Goal: Task Accomplishment & Management: Manage account settings

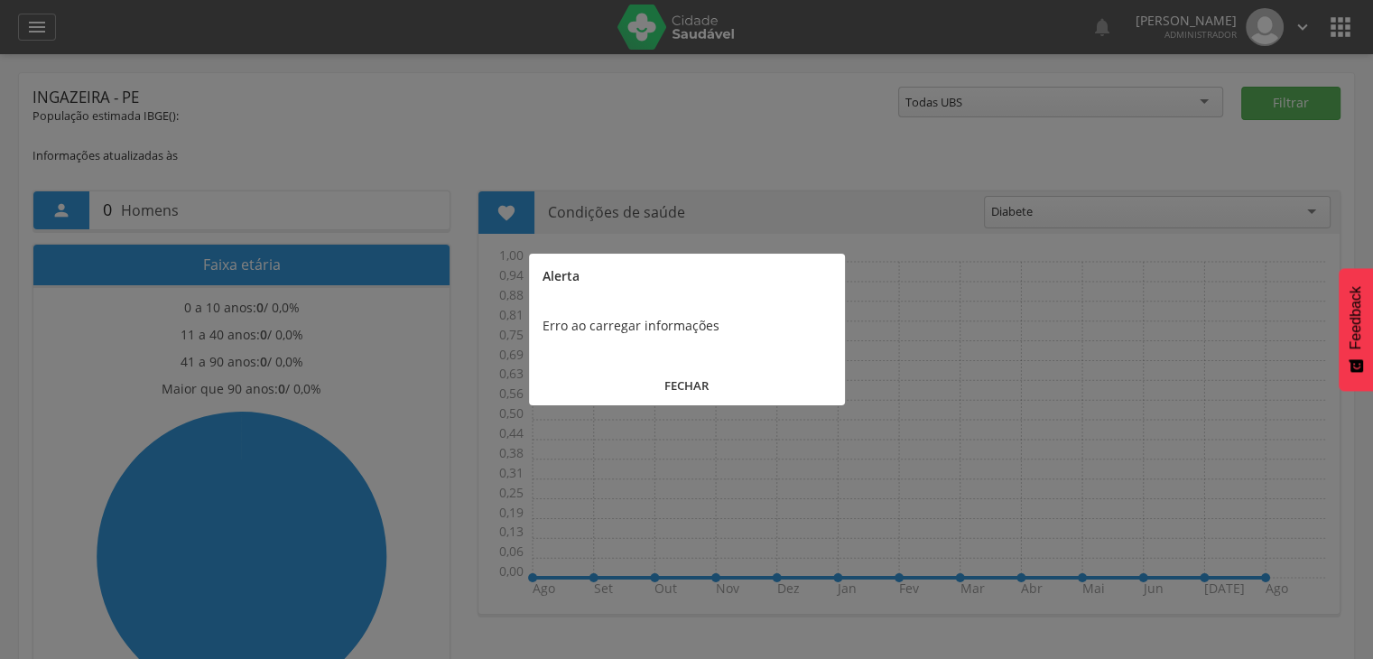
click at [667, 389] on button "FECHAR" at bounding box center [687, 385] width 316 height 39
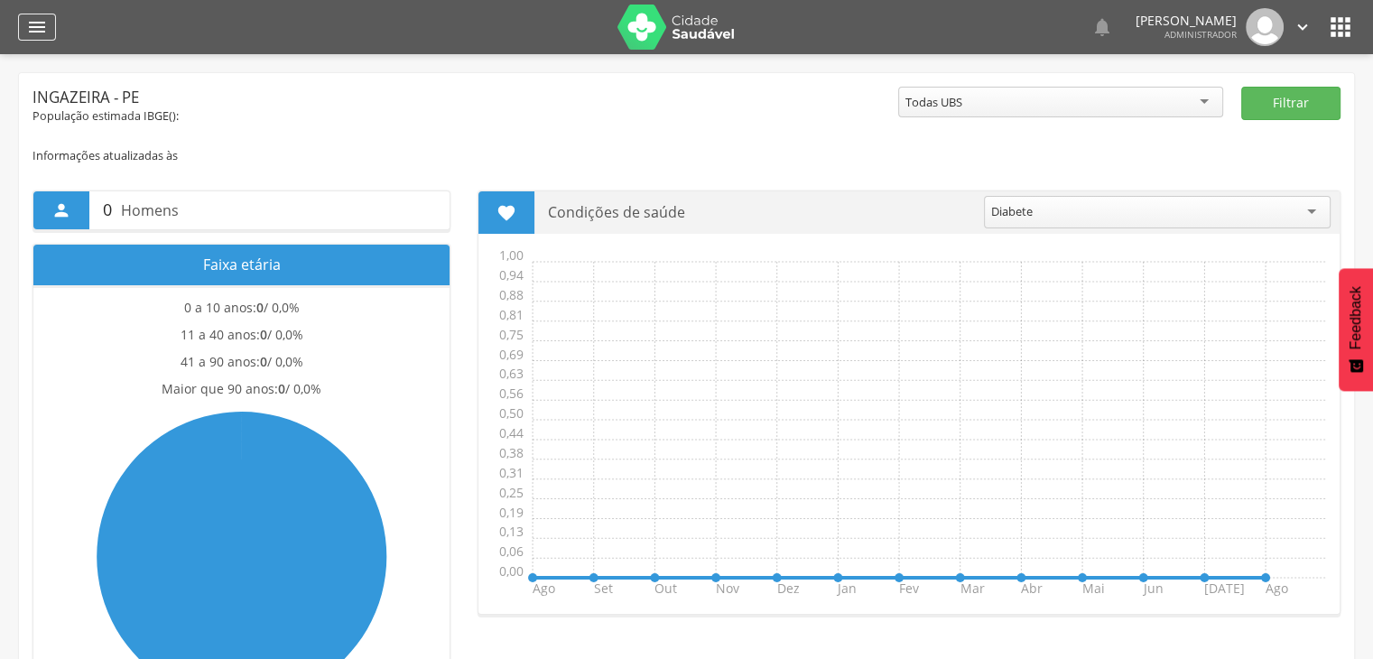
click at [32, 24] on icon "" at bounding box center [37, 27] width 22 height 22
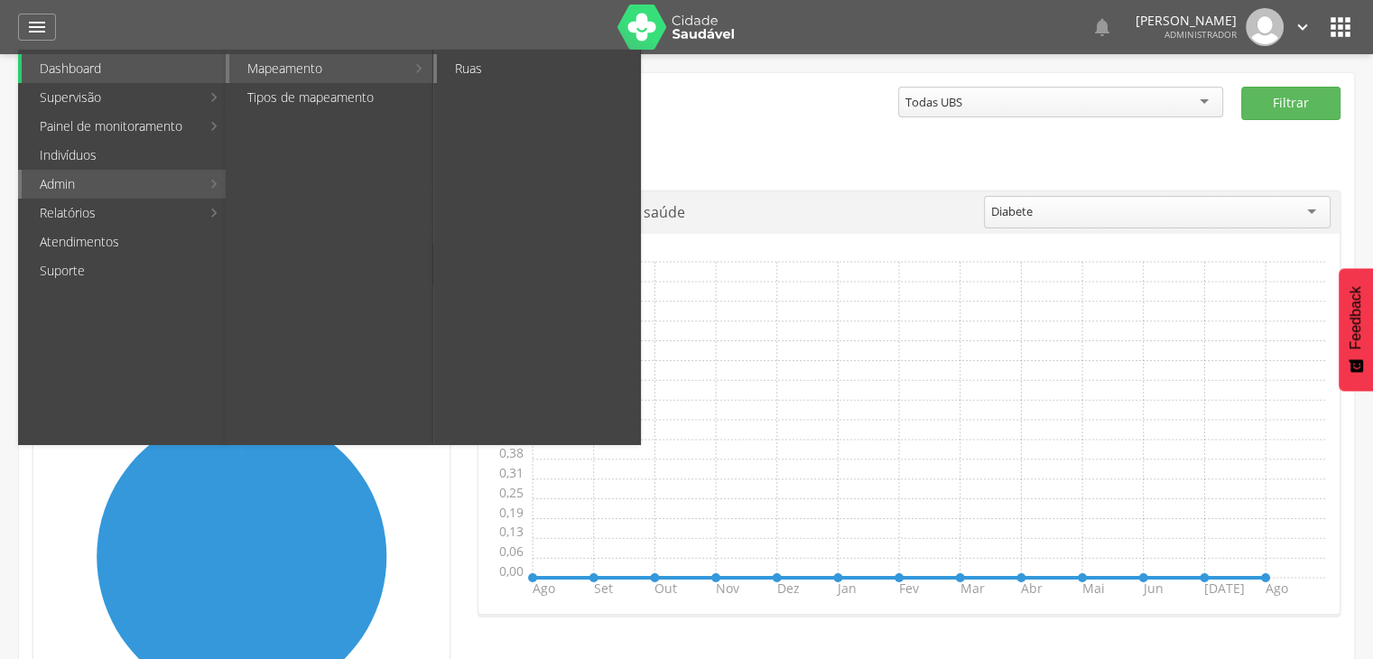
click at [465, 66] on link "Ruas" at bounding box center [538, 68] width 203 height 29
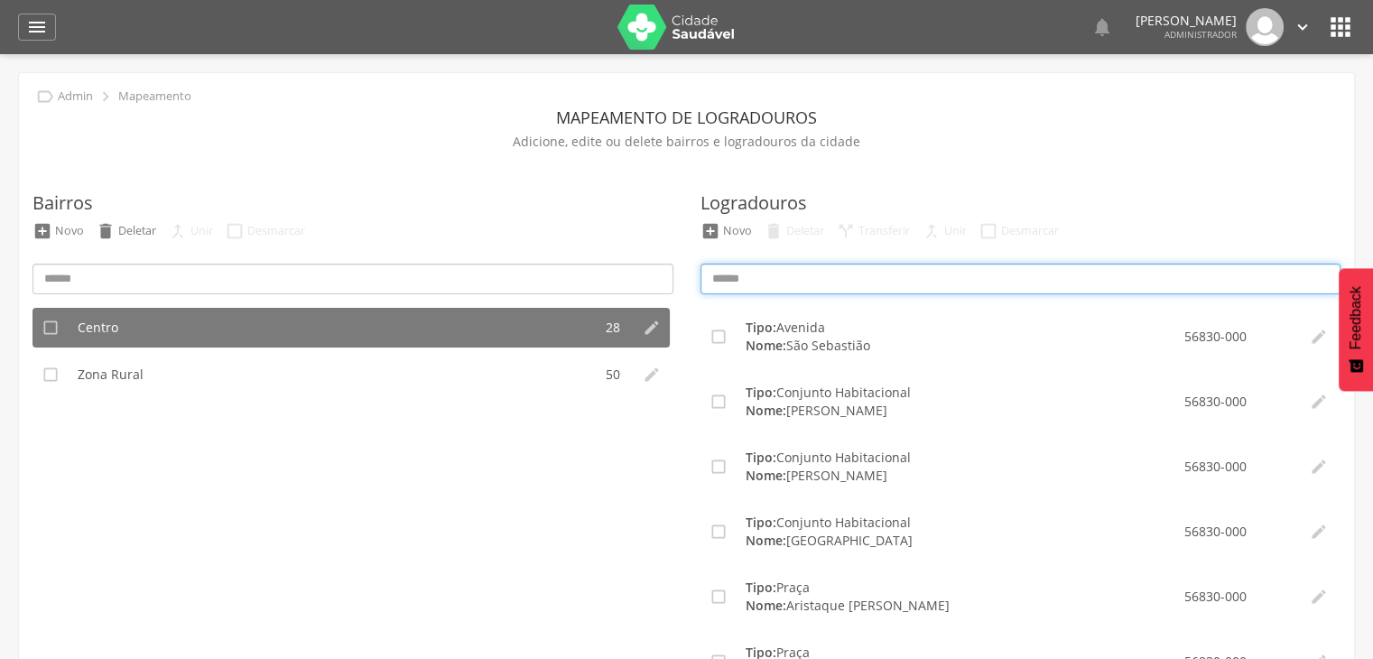
click at [762, 272] on input at bounding box center [1020, 279] width 641 height 31
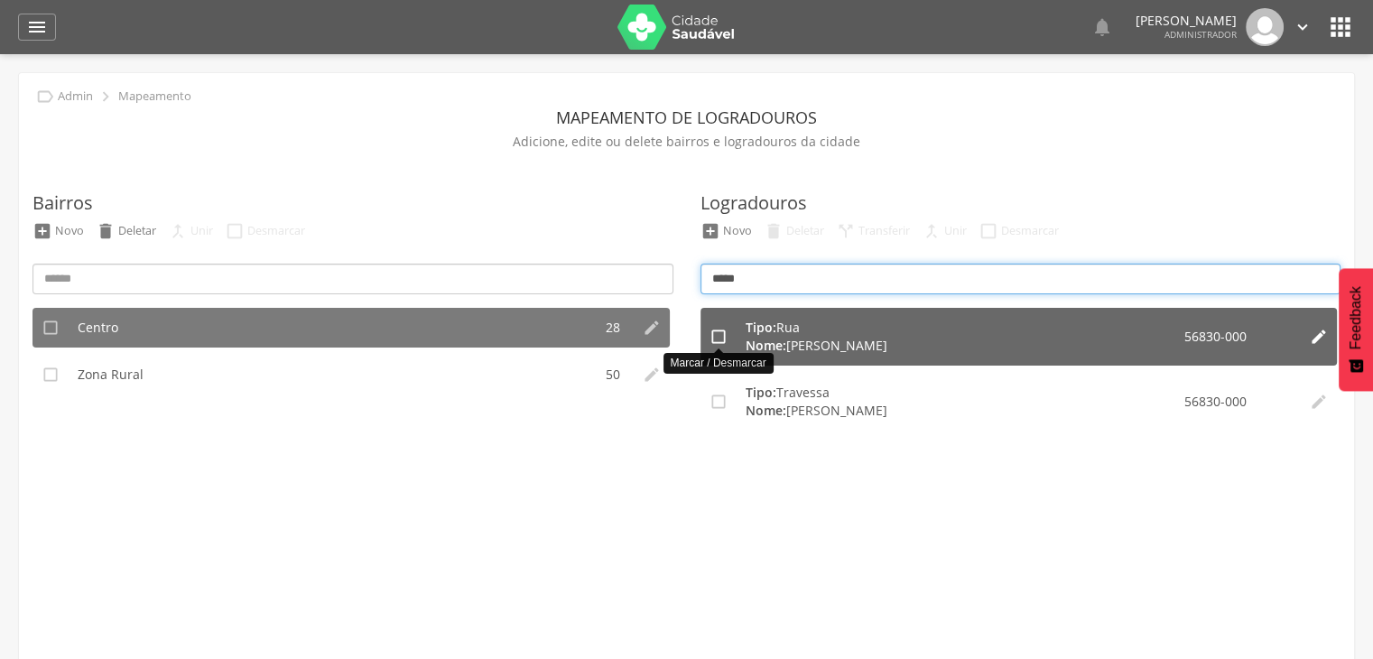
type input "*****"
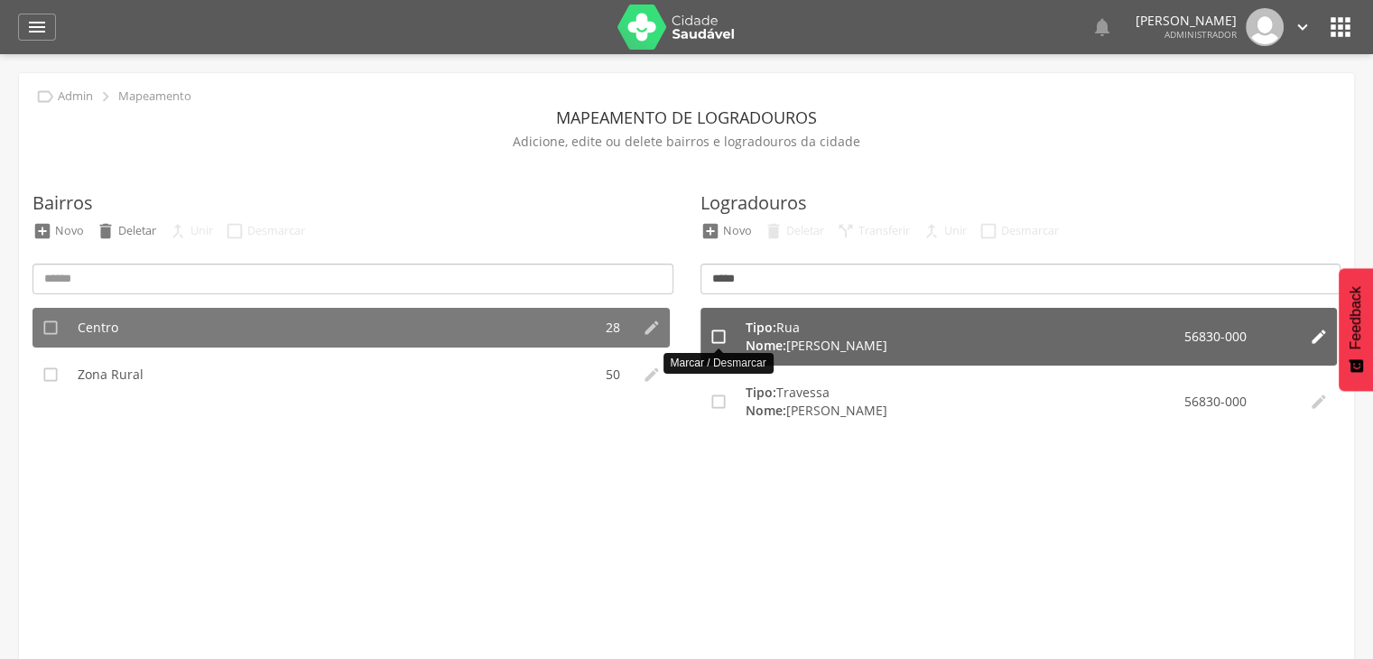
click at [713, 342] on icon "" at bounding box center [718, 337] width 18 height 18
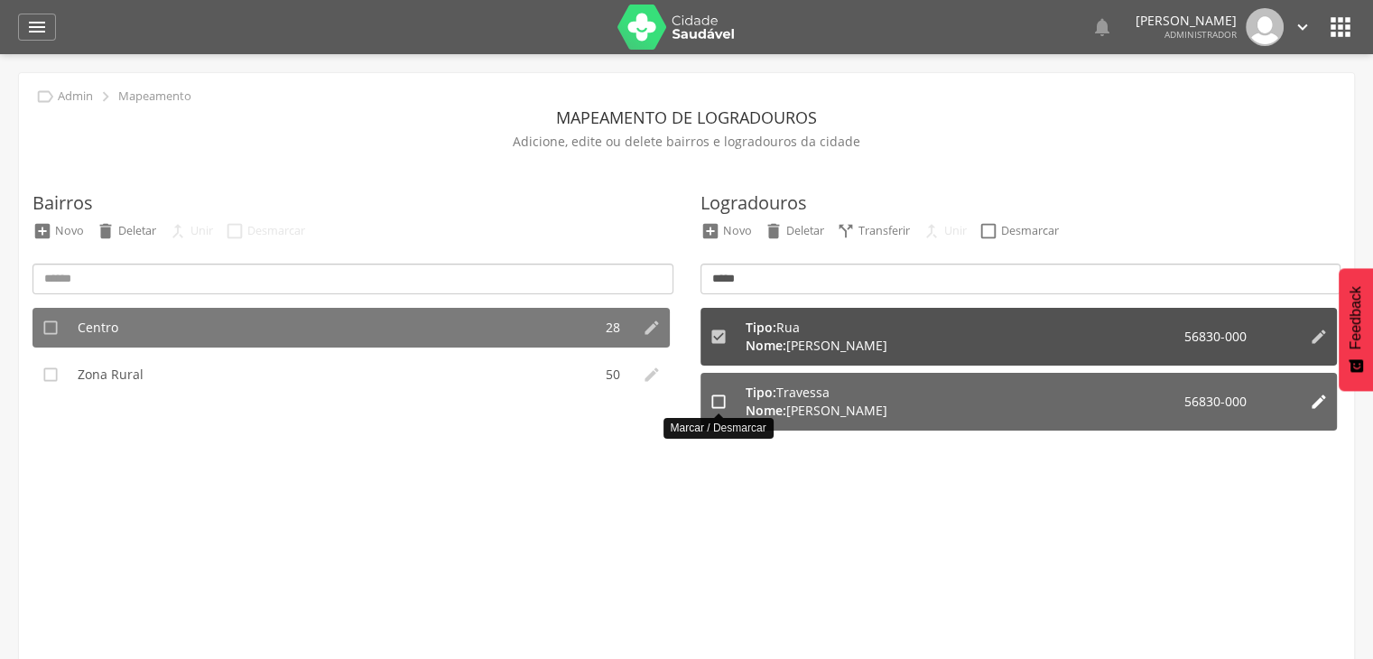
click at [723, 403] on icon "" at bounding box center [718, 402] width 18 height 18
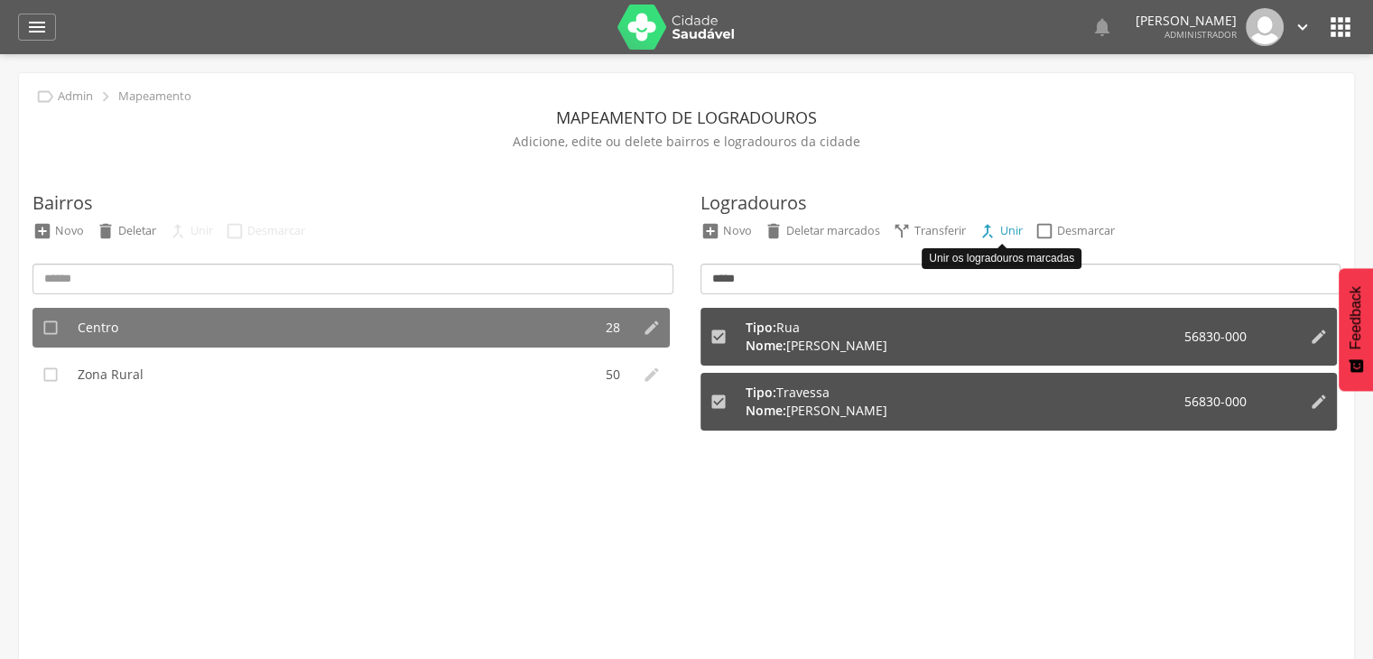
click at [1007, 228] on div "Unir" at bounding box center [1011, 230] width 23 height 15
type input "**********"
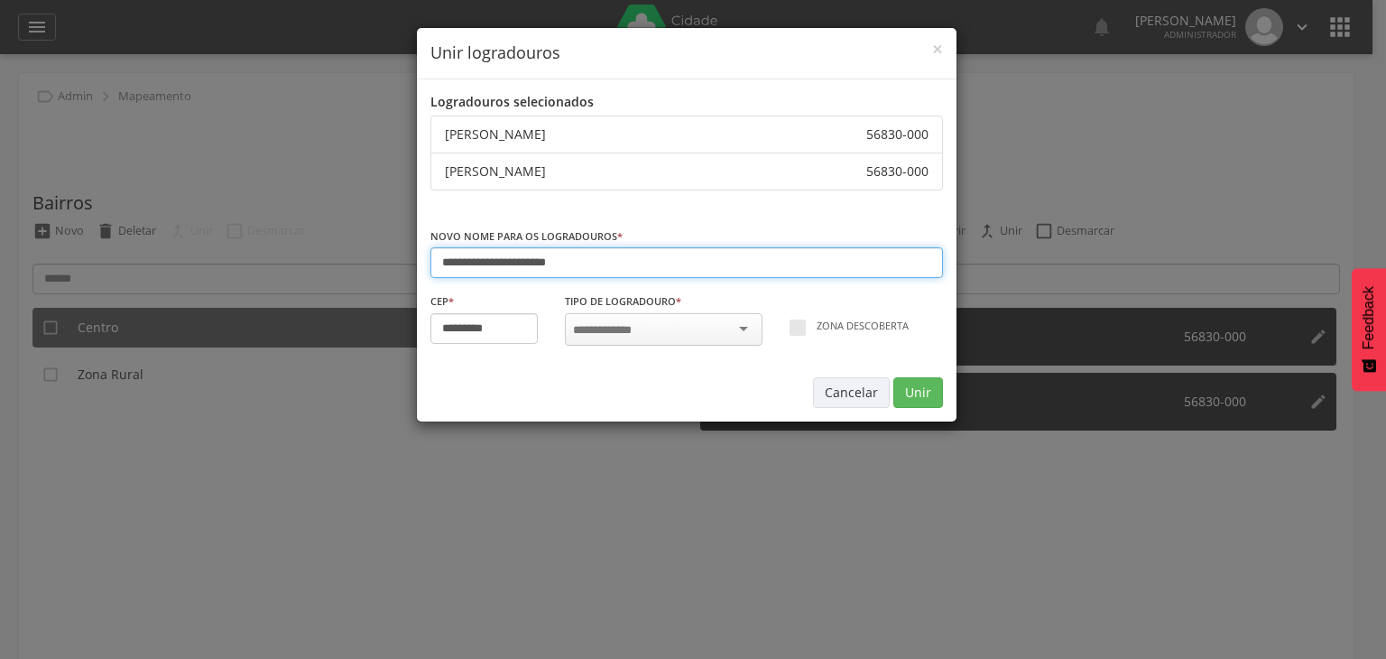
type input "*********"
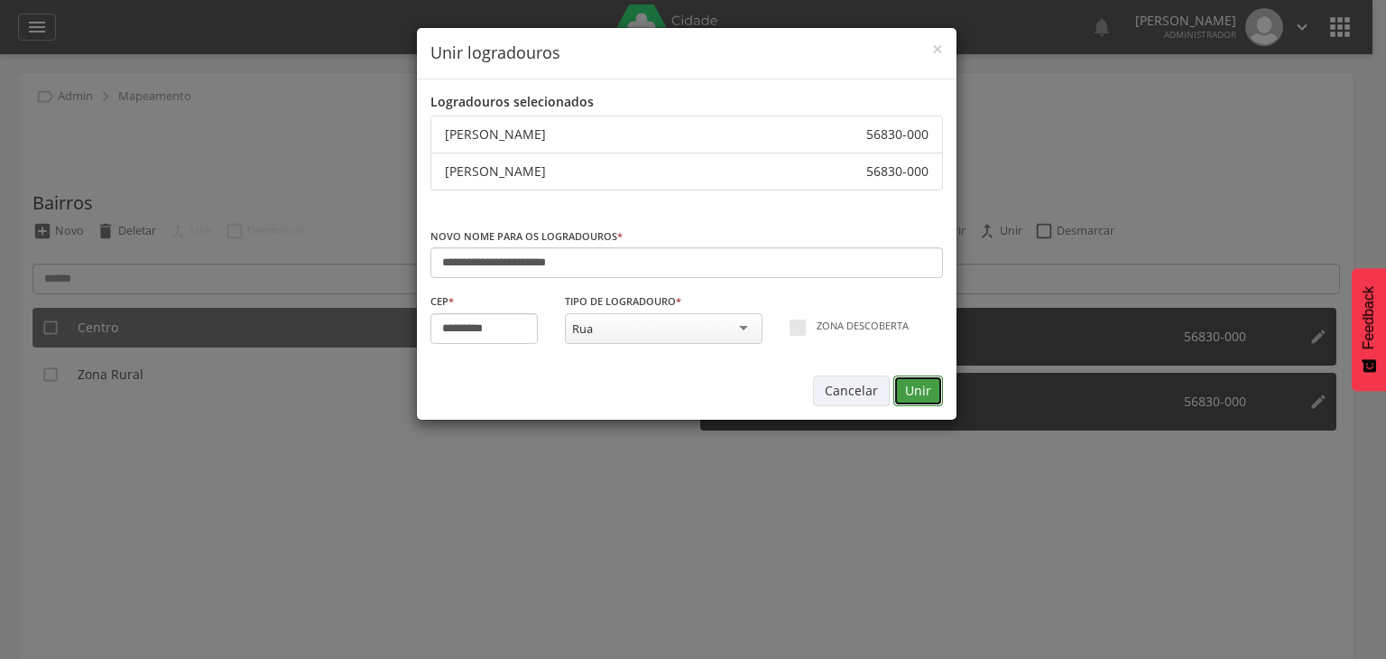
click at [930, 384] on button "Unir" at bounding box center [918, 390] width 50 height 31
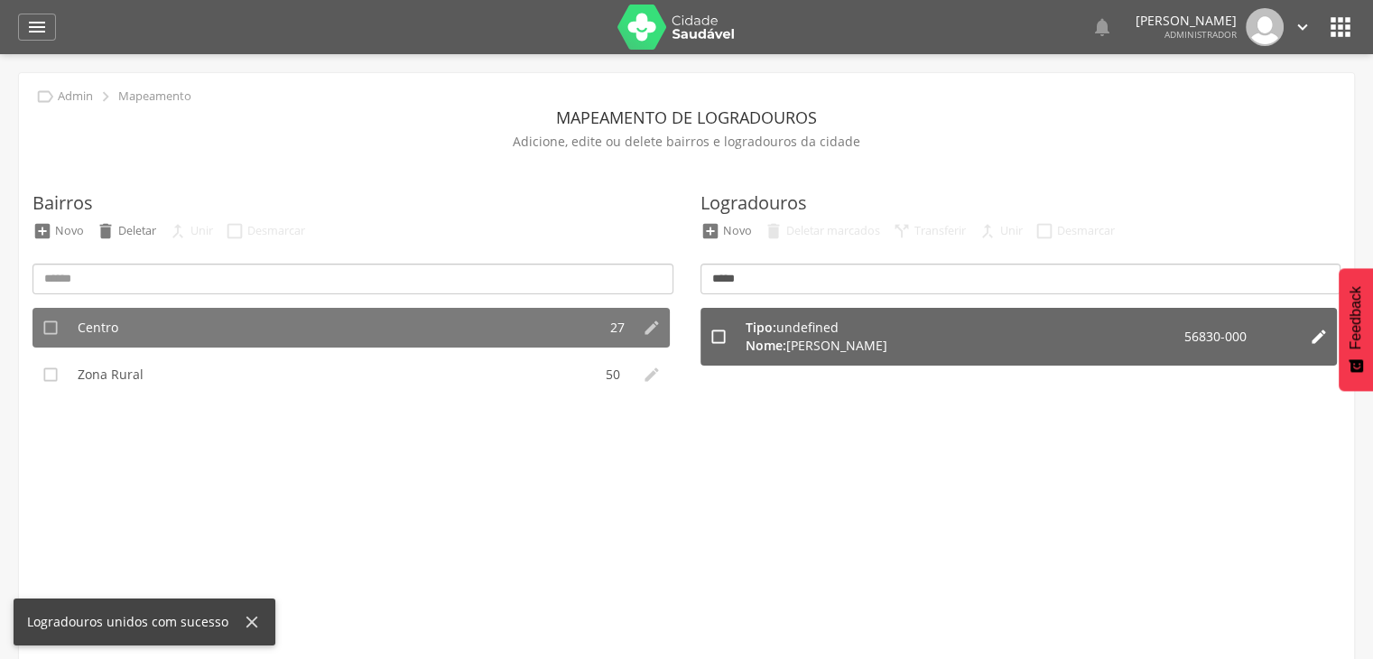
click at [1321, 338] on icon "" at bounding box center [1318, 337] width 18 height 18
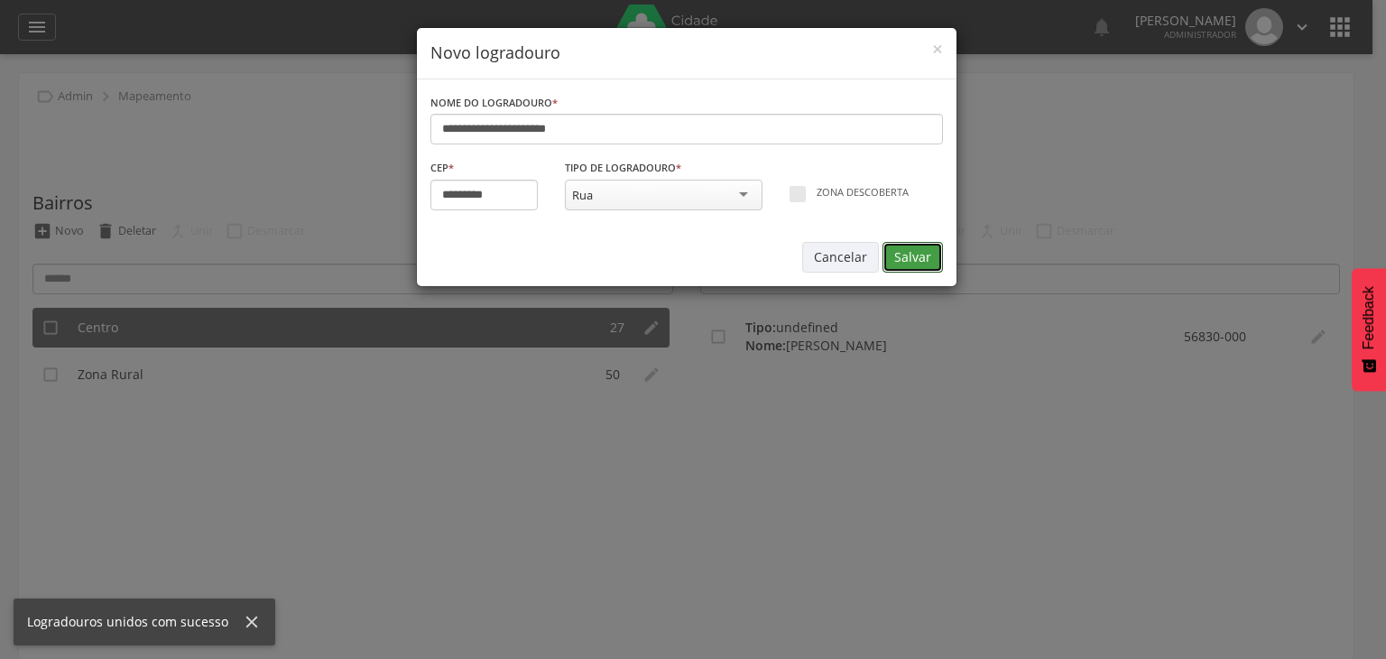
click at [901, 258] on button "Salvar" at bounding box center [913, 257] width 60 height 31
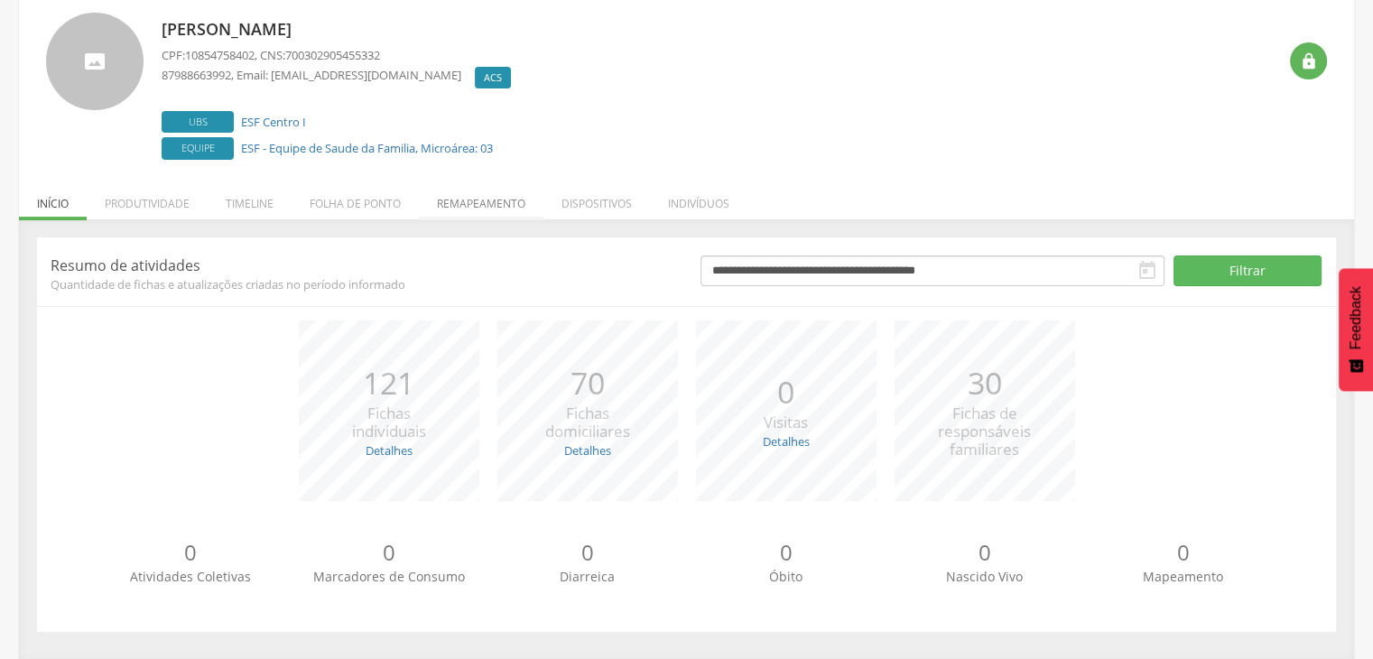
click at [461, 207] on li "Remapeamento" at bounding box center [481, 199] width 125 height 42
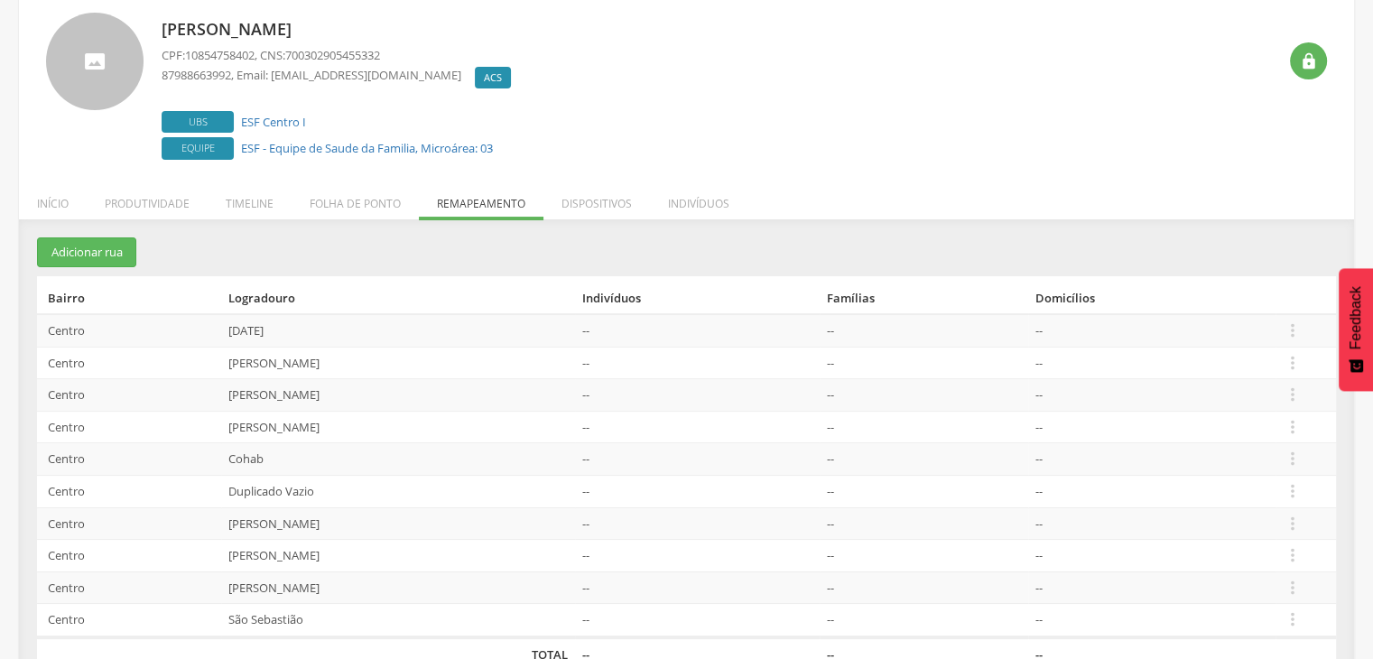
scroll to position [145, 0]
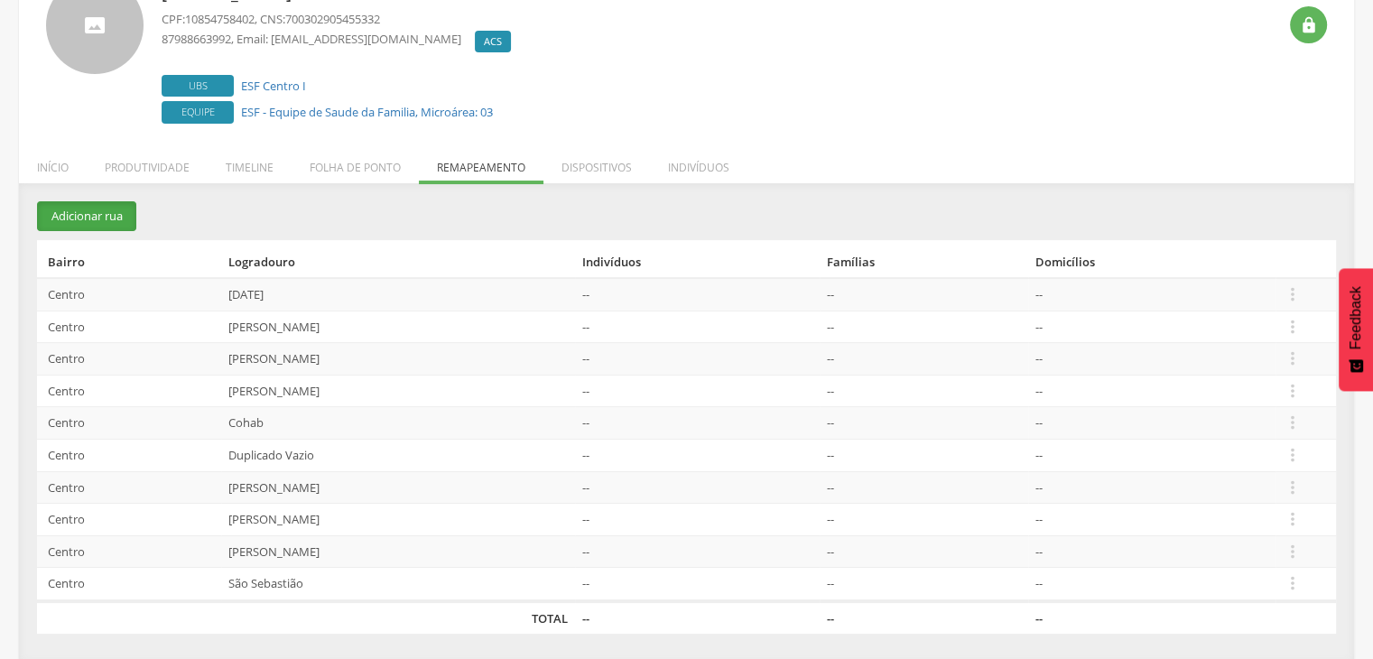
click at [122, 221] on button "Adicionar rua" at bounding box center [86, 216] width 99 height 30
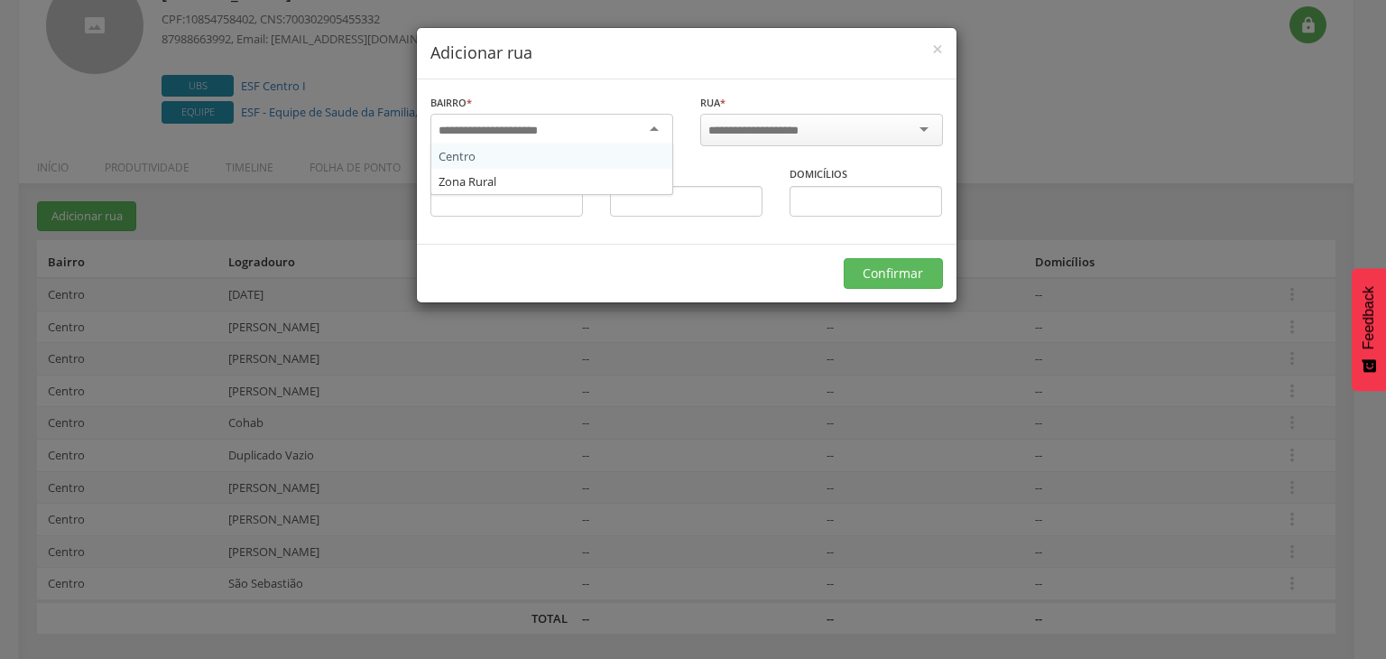
click at [493, 125] on input "select-one" at bounding box center [500, 131] width 123 height 16
click at [809, 131] on input "select-one" at bounding box center [765, 131] width 115 height 16
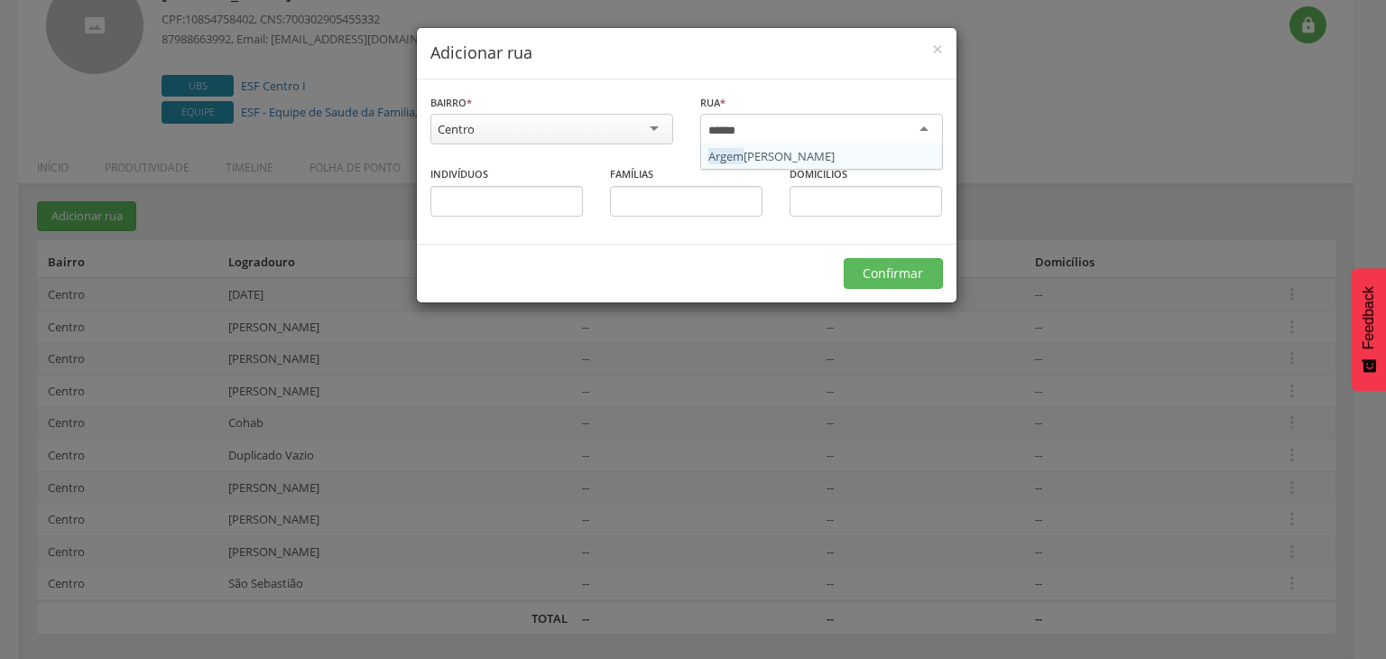
type input "*******"
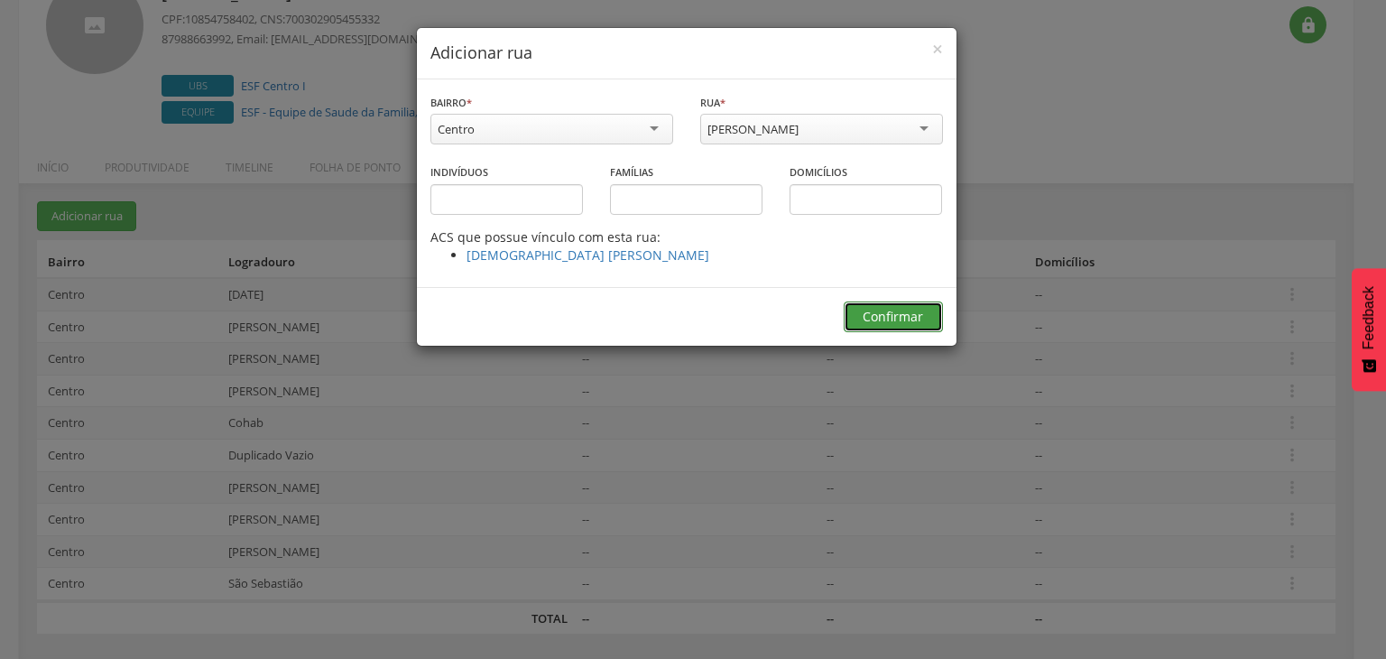
click at [897, 316] on button "Confirmar" at bounding box center [893, 316] width 99 height 31
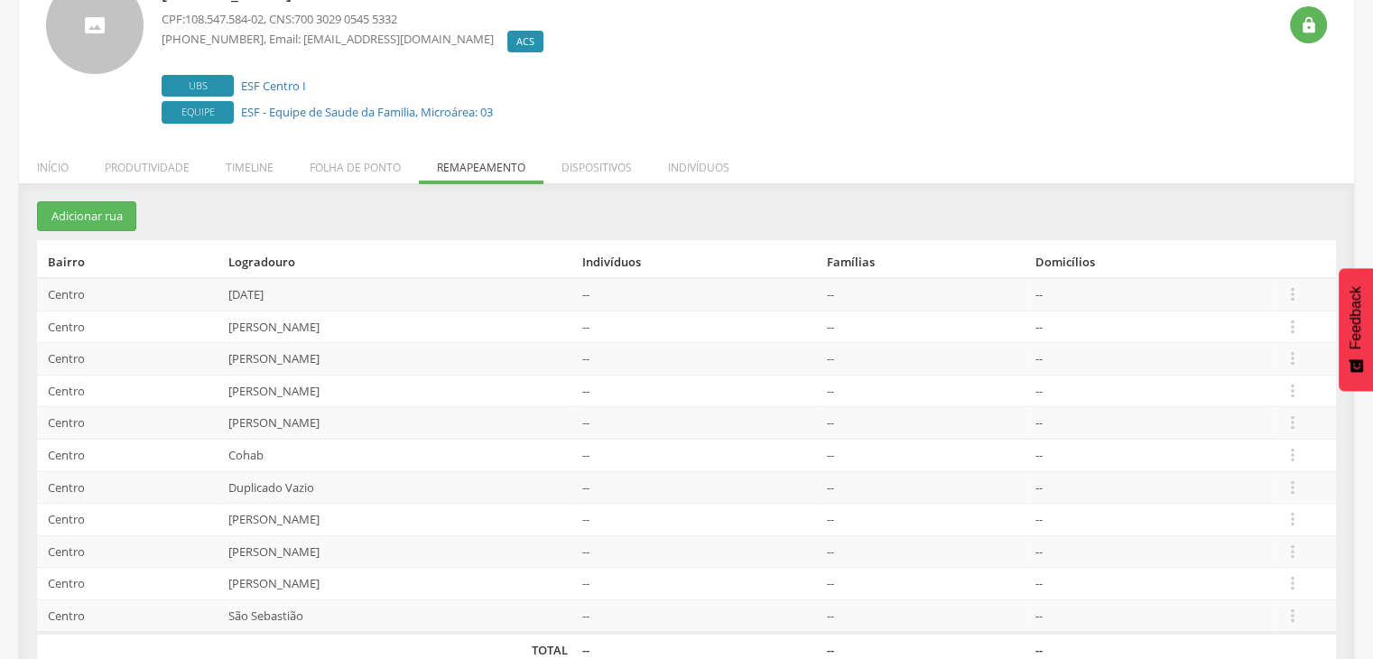
click at [199, 448] on td "Centro" at bounding box center [129, 456] width 184 height 32
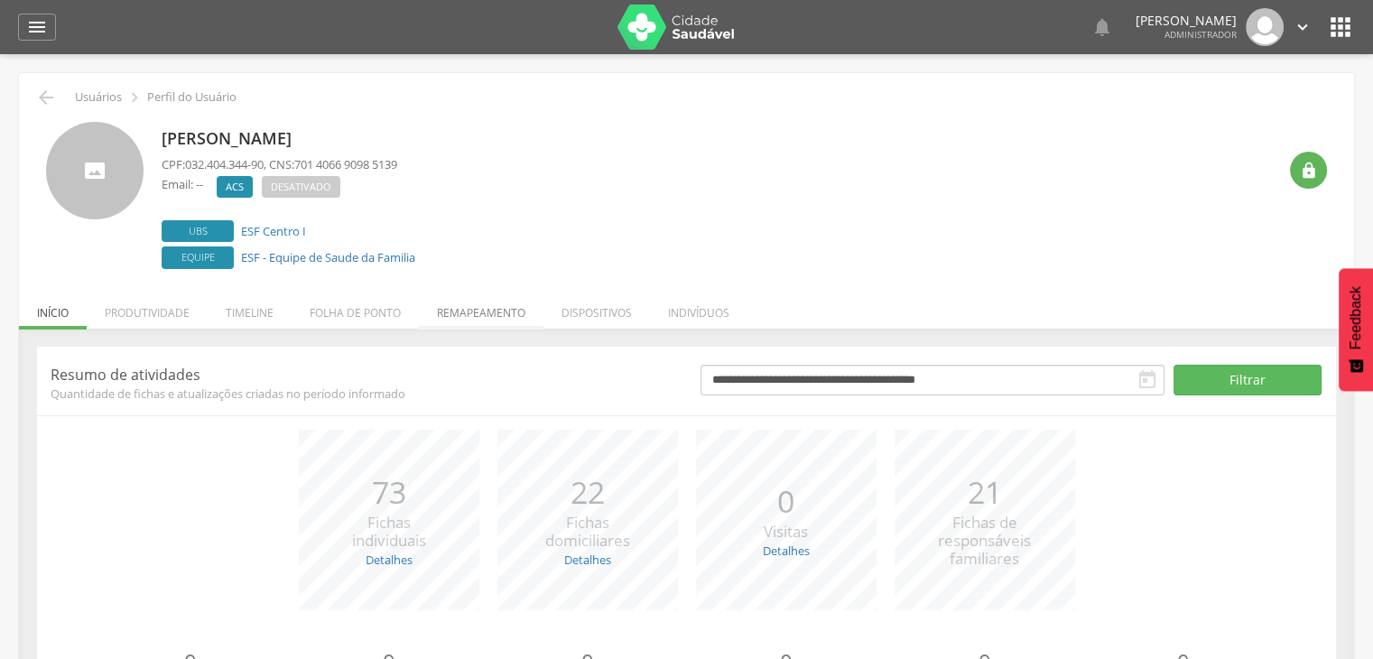
click at [463, 318] on li "Remapeamento" at bounding box center [481, 308] width 125 height 42
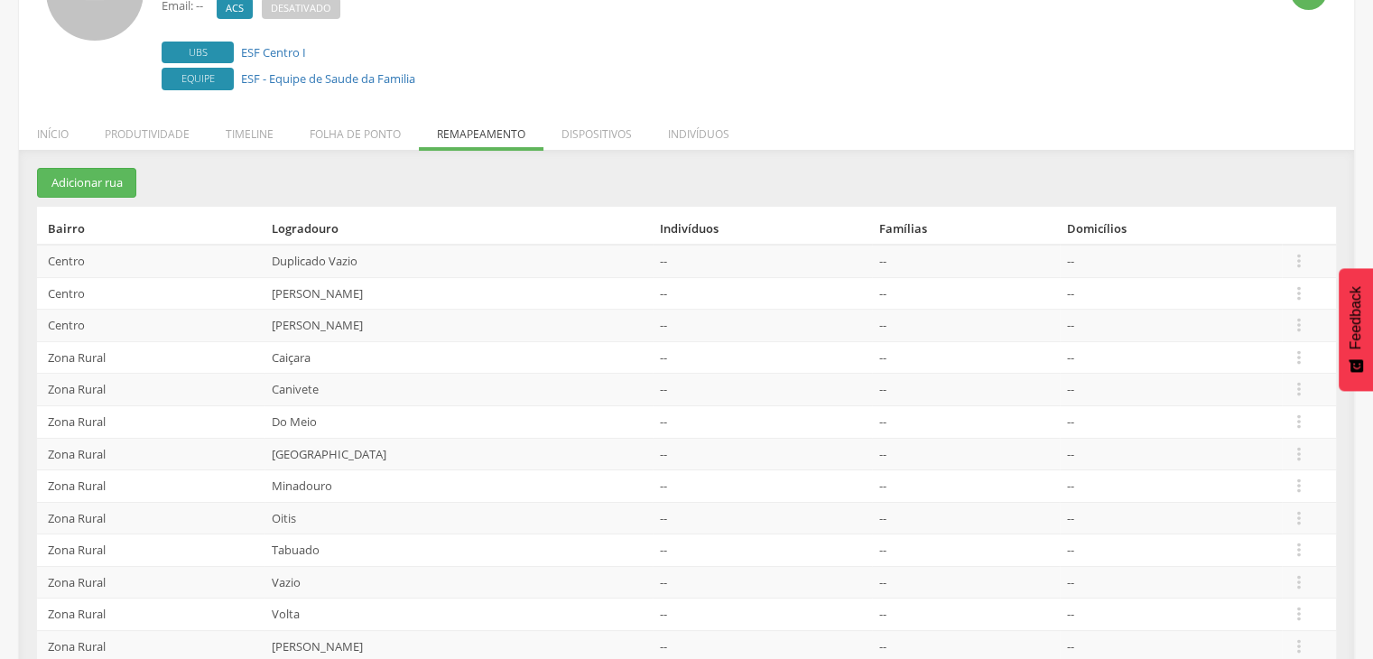
scroll to position [180, 0]
click at [1289, 257] on icon "" at bounding box center [1299, 260] width 20 height 20
click at [1206, 191] on link "Desalocar famílias" at bounding box center [1236, 189] width 143 height 23
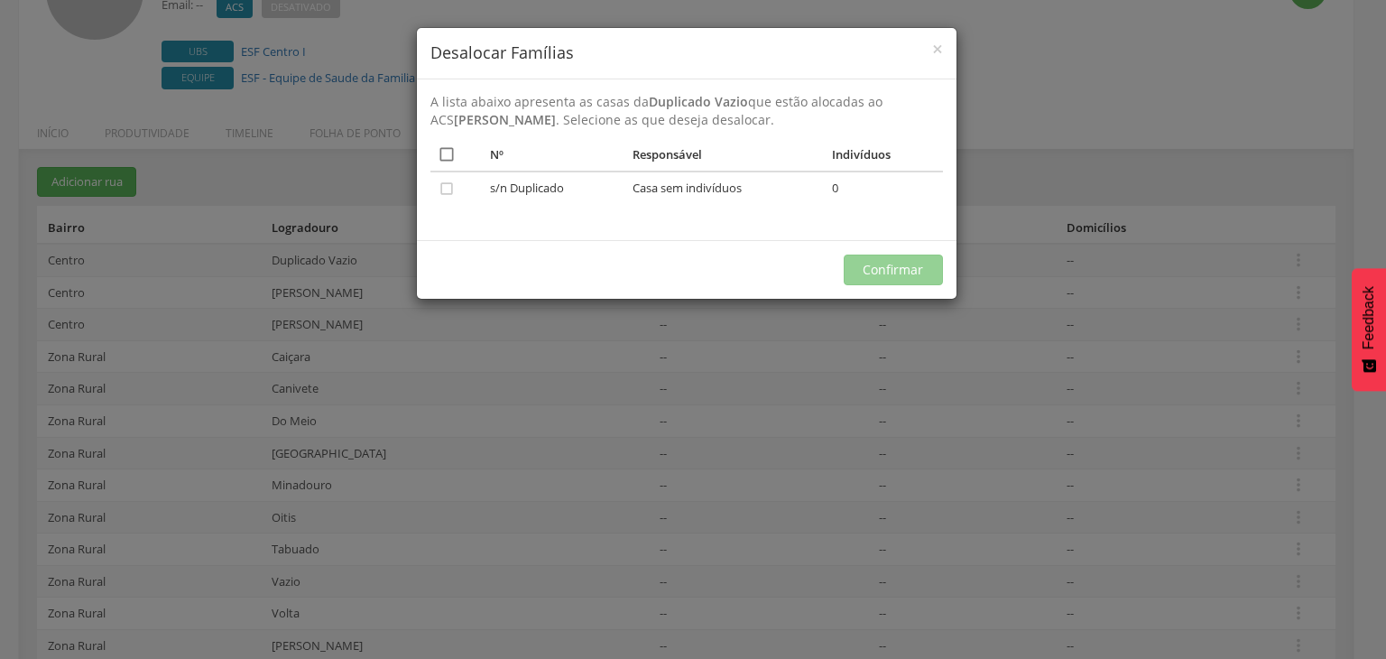
click at [449, 154] on icon "" at bounding box center [447, 154] width 18 height 18
click at [935, 56] on span "×" at bounding box center [937, 48] width 11 height 25
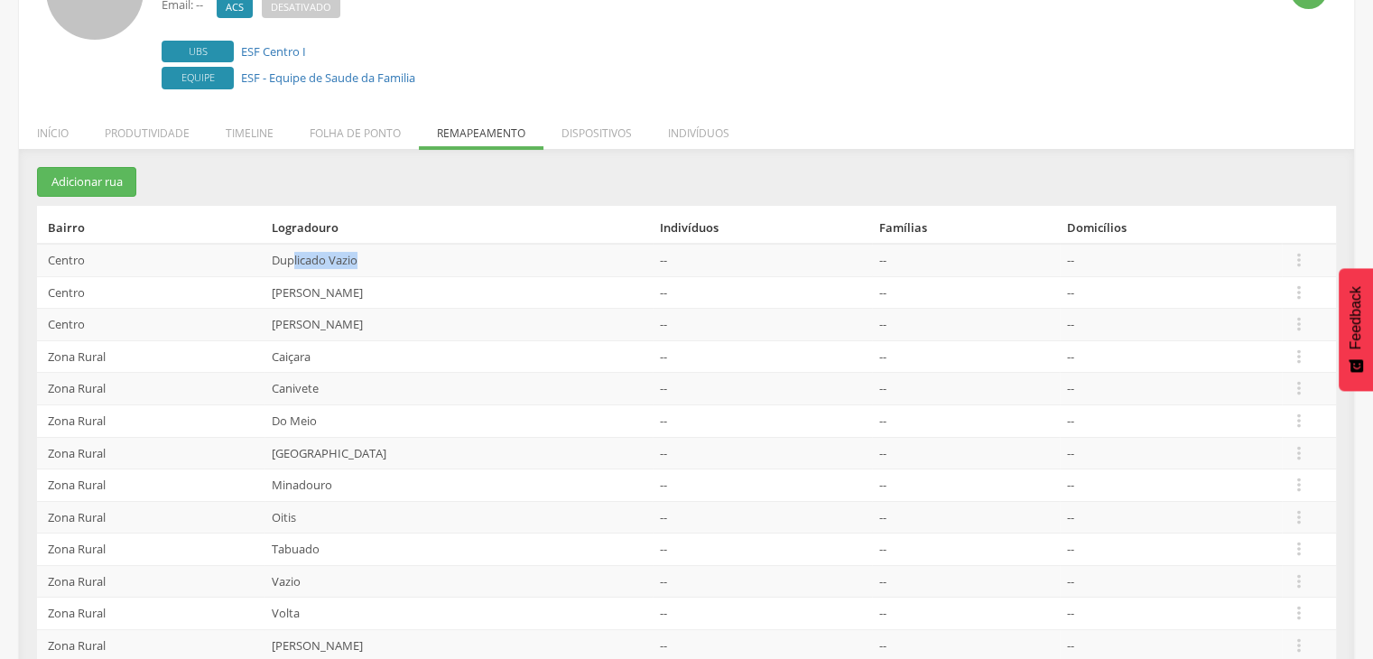
drag, startPoint x: 376, startPoint y: 263, endPoint x: 301, endPoint y: 250, distance: 76.9
click at [301, 250] on td "Duplicado Vazio" at bounding box center [458, 260] width 388 height 32
click at [1303, 261] on icon "" at bounding box center [1299, 260] width 20 height 20
click at [1213, 232] on link "Desvincular ACS" at bounding box center [1236, 232] width 143 height 23
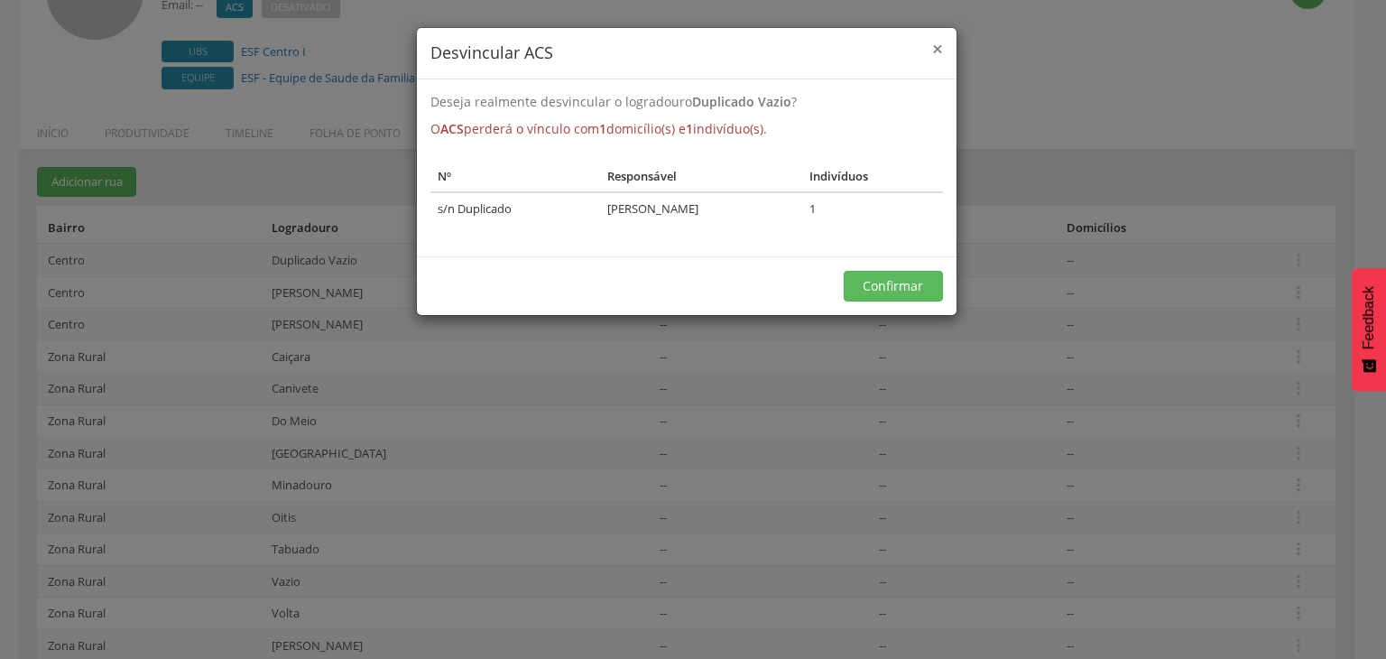
click at [935, 49] on span "×" at bounding box center [937, 48] width 11 height 25
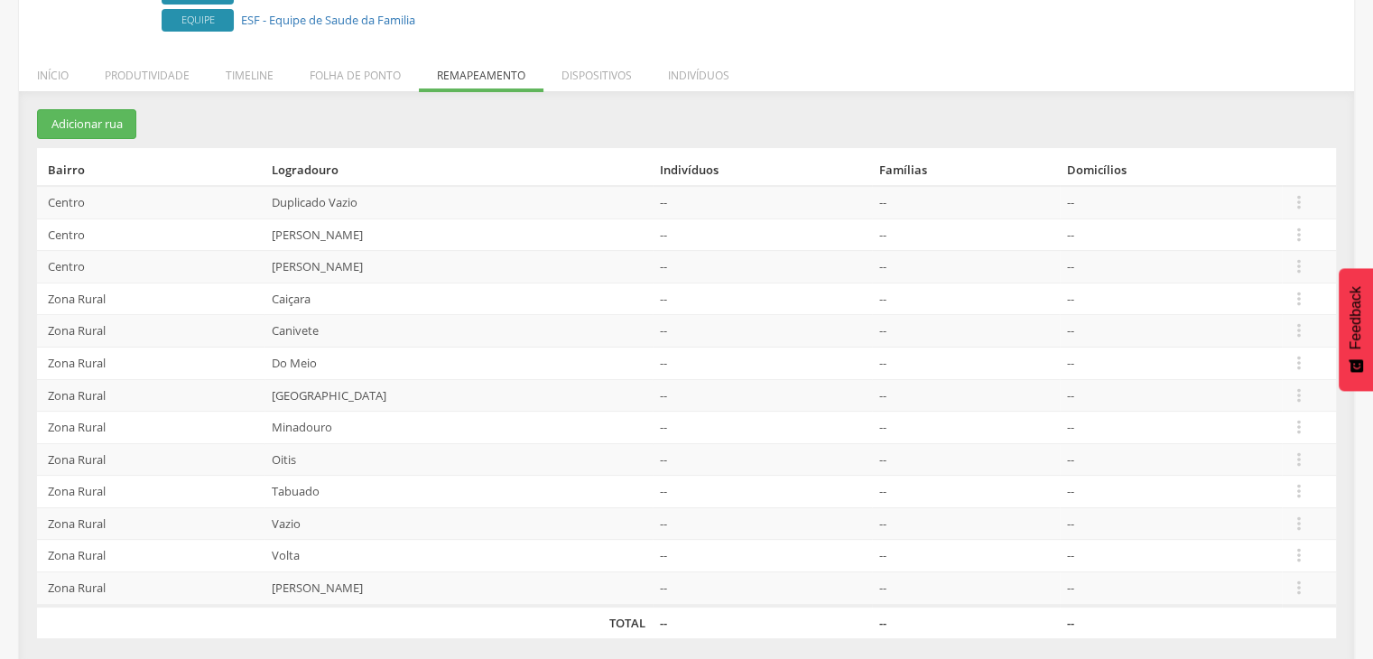
scroll to position [242, 0]
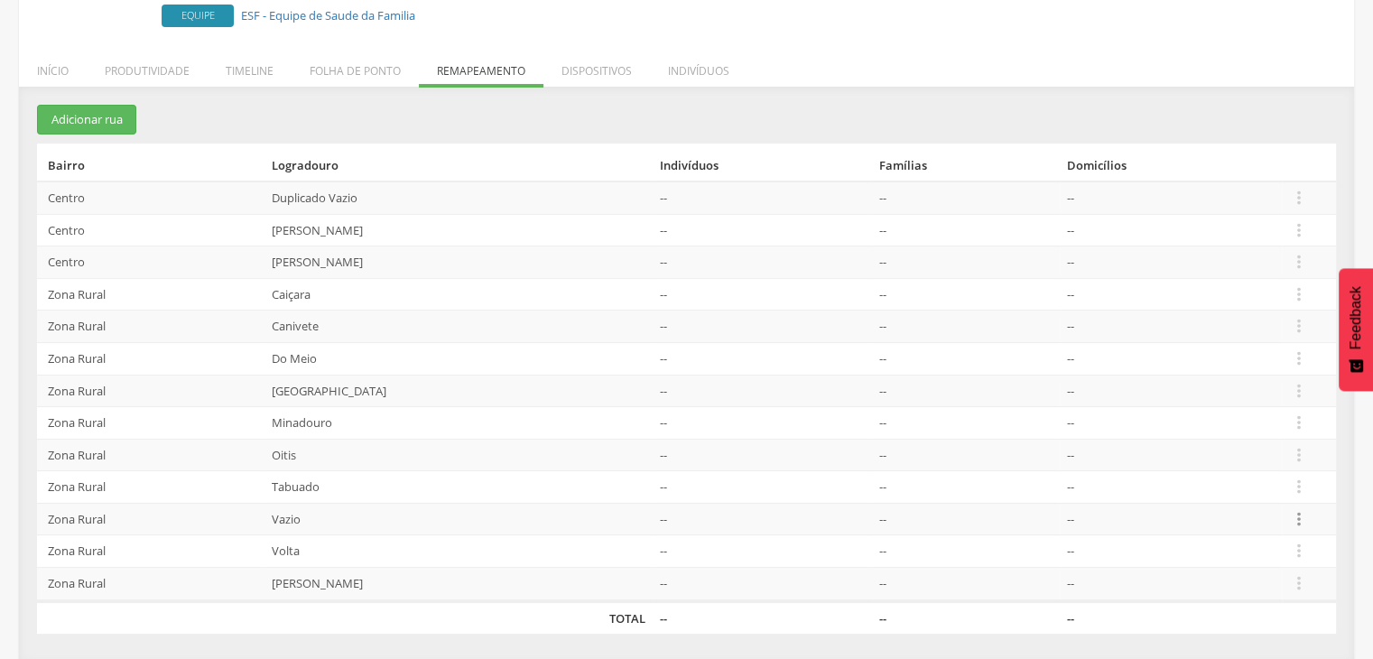
click at [1303, 521] on icon "" at bounding box center [1299, 519] width 20 height 20
click at [1245, 441] on link "Desalocar famílias" at bounding box center [1236, 448] width 143 height 23
click at [1296, 202] on icon "" at bounding box center [1299, 198] width 20 height 20
click at [1217, 174] on link "Desvincular ACS" at bounding box center [1236, 170] width 143 height 23
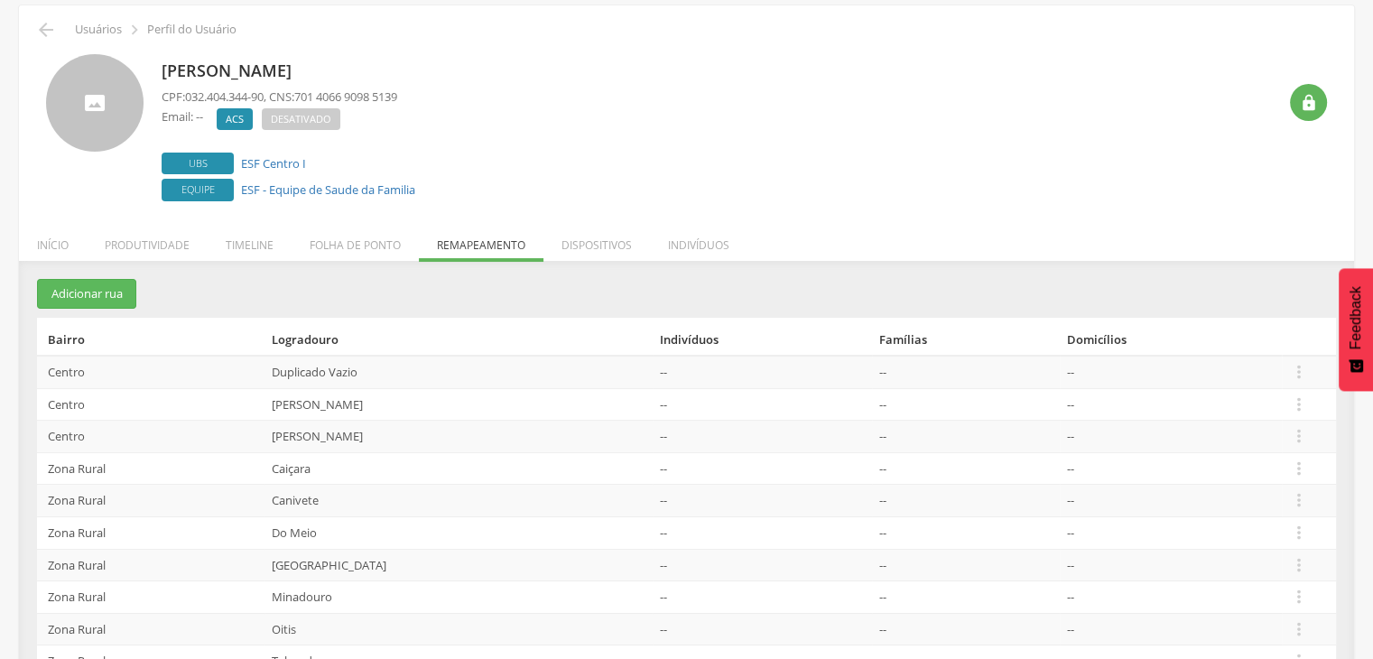
scroll to position [0, 0]
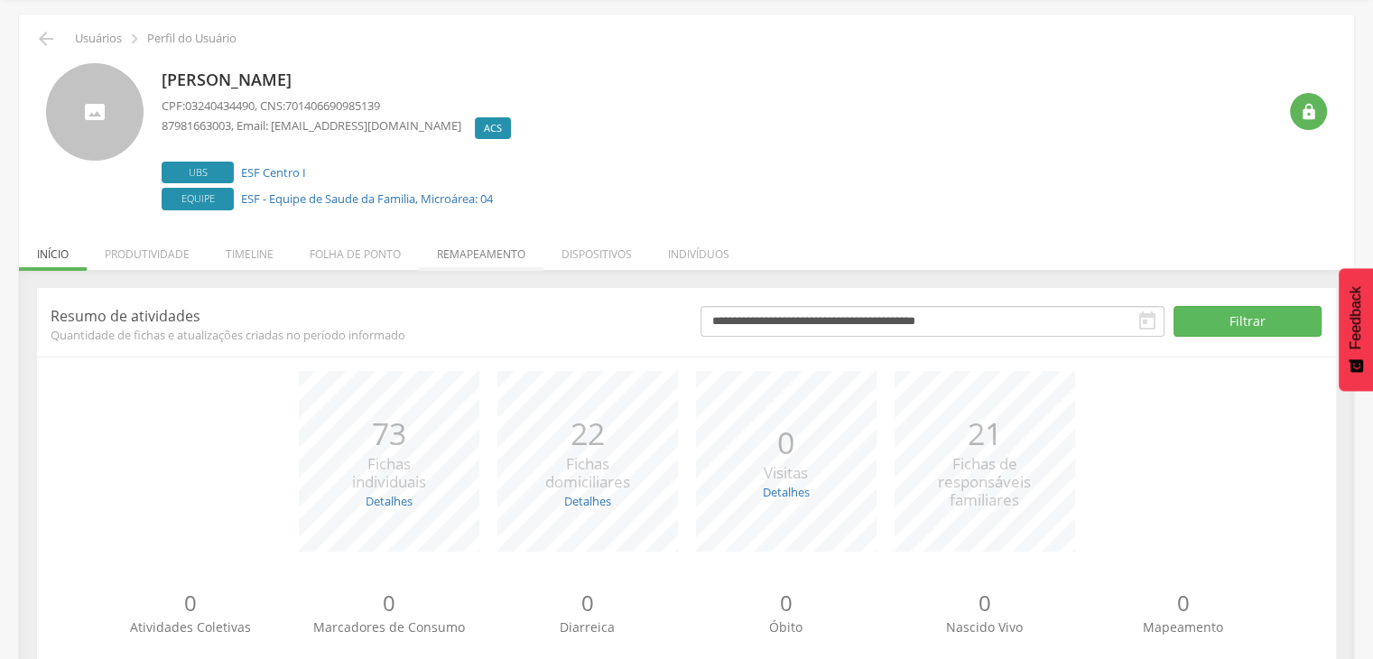
click at [488, 254] on li "Remapeamento" at bounding box center [481, 249] width 125 height 42
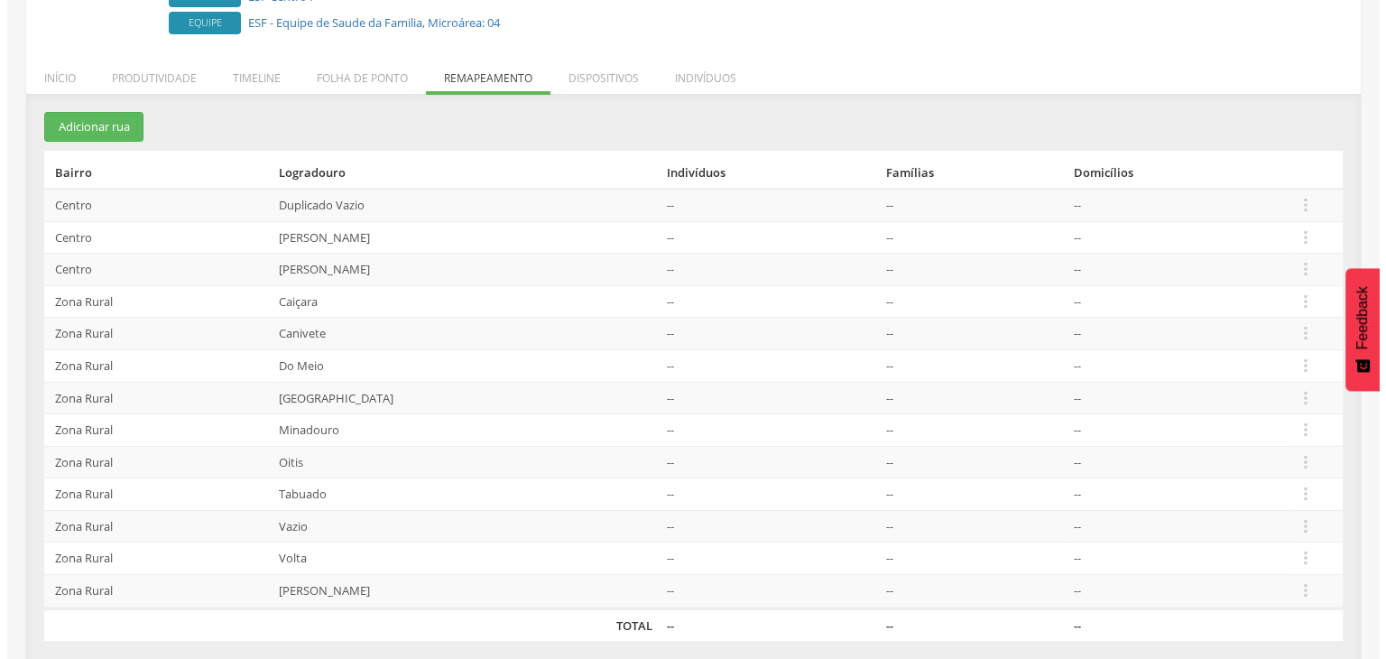
scroll to position [242, 0]
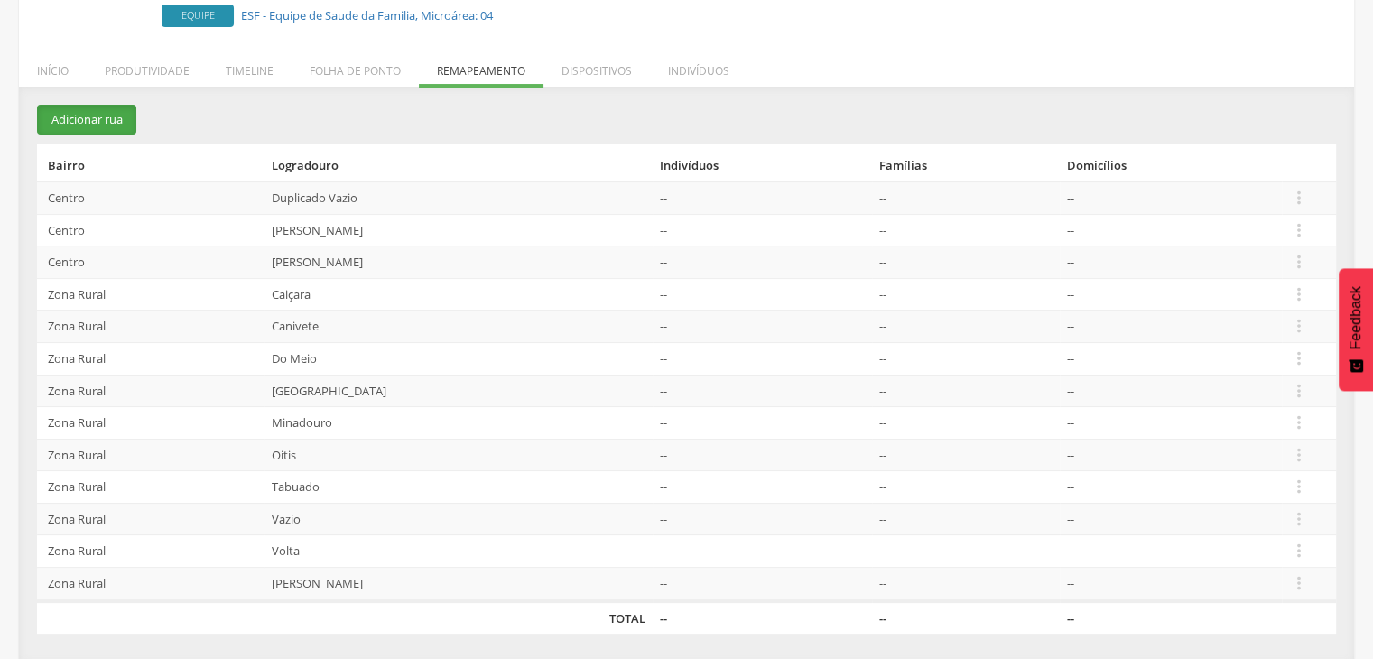
click at [103, 124] on button "Adicionar rua" at bounding box center [86, 120] width 99 height 30
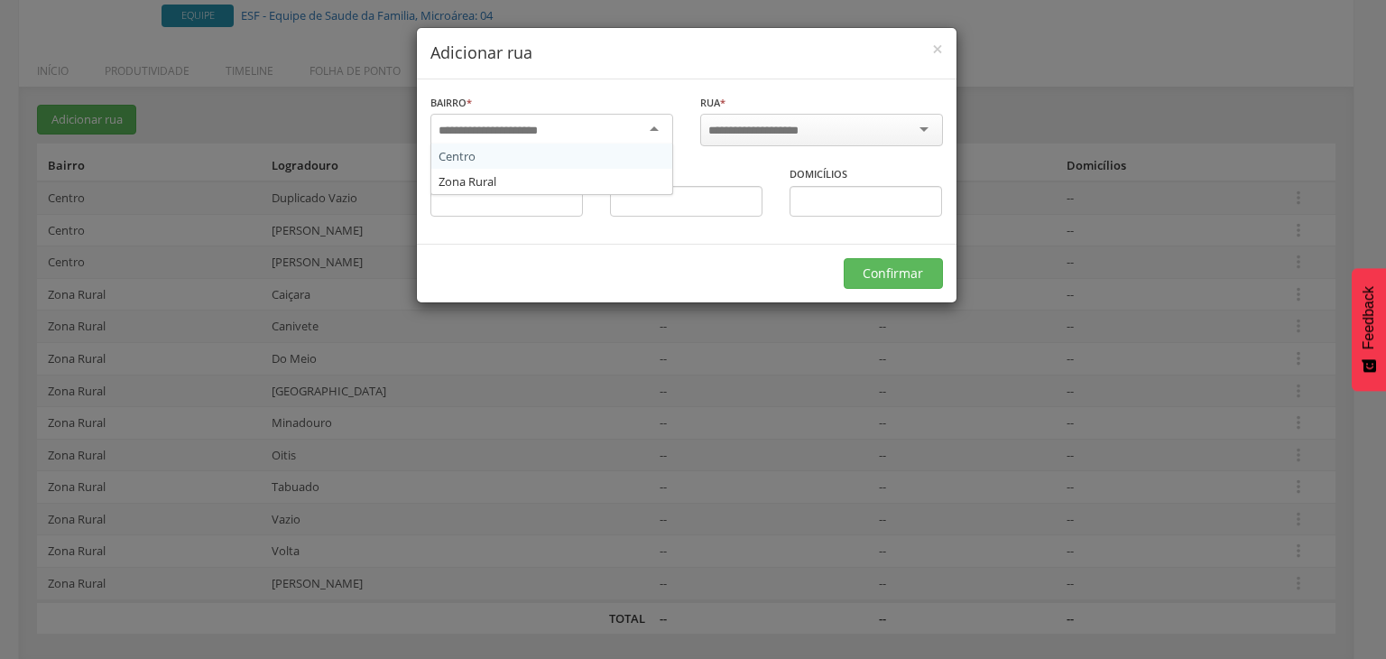
click at [519, 126] on input "select-one" at bounding box center [500, 131] width 123 height 16
drag, startPoint x: 513, startPoint y: 175, endPoint x: 604, endPoint y: 166, distance: 91.6
click at [729, 141] on div at bounding box center [821, 130] width 243 height 32
click at [744, 131] on input "select-one" at bounding box center [765, 131] width 115 height 16
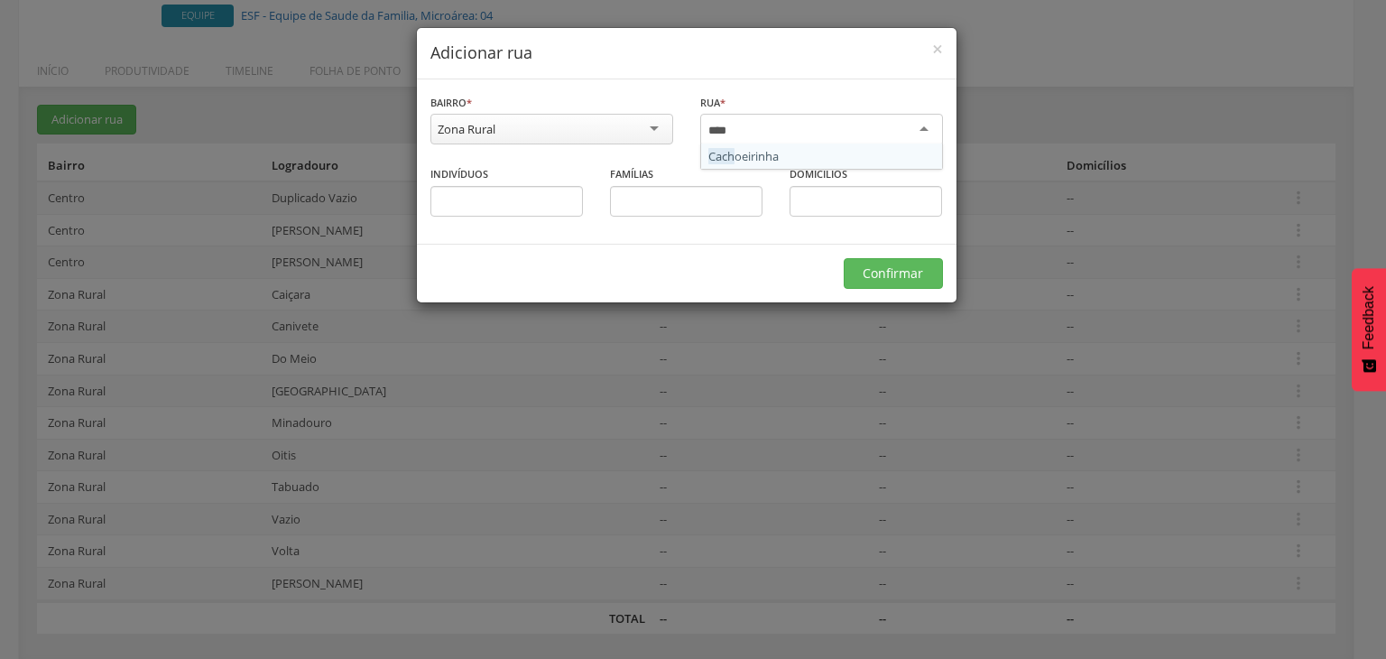
type input "*****"
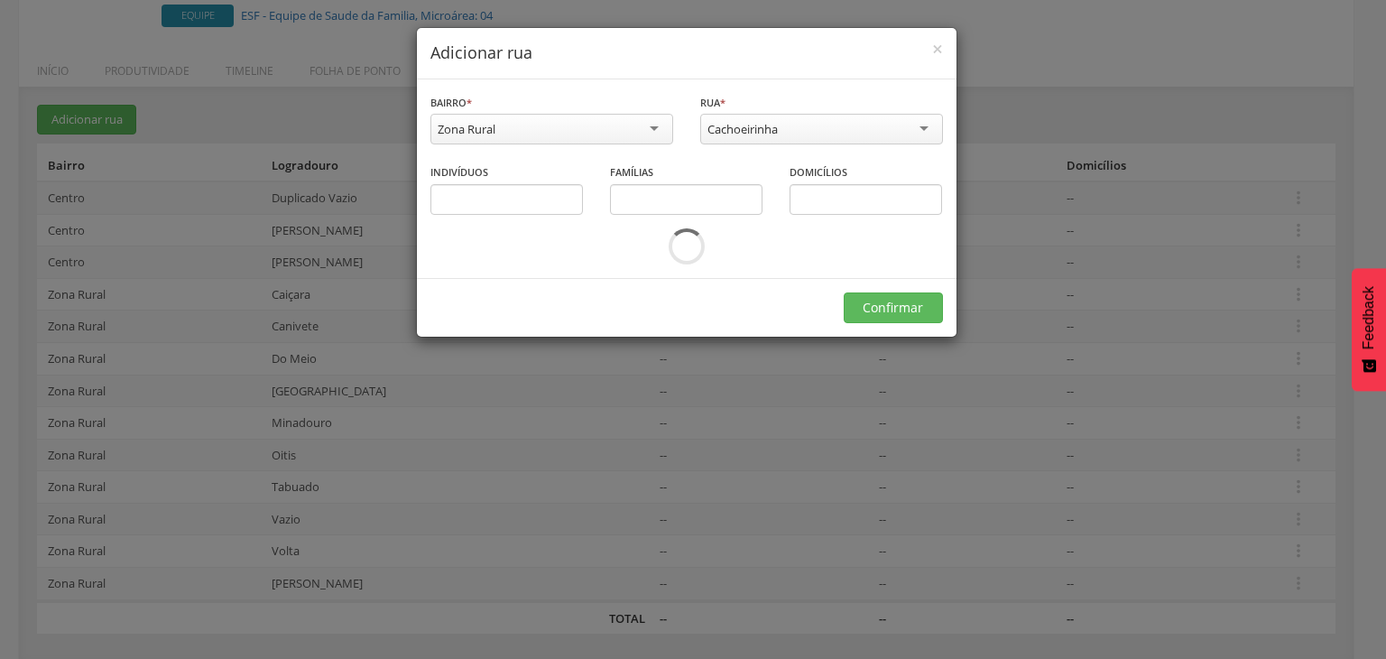
scroll to position [0, 0]
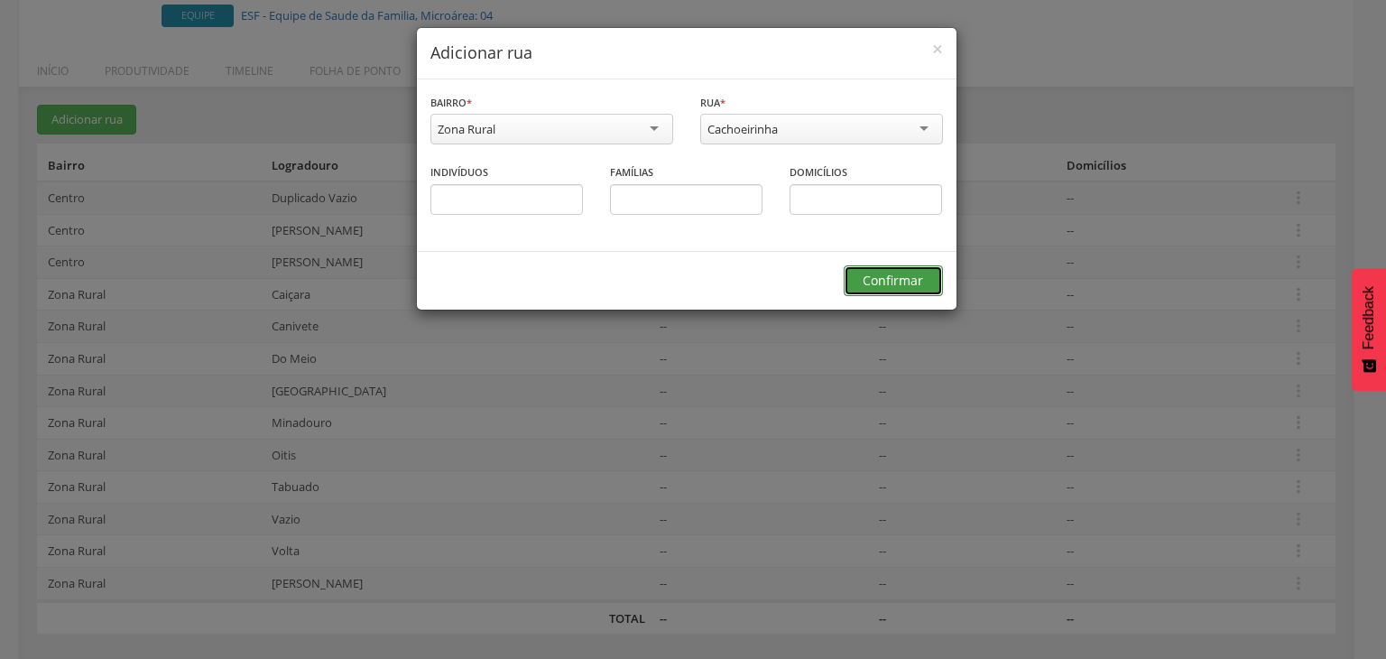
click at [884, 291] on button "Confirmar" at bounding box center [893, 280] width 99 height 31
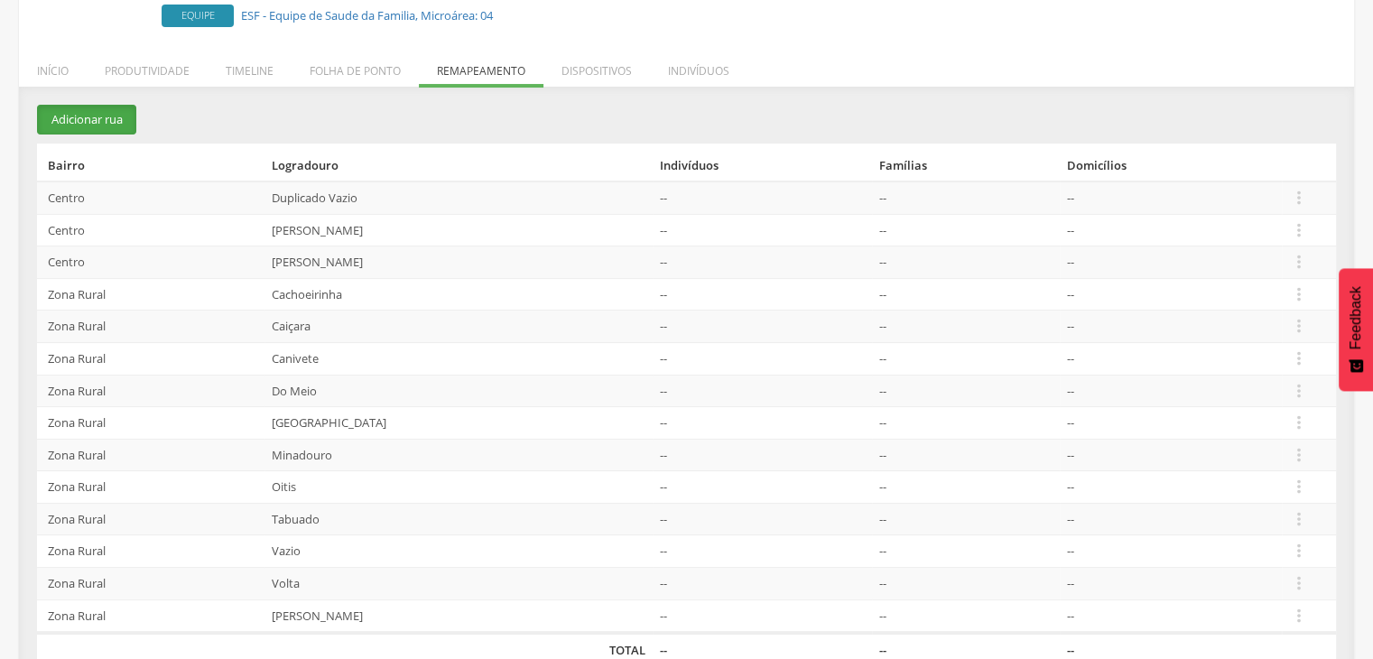
click at [114, 125] on button "Adicionar rua" at bounding box center [86, 120] width 99 height 30
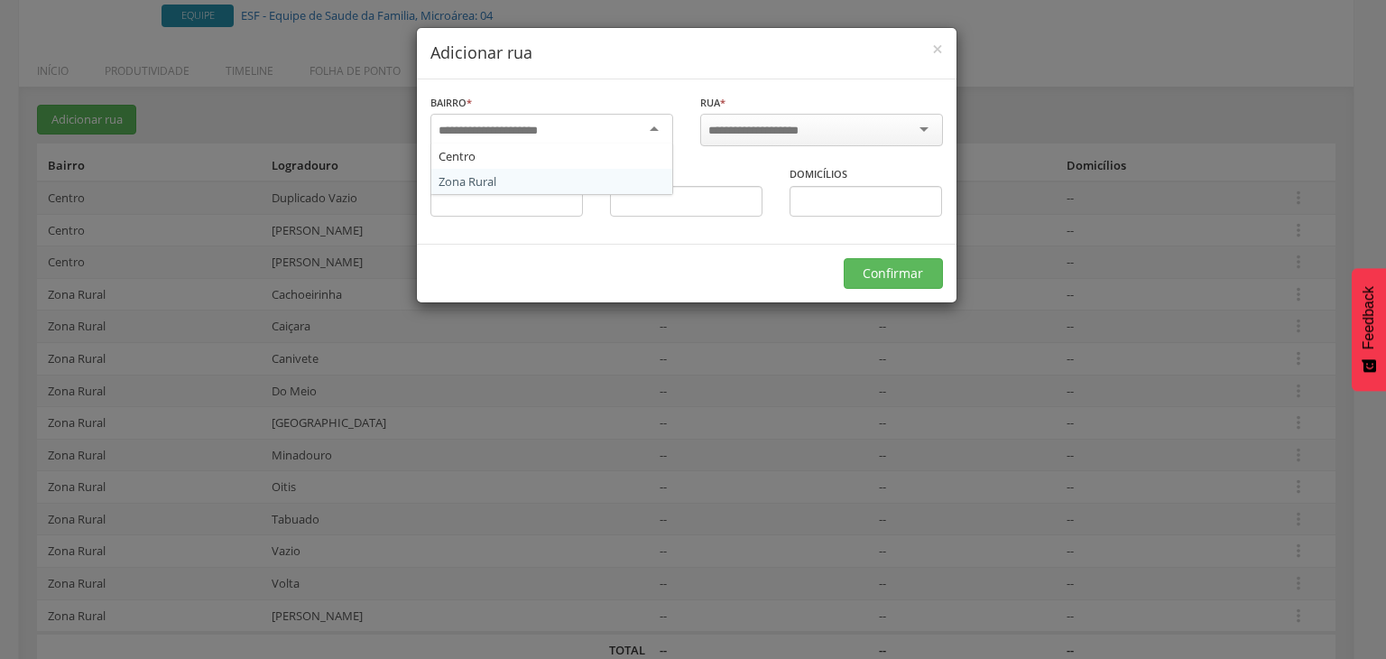
click at [529, 130] on input "select-one" at bounding box center [500, 131] width 123 height 16
click at [763, 132] on input "select-one" at bounding box center [765, 131] width 115 height 16
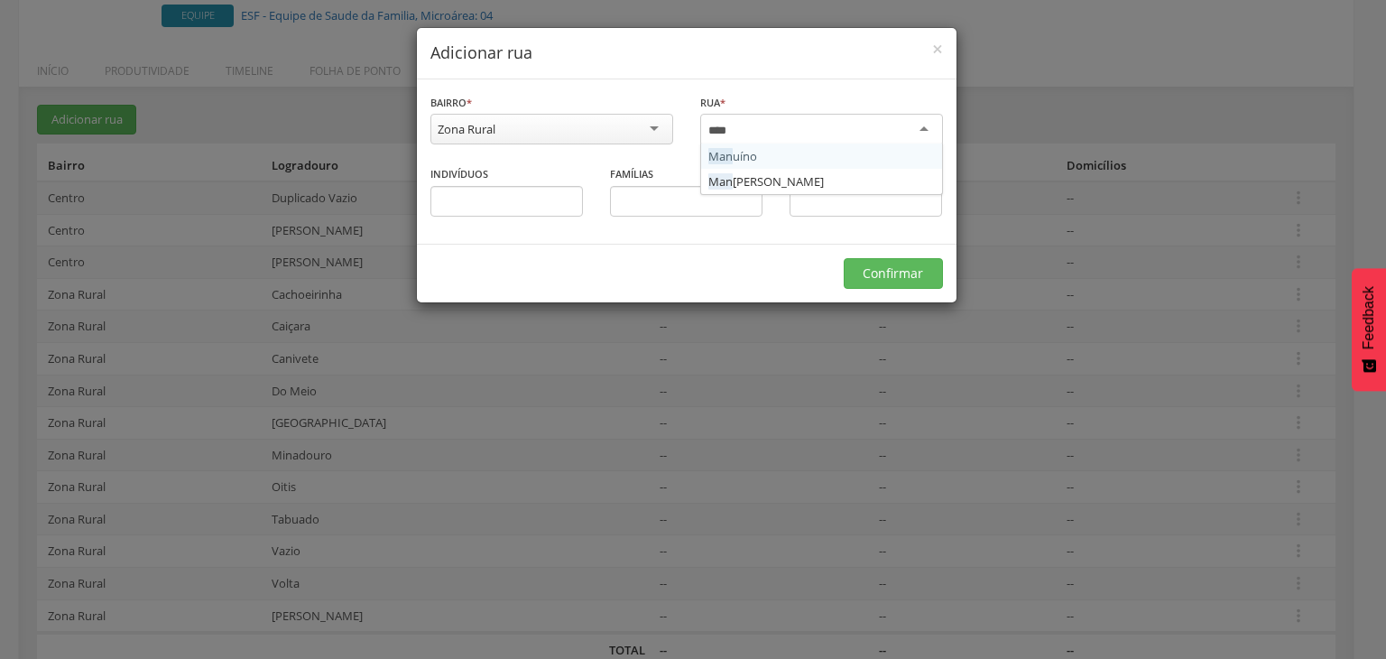
type input "*****"
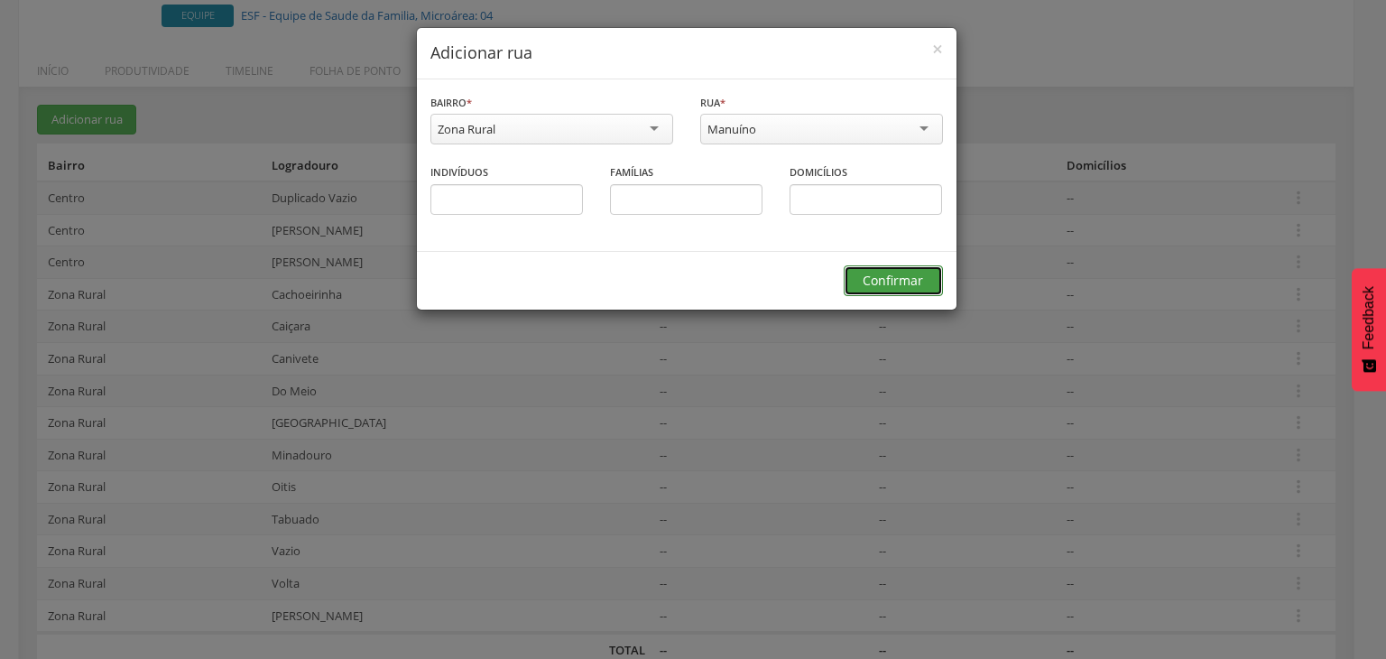
click at [881, 275] on button "Confirmar" at bounding box center [893, 280] width 99 height 31
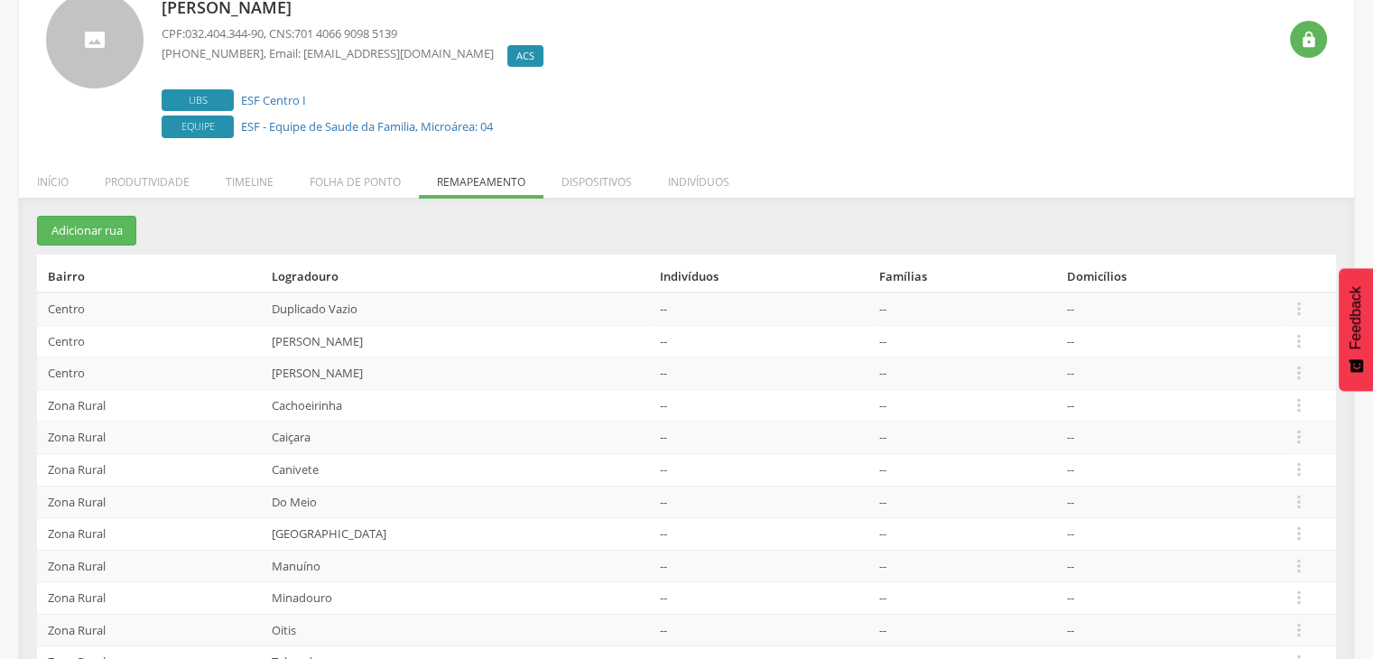
scroll to position [130, 0]
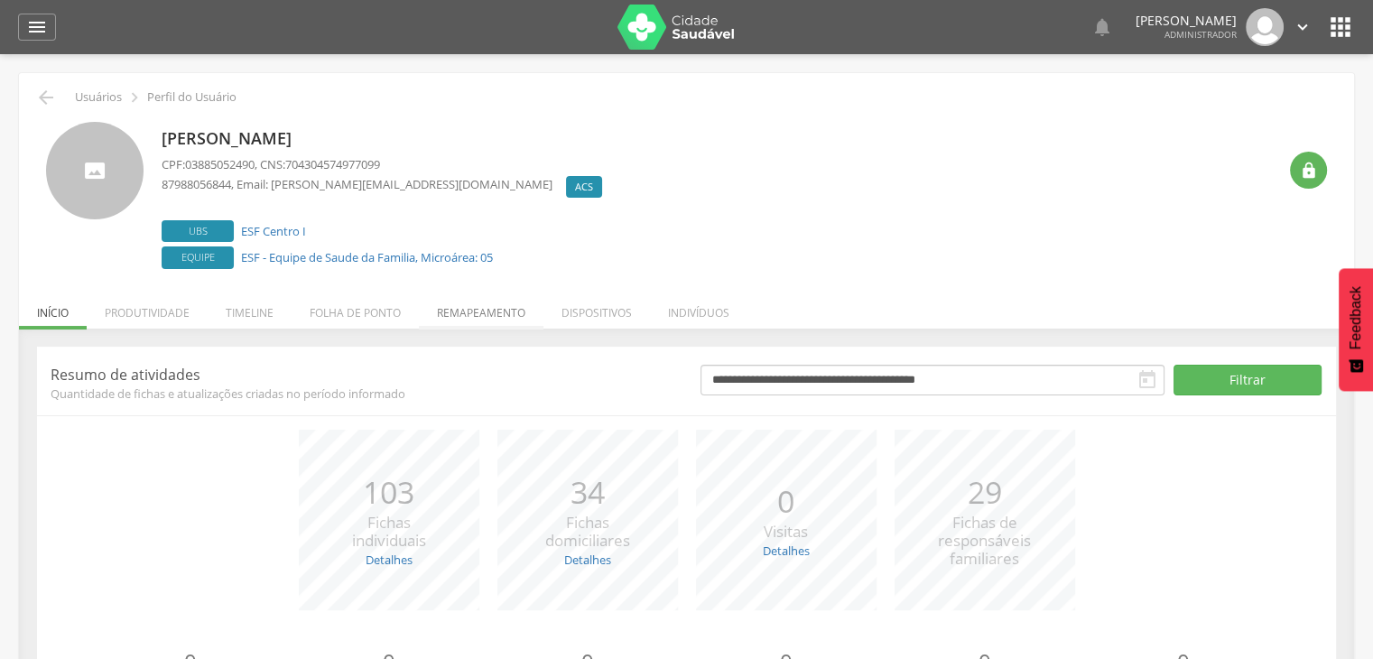
click at [463, 314] on li "Remapeamento" at bounding box center [481, 308] width 125 height 42
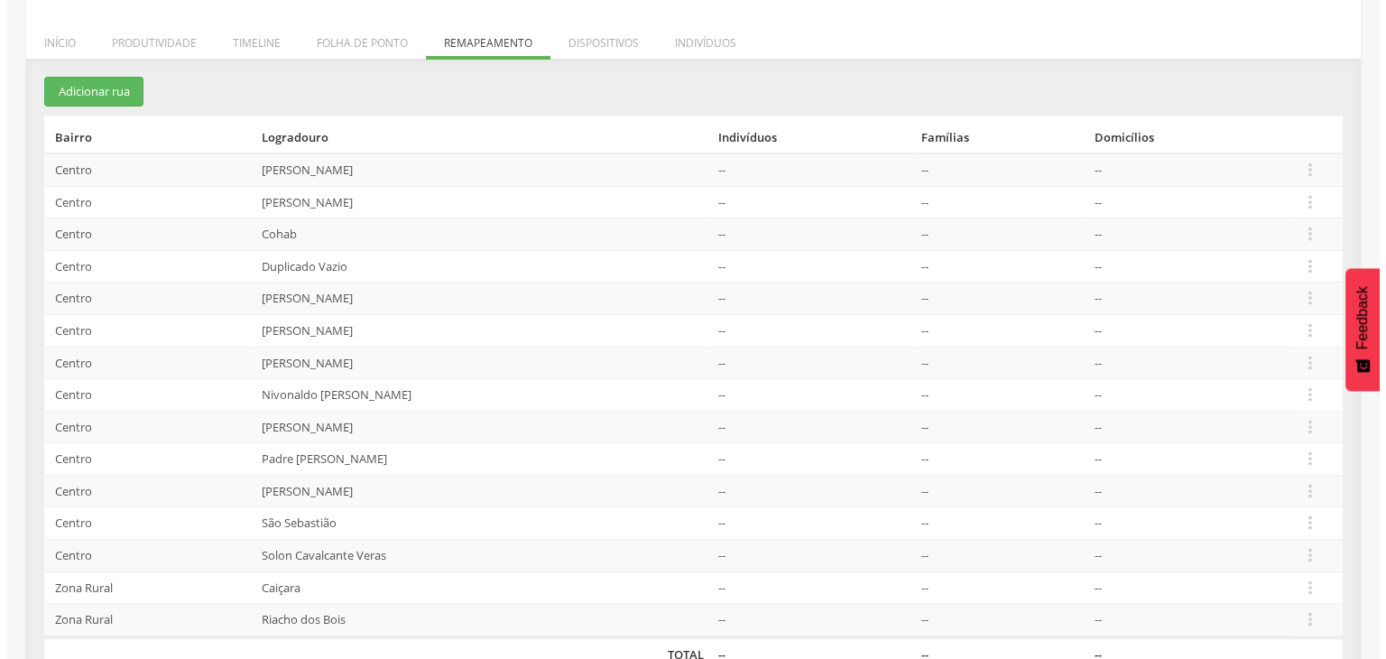
scroll to position [271, 0]
click at [112, 87] on button "Adicionar rua" at bounding box center [86, 91] width 99 height 30
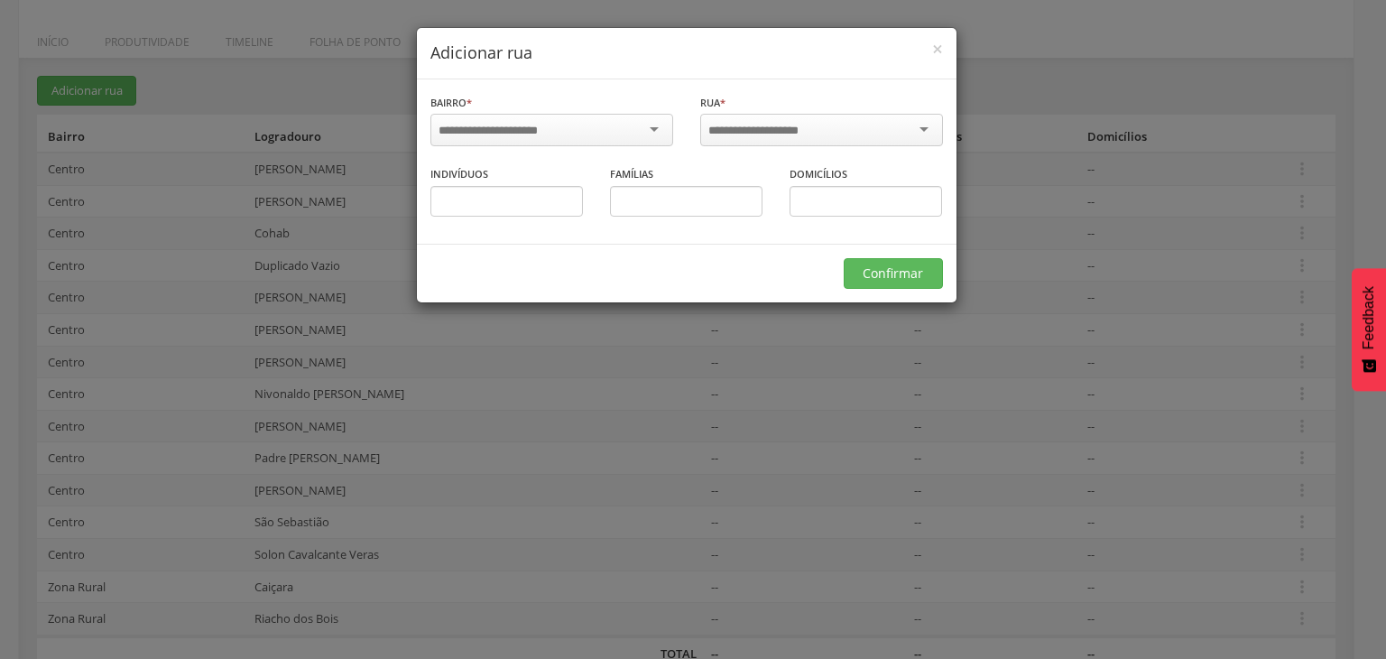
click at [499, 143] on div at bounding box center [551, 132] width 243 height 37
click at [495, 138] on div at bounding box center [551, 130] width 243 height 32
type input "**"
click at [781, 145] on div at bounding box center [821, 132] width 243 height 37
click at [781, 137] on div at bounding box center [821, 130] width 243 height 32
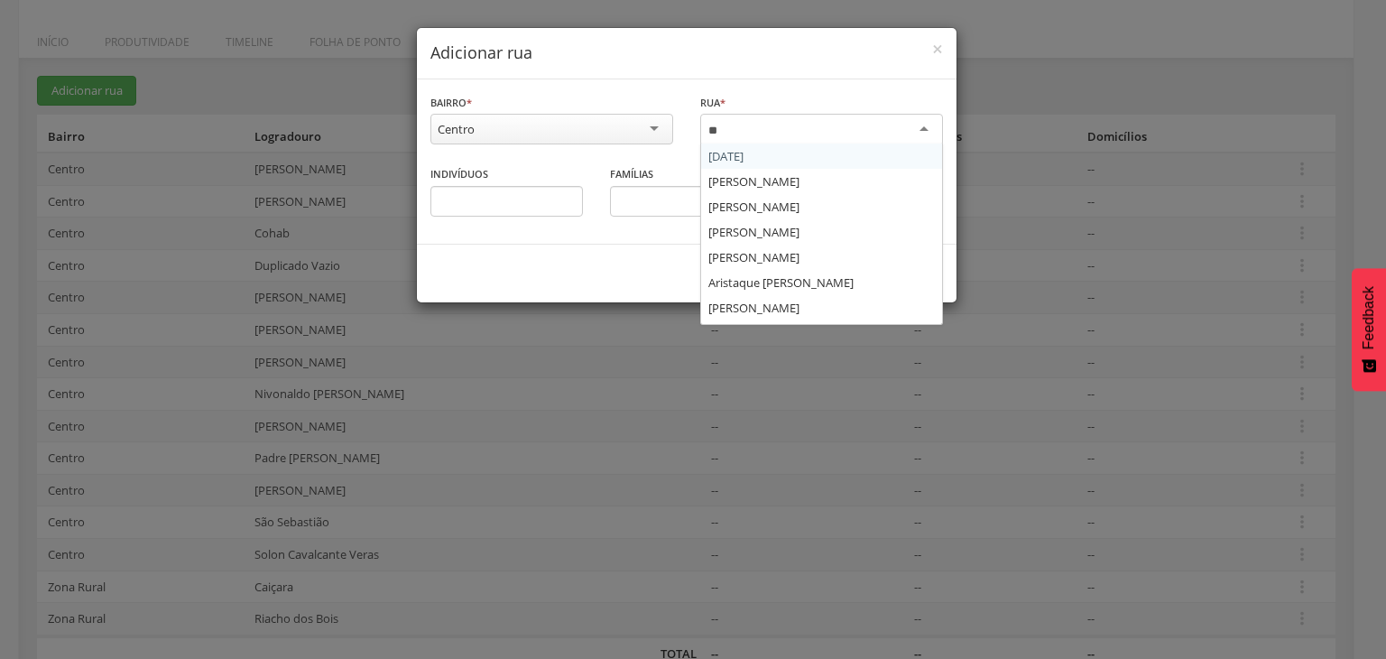
type input "***"
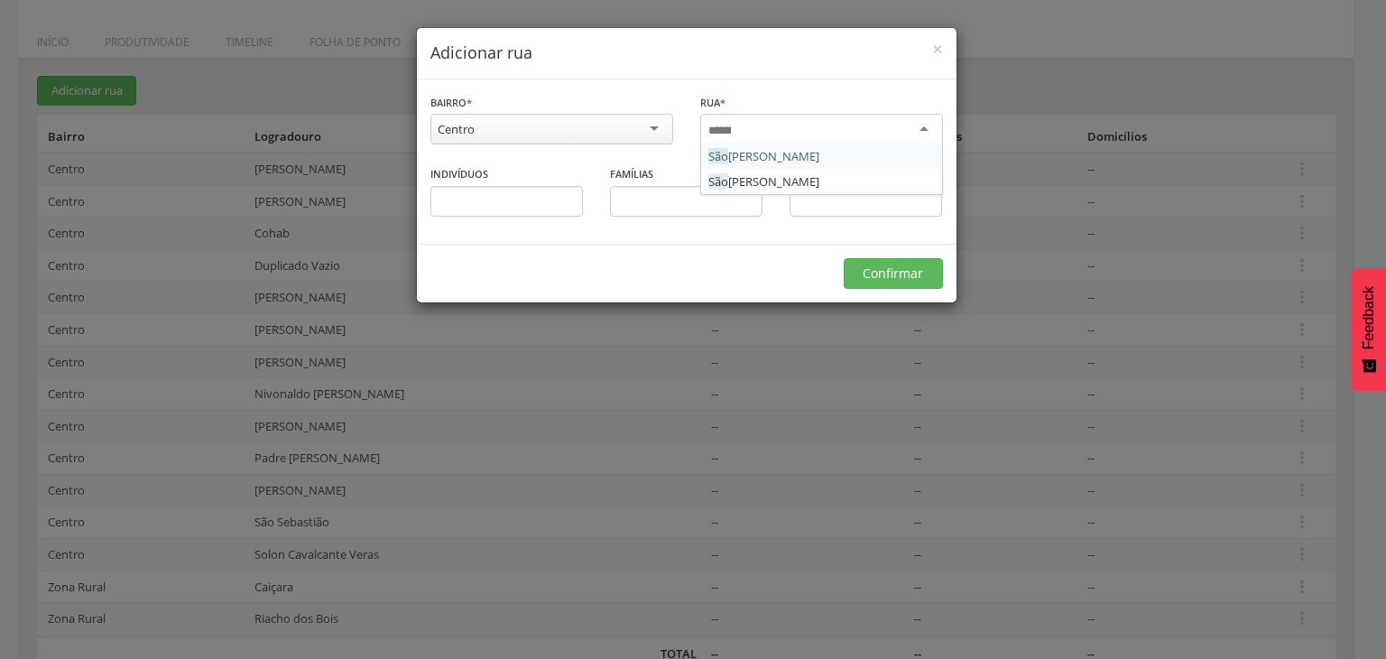
scroll to position [0, 0]
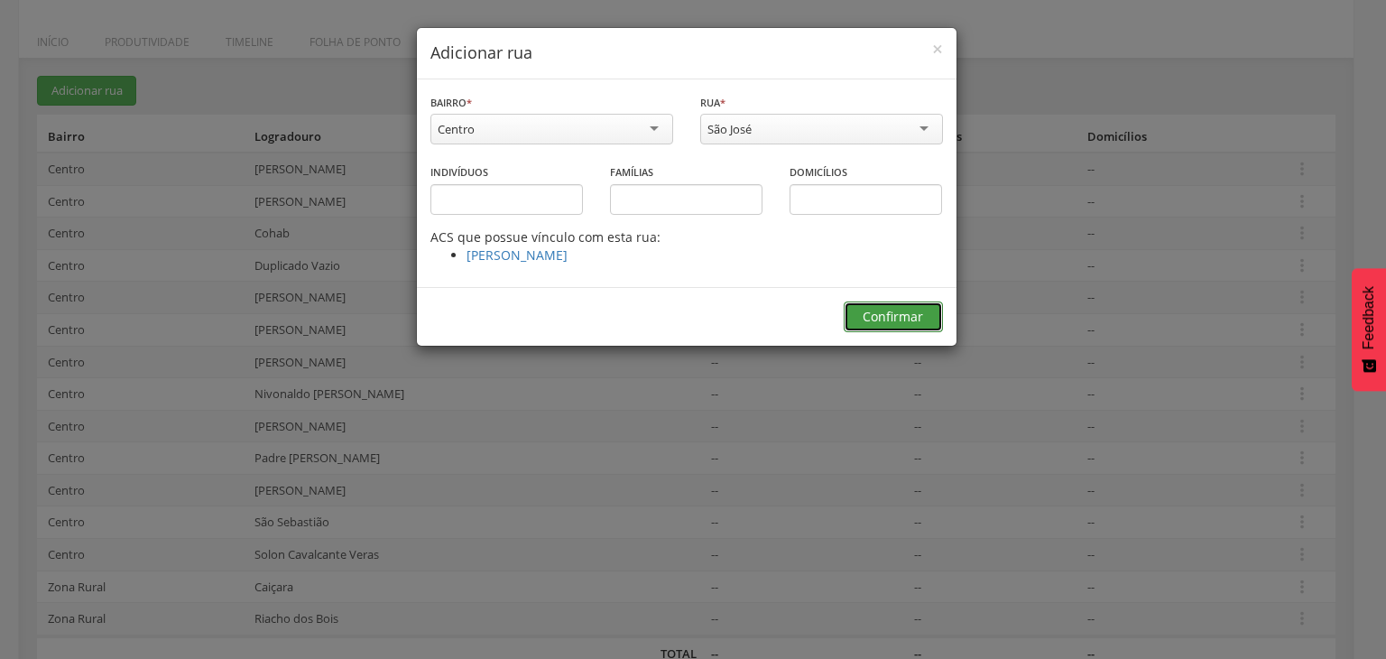
click at [894, 319] on button "Confirmar" at bounding box center [893, 316] width 99 height 31
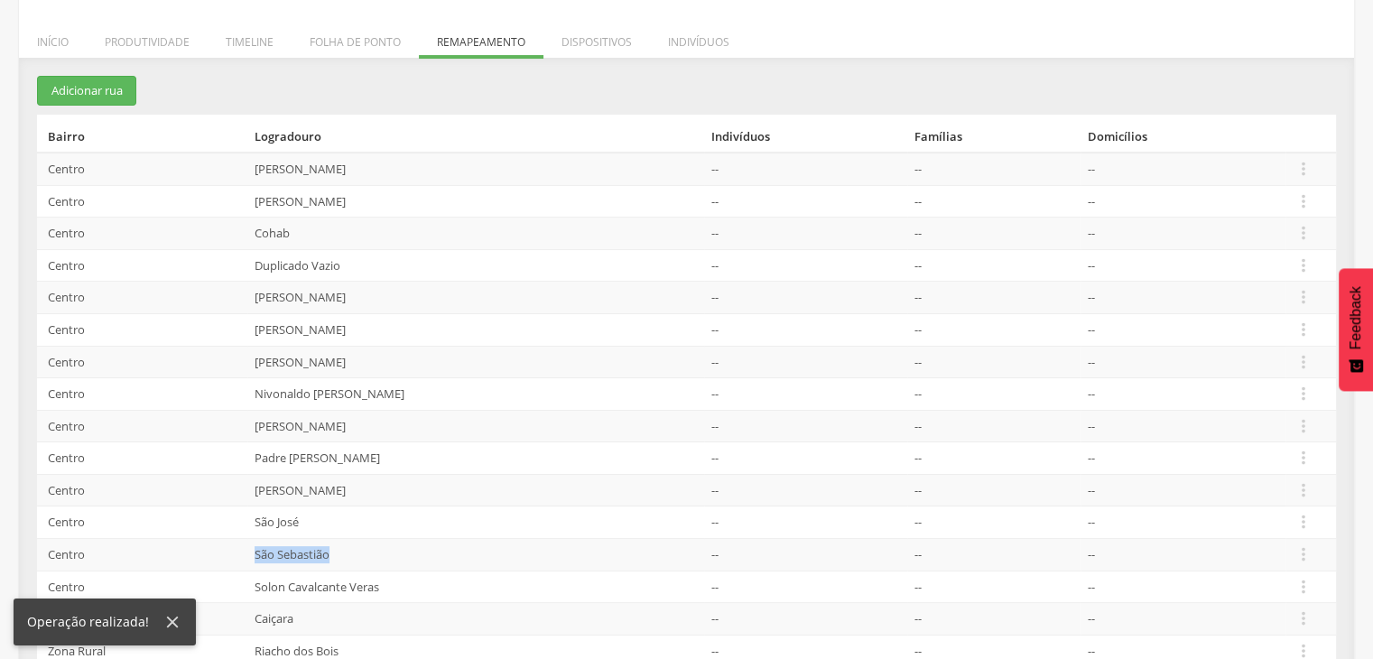
drag, startPoint x: 256, startPoint y: 543, endPoint x: 350, endPoint y: 547, distance: 93.9
click at [350, 547] on td "São Sebastião" at bounding box center [475, 554] width 457 height 32
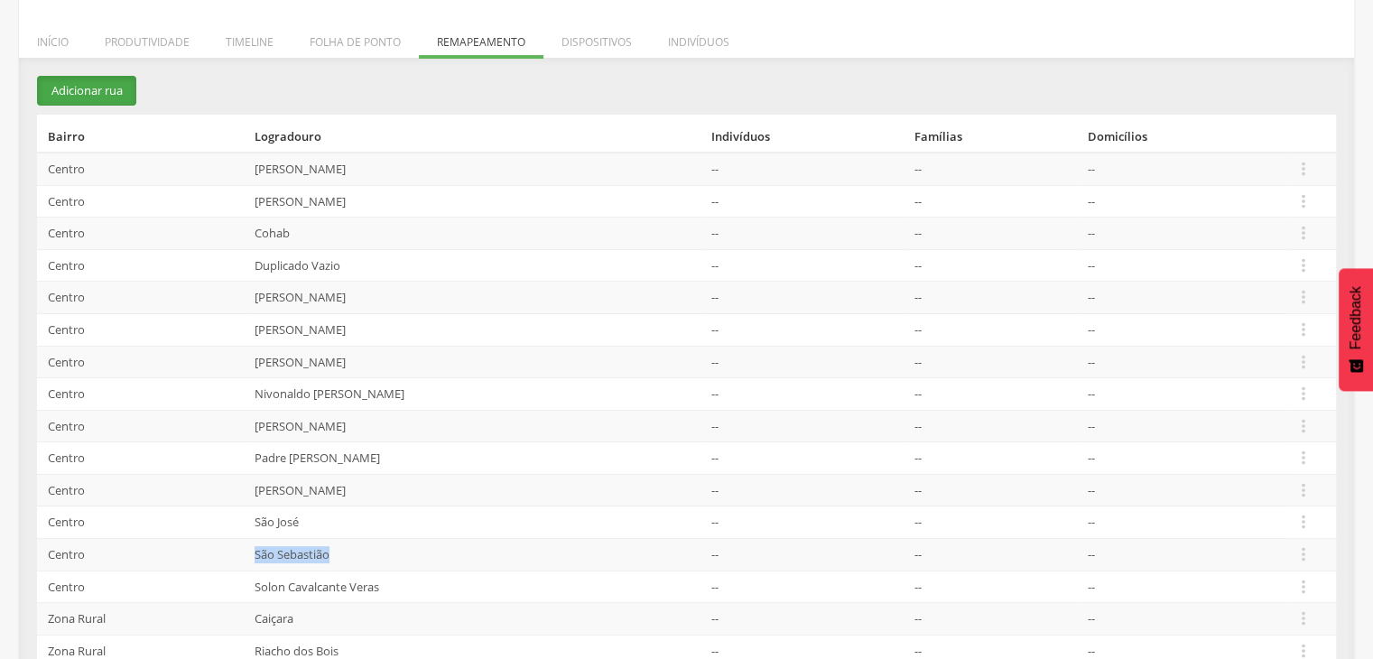
click at [96, 101] on button "Adicionar rua" at bounding box center [86, 91] width 99 height 30
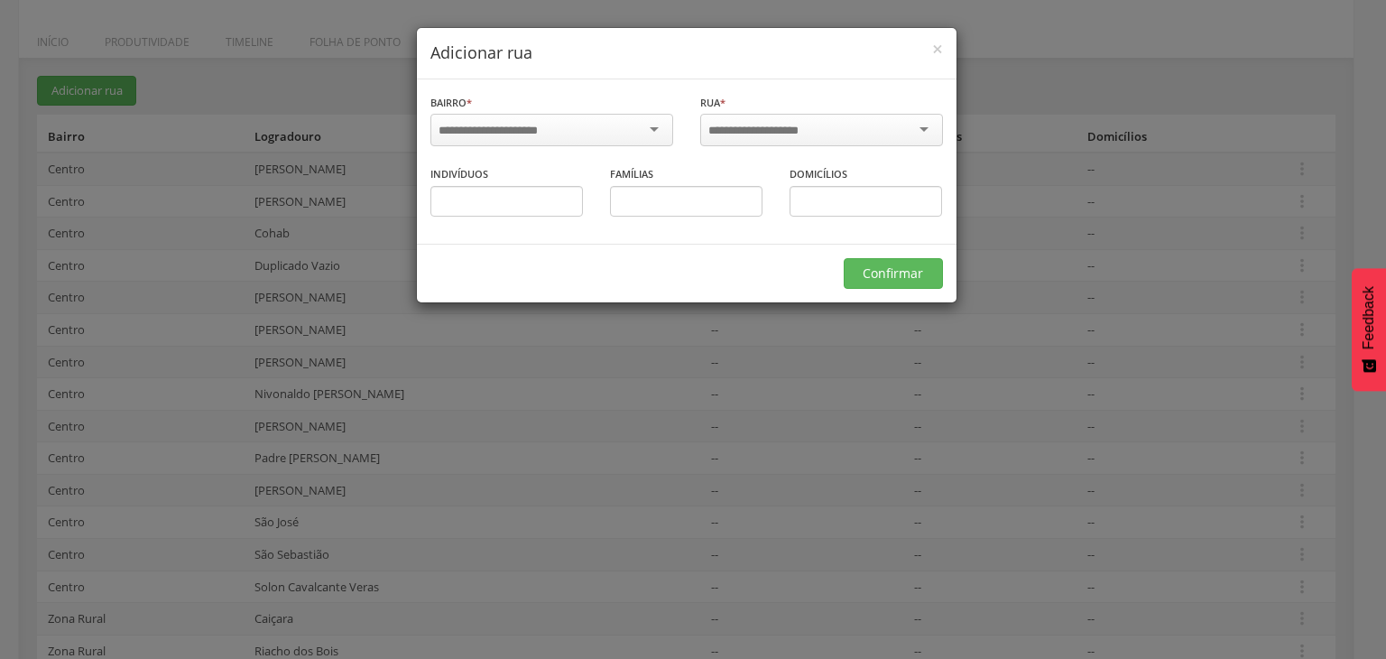
click at [505, 131] on input "select-one" at bounding box center [500, 131] width 123 height 16
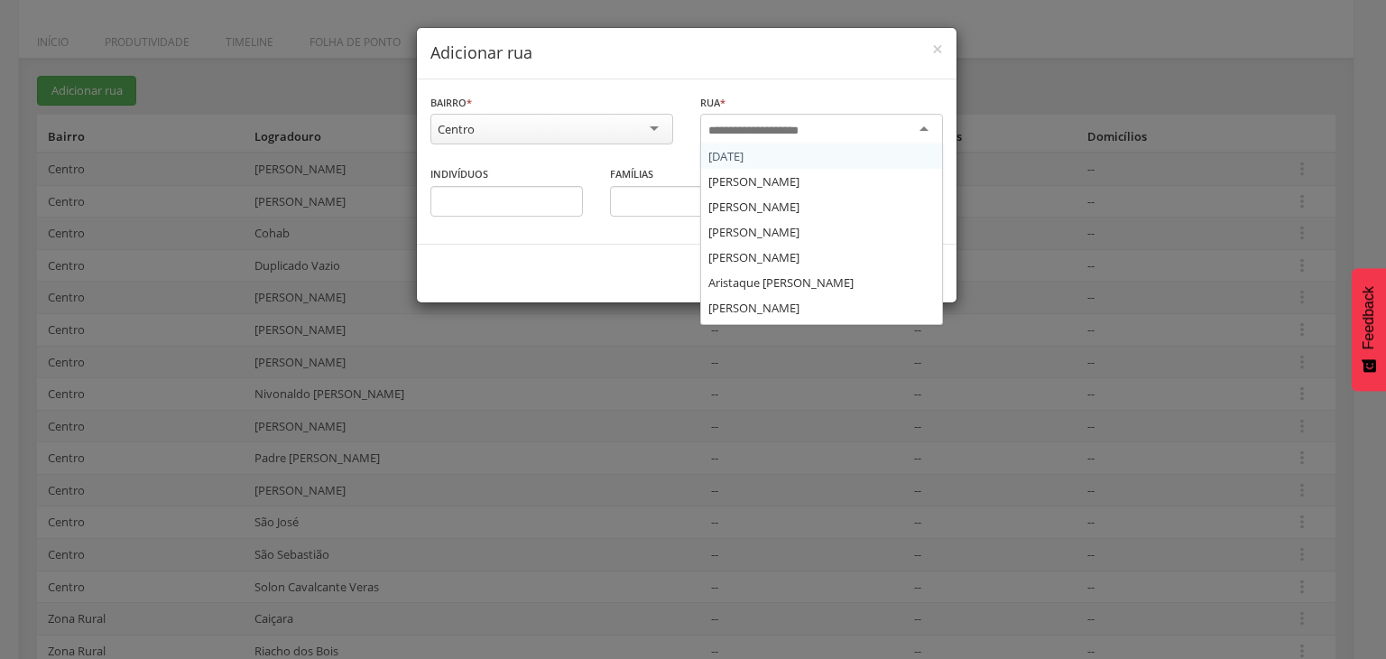
click at [765, 134] on div at bounding box center [821, 130] width 243 height 32
type input "***"
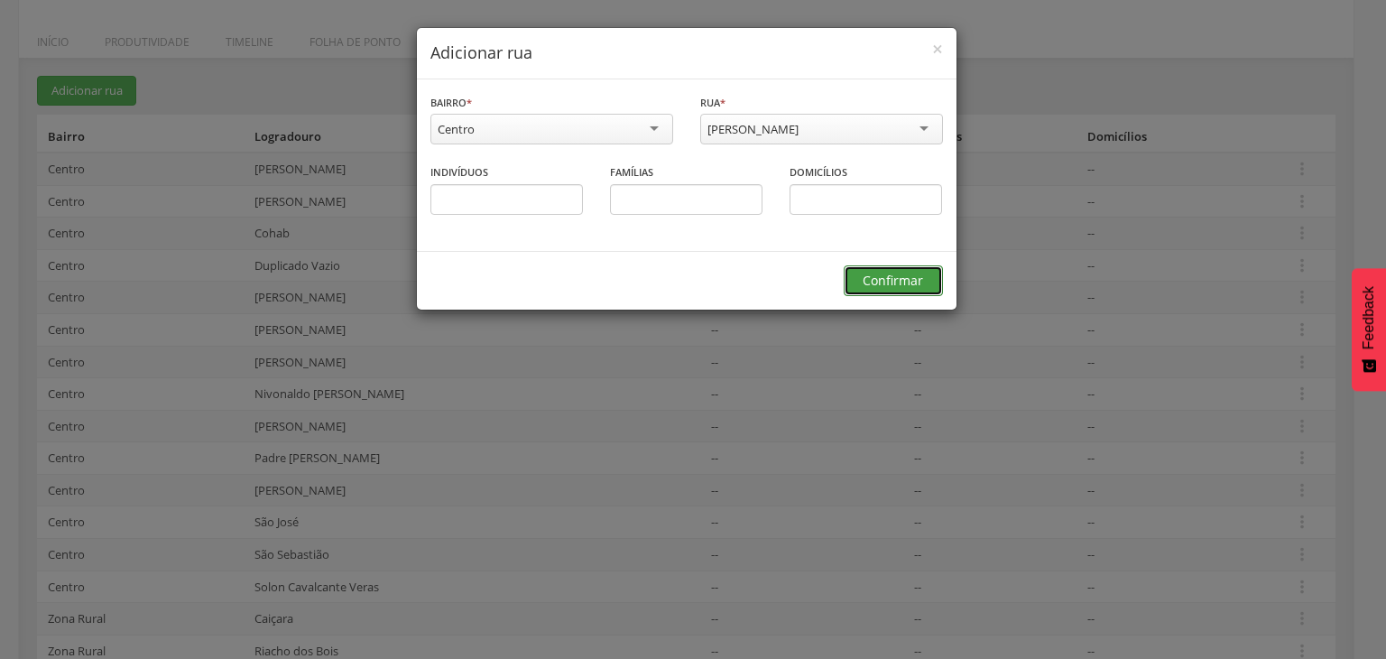
click at [910, 276] on button "Confirmar" at bounding box center [893, 280] width 99 height 31
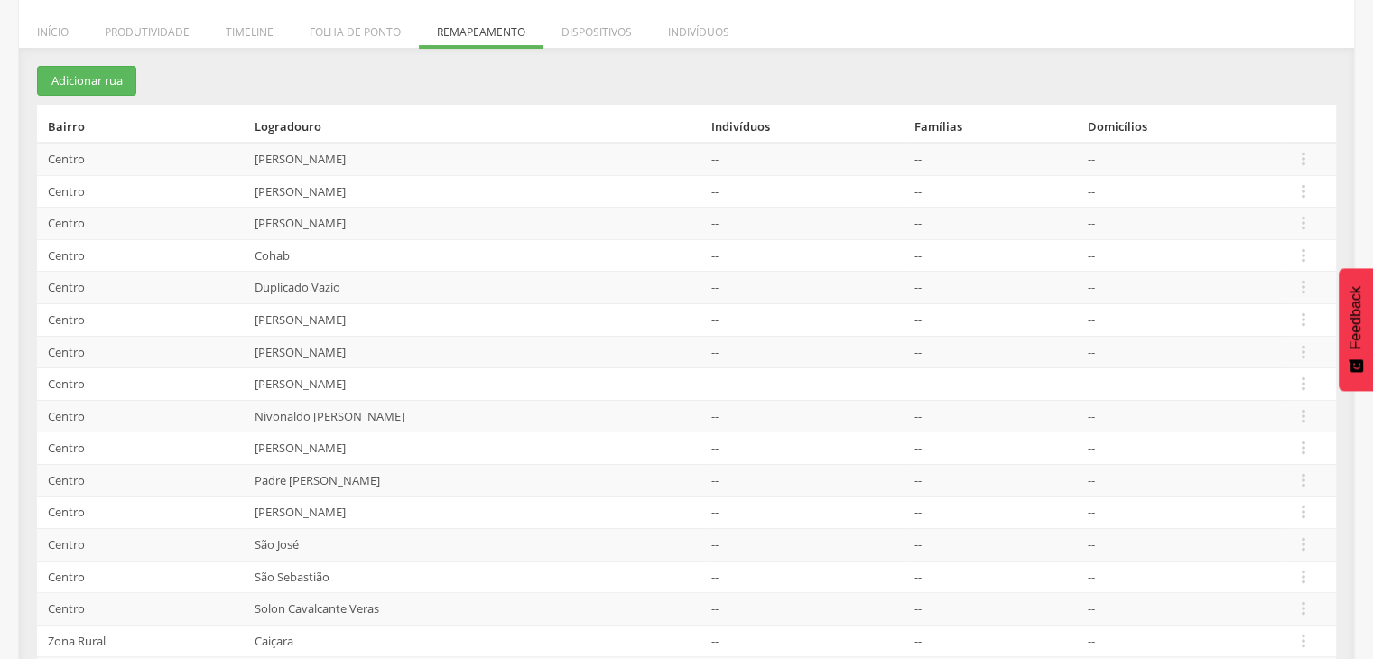
scroll to position [280, 0]
drag, startPoint x: 243, startPoint y: 517, endPoint x: 372, endPoint y: 524, distance: 129.3
click at [372, 524] on tr "Centro Pedro Pequeno -- -- --  Editar Alocar famílias Desalocar famílias Desvi…" at bounding box center [686, 513] width 1299 height 32
drag, startPoint x: 299, startPoint y: 481, endPoint x: 354, endPoint y: 477, distance: 55.2
click at [354, 477] on td "Padre Adelmo" at bounding box center [475, 481] width 457 height 32
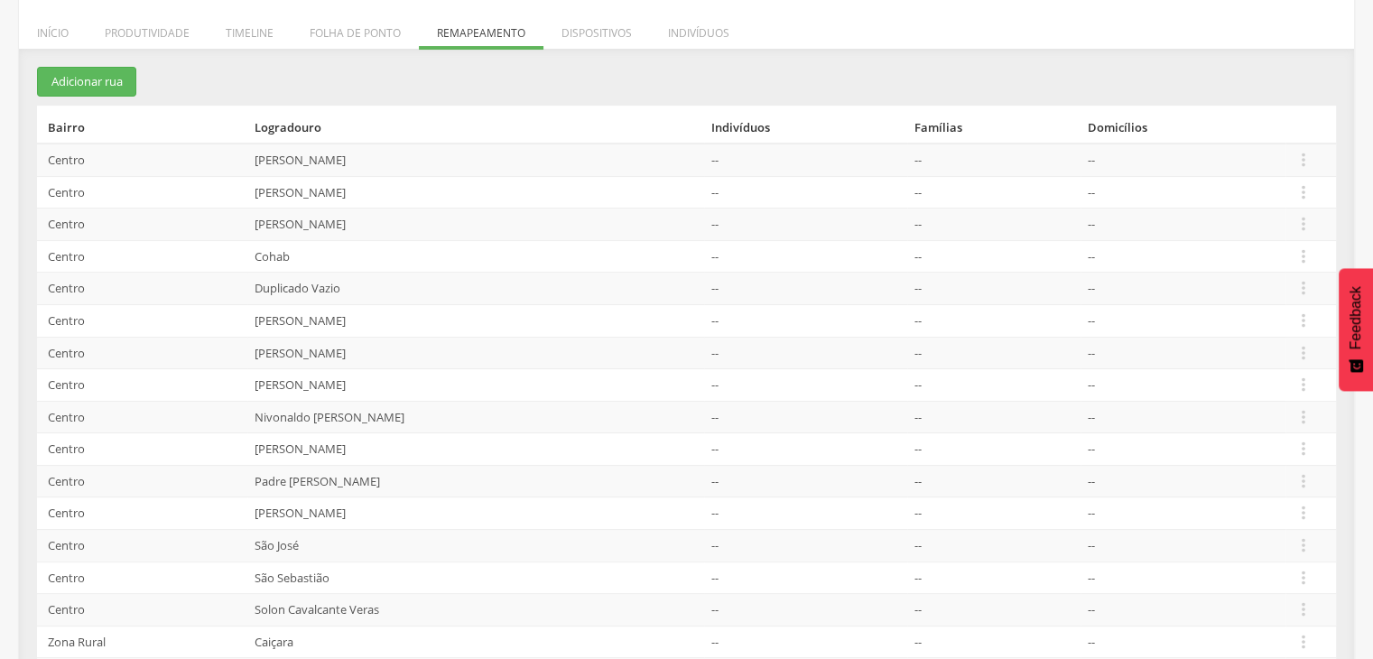
click at [247, 441] on td "Centro" at bounding box center [142, 449] width 210 height 32
drag, startPoint x: 254, startPoint y: 441, endPoint x: 375, endPoint y: 455, distance: 121.7
click at [375, 455] on td "Osório Ferreira Filho" at bounding box center [475, 449] width 457 height 32
drag, startPoint x: 256, startPoint y: 159, endPoint x: 363, endPoint y: 164, distance: 106.6
click at [363, 164] on td "Albino Feitosa" at bounding box center [475, 159] width 457 height 32
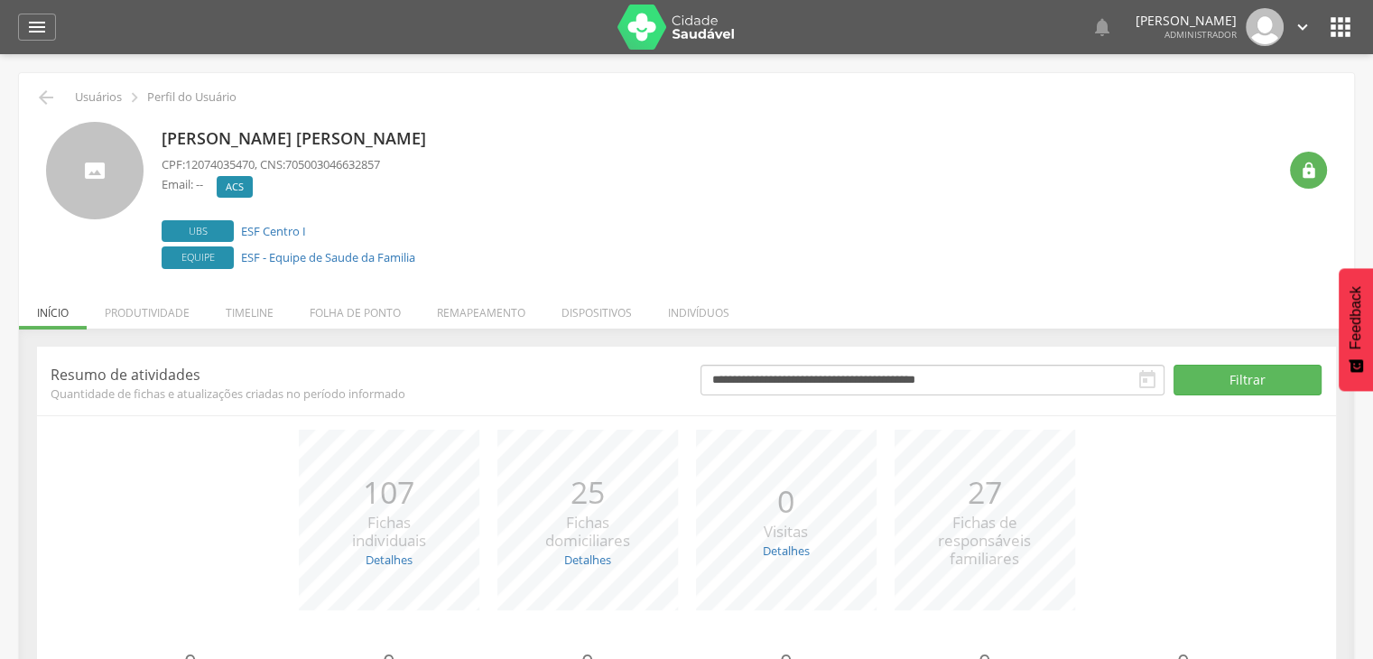
click at [495, 308] on li "Remapeamento" at bounding box center [481, 308] width 125 height 42
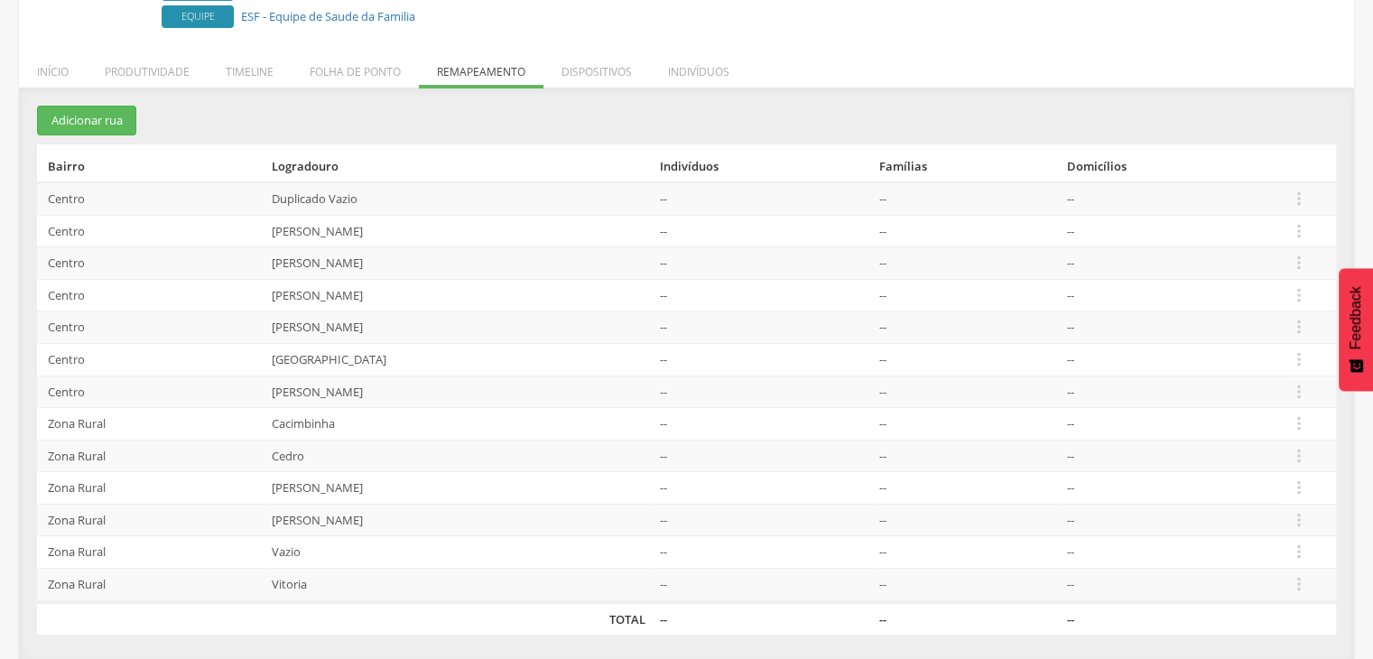
scroll to position [242, 0]
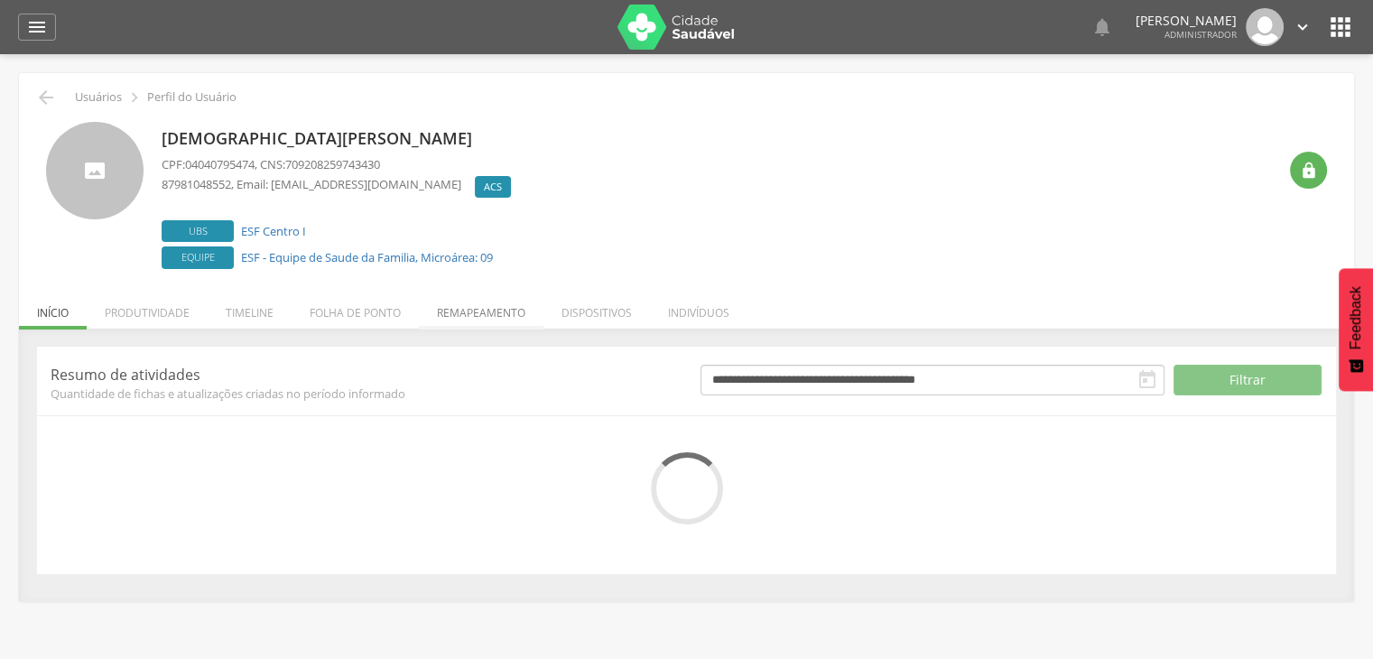
click at [458, 310] on li "Remapeamento" at bounding box center [481, 308] width 125 height 42
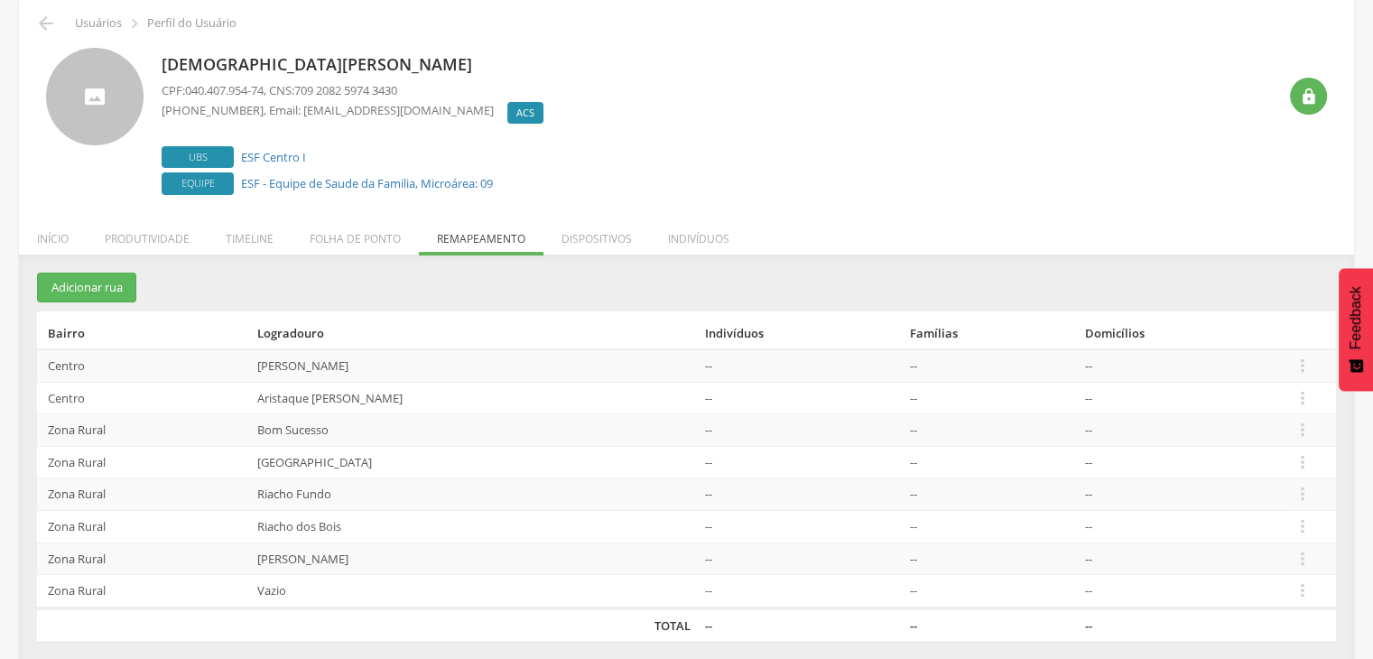
scroll to position [60, 0]
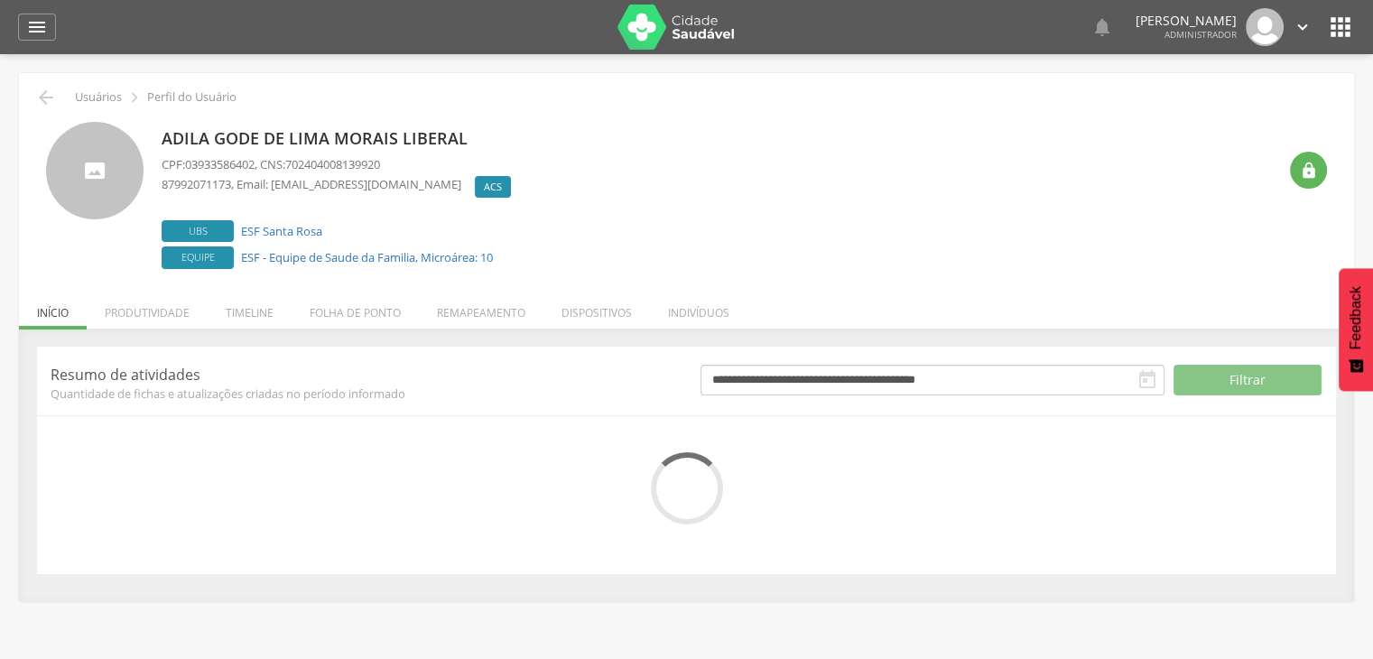
click at [498, 312] on li "Remapeamento" at bounding box center [481, 308] width 125 height 42
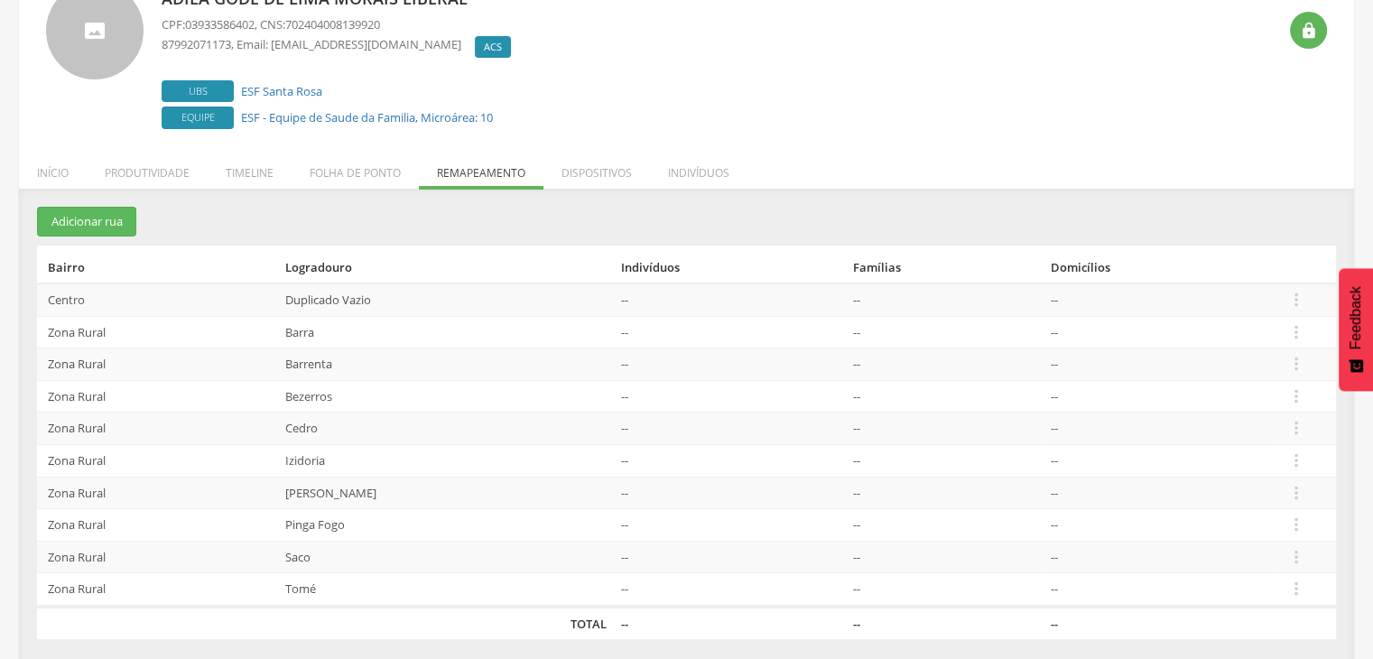
scroll to position [145, 0]
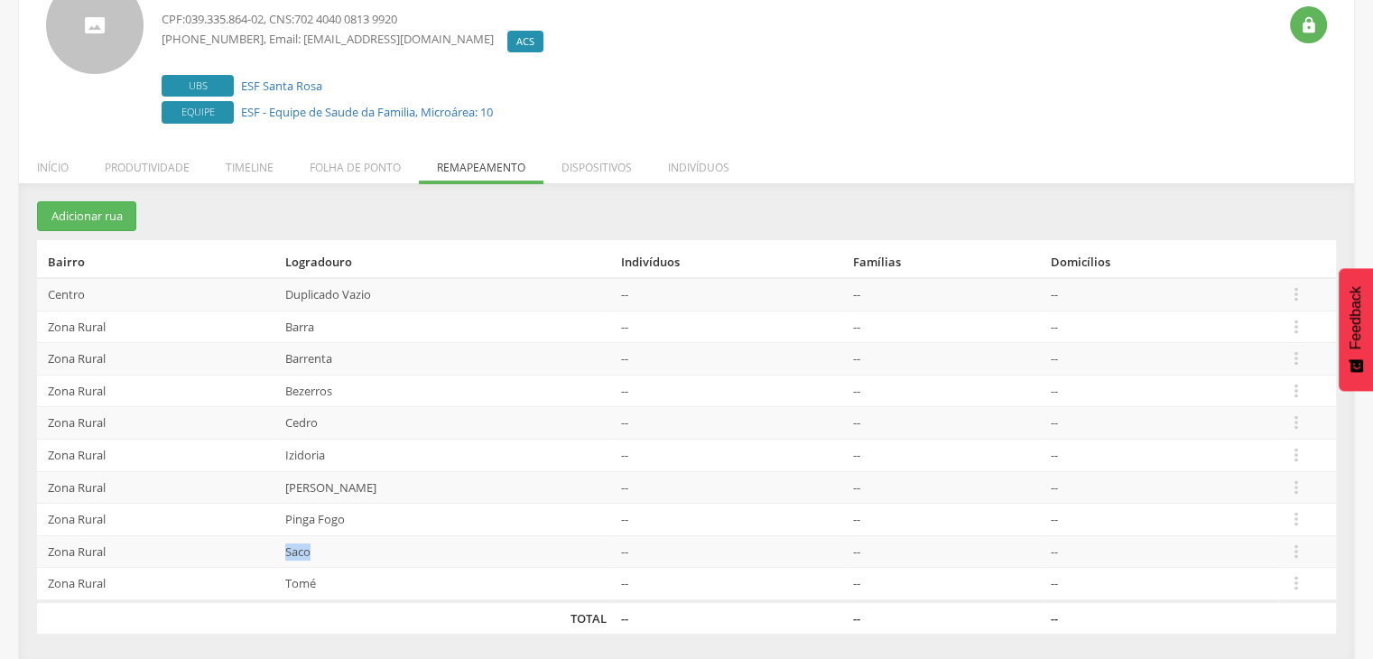
drag, startPoint x: 333, startPoint y: 546, endPoint x: 265, endPoint y: 542, distance: 67.8
click at [265, 542] on tr "Zona Rural Saco -- -- --  Editar Alocar famílias Desalocar famílias Desvincula…" at bounding box center [686, 551] width 1299 height 32
drag, startPoint x: 344, startPoint y: 427, endPoint x: 270, endPoint y: 422, distance: 74.1
click at [270, 422] on tr "Zona Rural Cedro -- -- --  Editar Alocar famílias Desalocar famílias Desvincul…" at bounding box center [686, 423] width 1299 height 32
drag, startPoint x: 353, startPoint y: 357, endPoint x: 249, endPoint y: 352, distance: 103.9
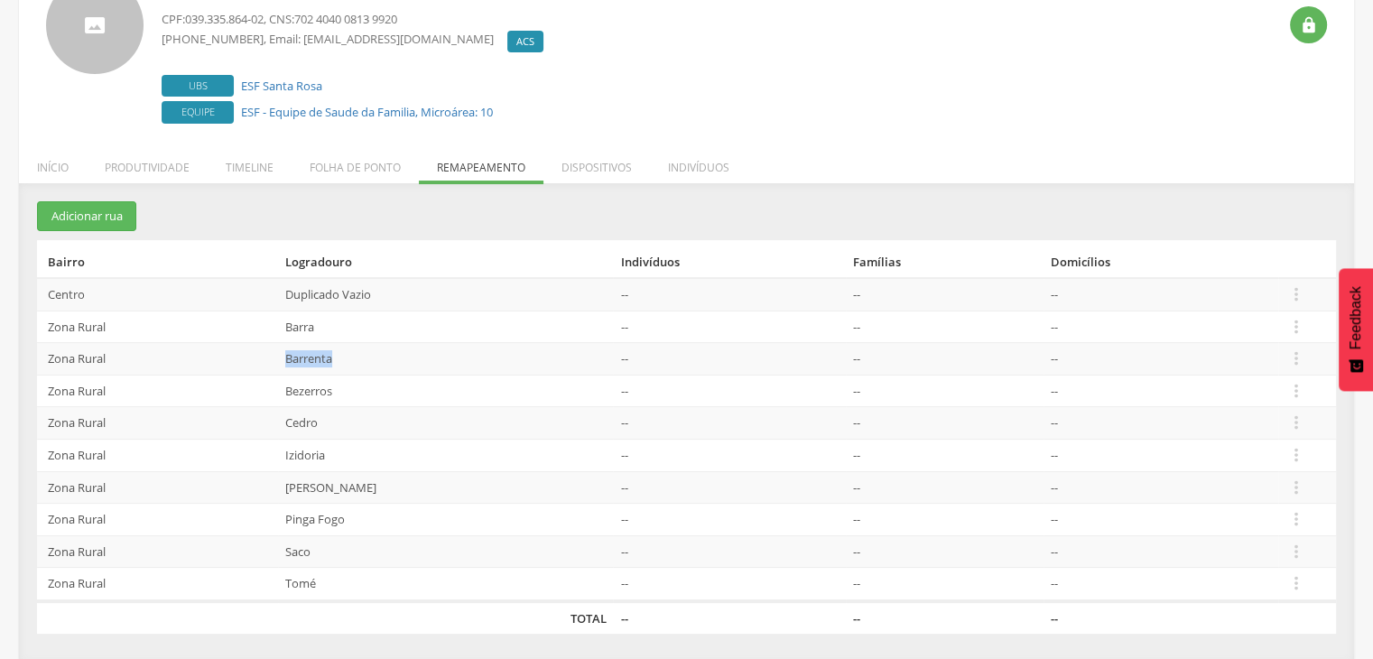
click at [249, 352] on tr "Zona Rural Barrenta -- -- --  Editar Alocar famílias Desalocar famílias Desvin…" at bounding box center [686, 359] width 1299 height 32
drag, startPoint x: 282, startPoint y: 578, endPoint x: 263, endPoint y: 575, distance: 20.0
click at [263, 575] on tr "Zona Rural Tomé -- -- --  Editar Alocar famílias Desalocar famílias Desvincula…" at bounding box center [686, 584] width 1299 height 33
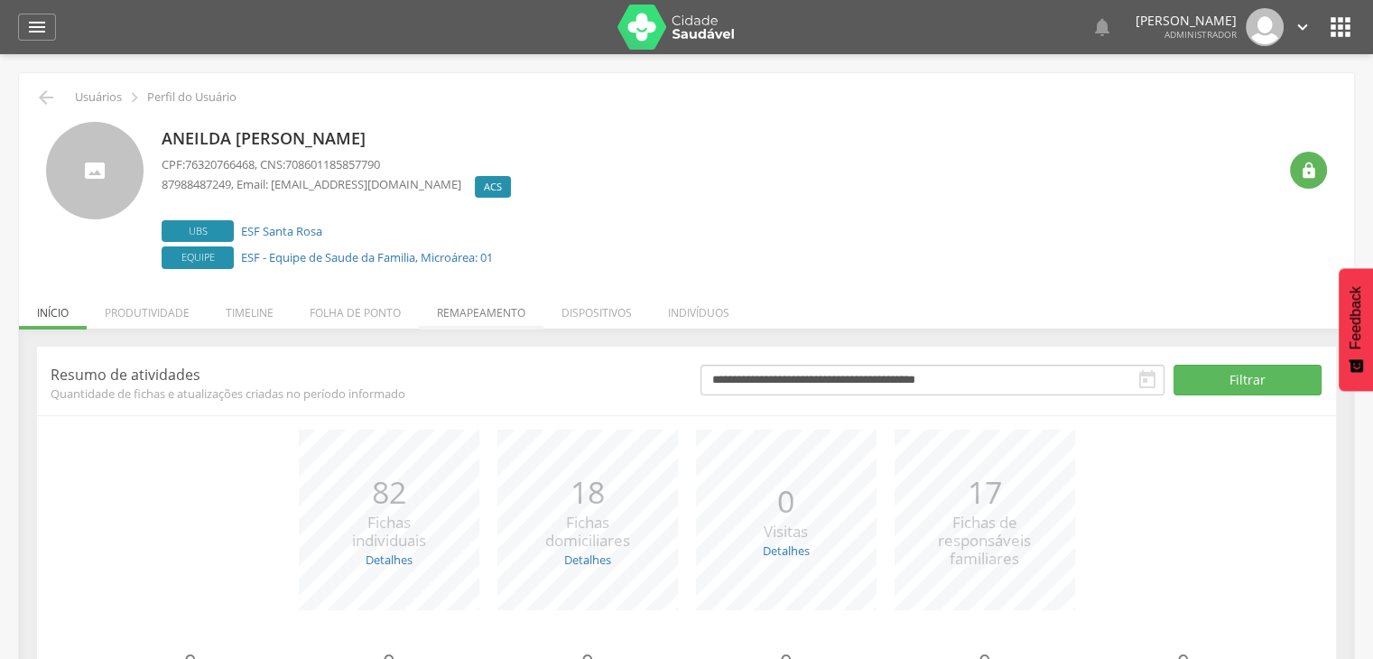
click at [495, 308] on li "Remapeamento" at bounding box center [481, 308] width 125 height 42
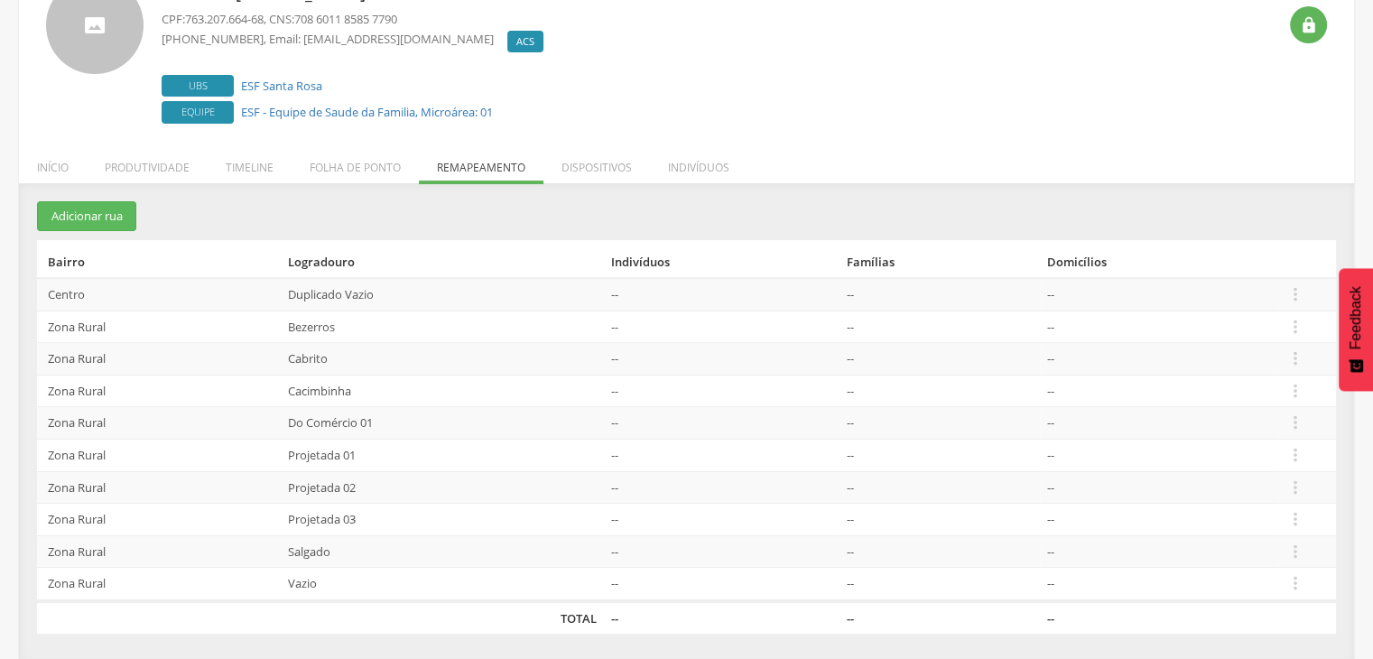
scroll to position [144, 0]
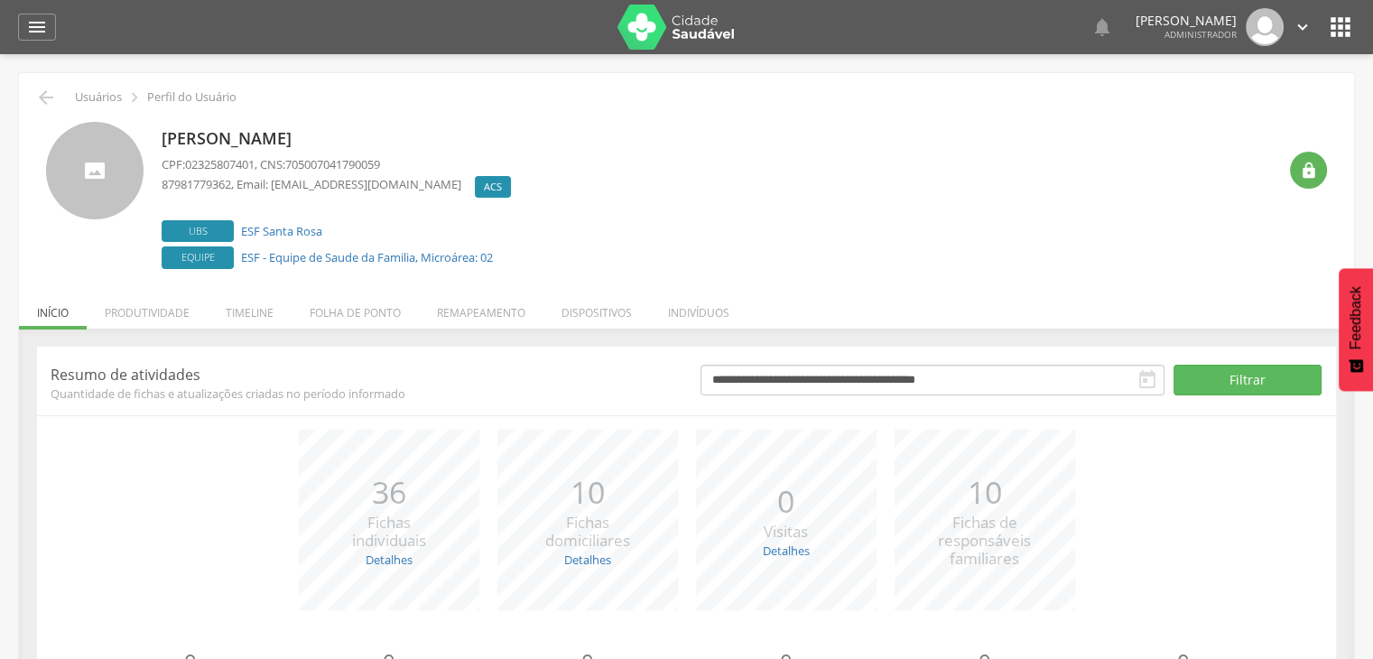
click at [475, 312] on li "Remapeamento" at bounding box center [481, 308] width 125 height 42
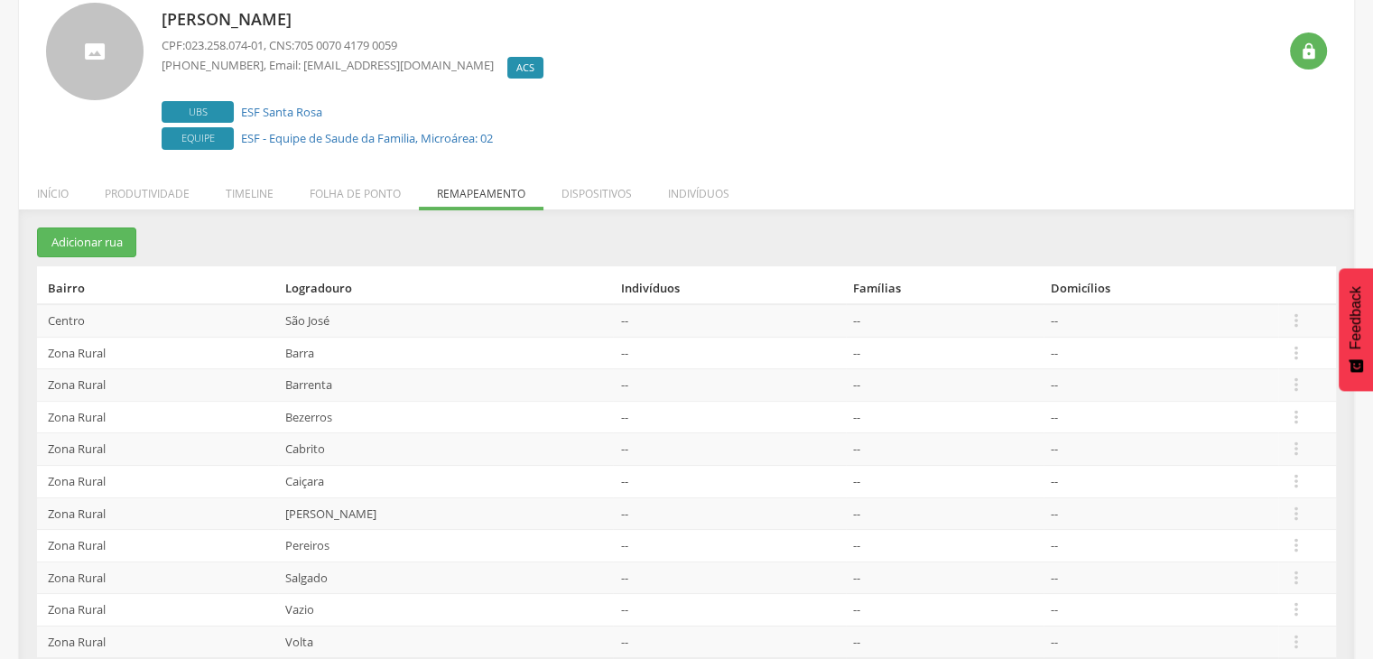
scroll to position [178, 0]
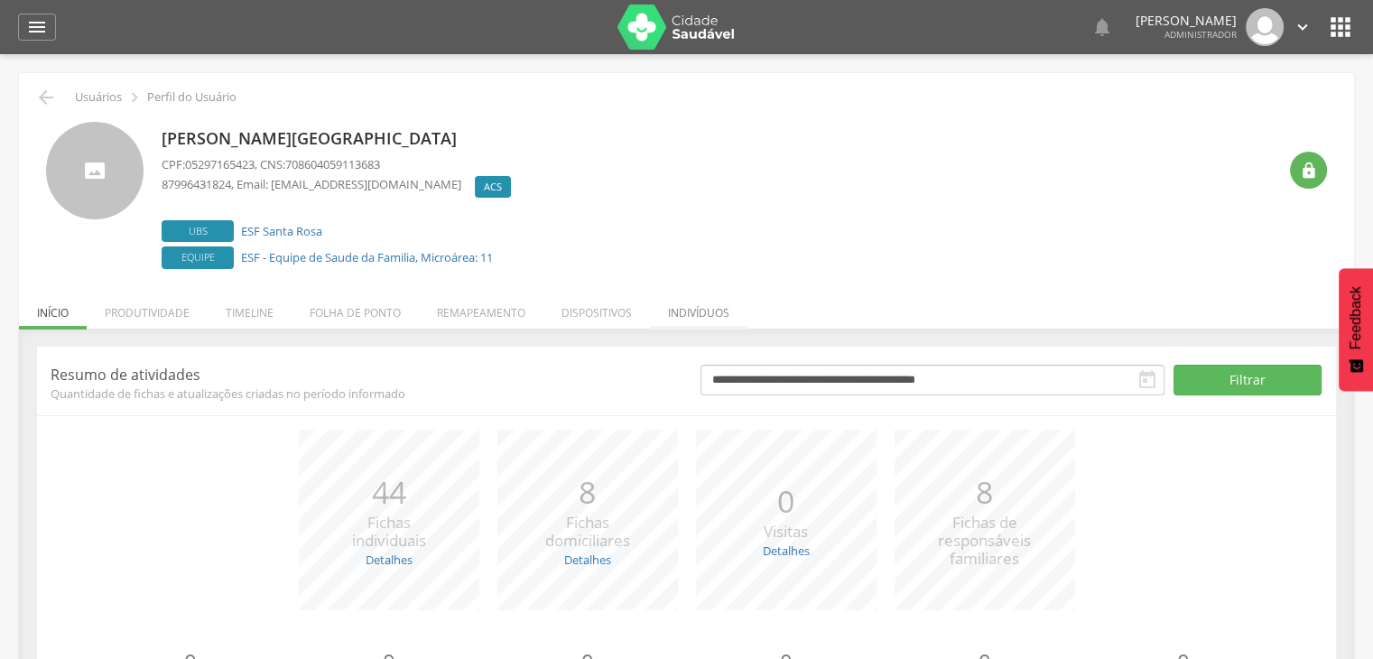
click at [733, 315] on li "Indivíduos" at bounding box center [698, 308] width 97 height 42
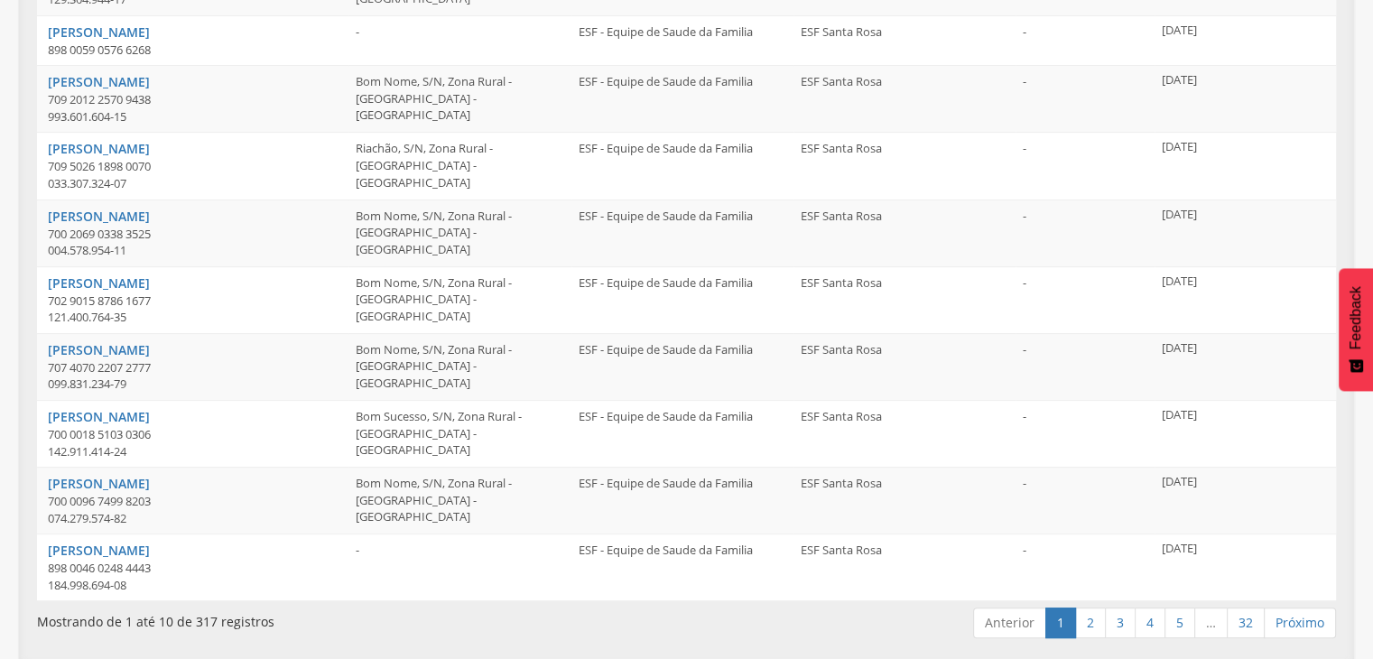
scroll to position [477, 0]
click at [1099, 623] on link "2" at bounding box center [1090, 621] width 31 height 31
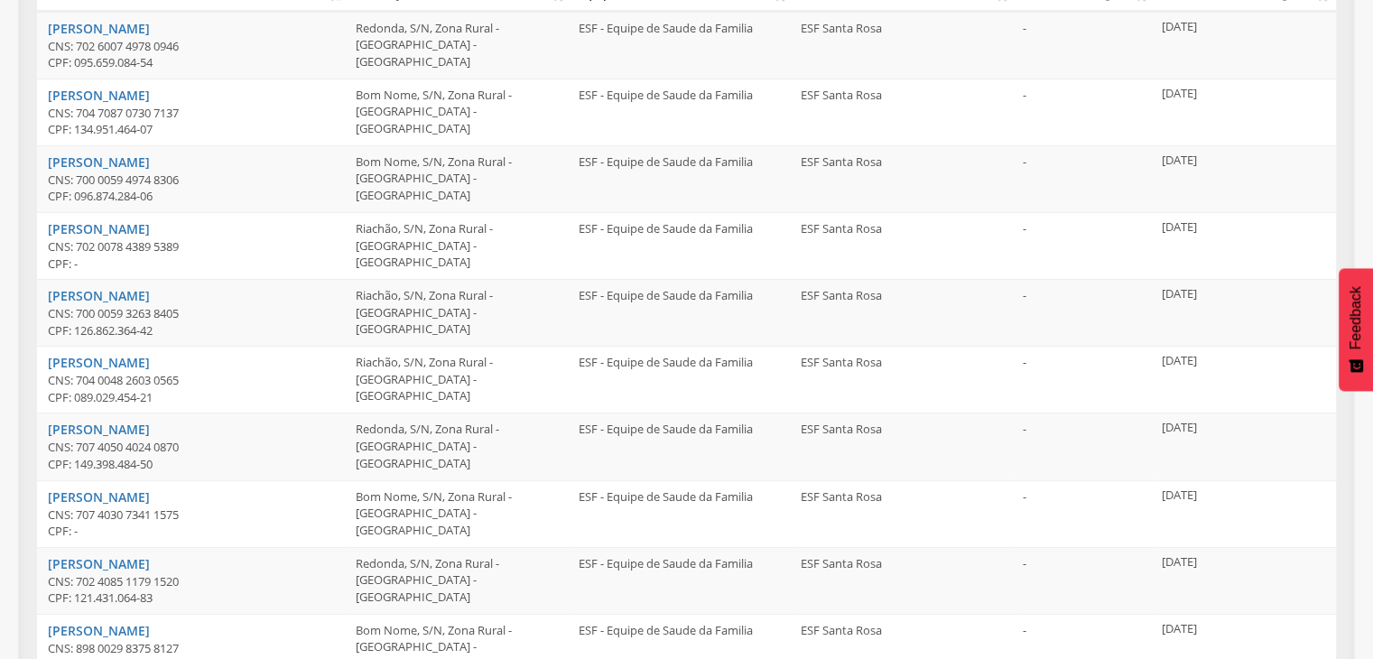
scroll to position [494, 0]
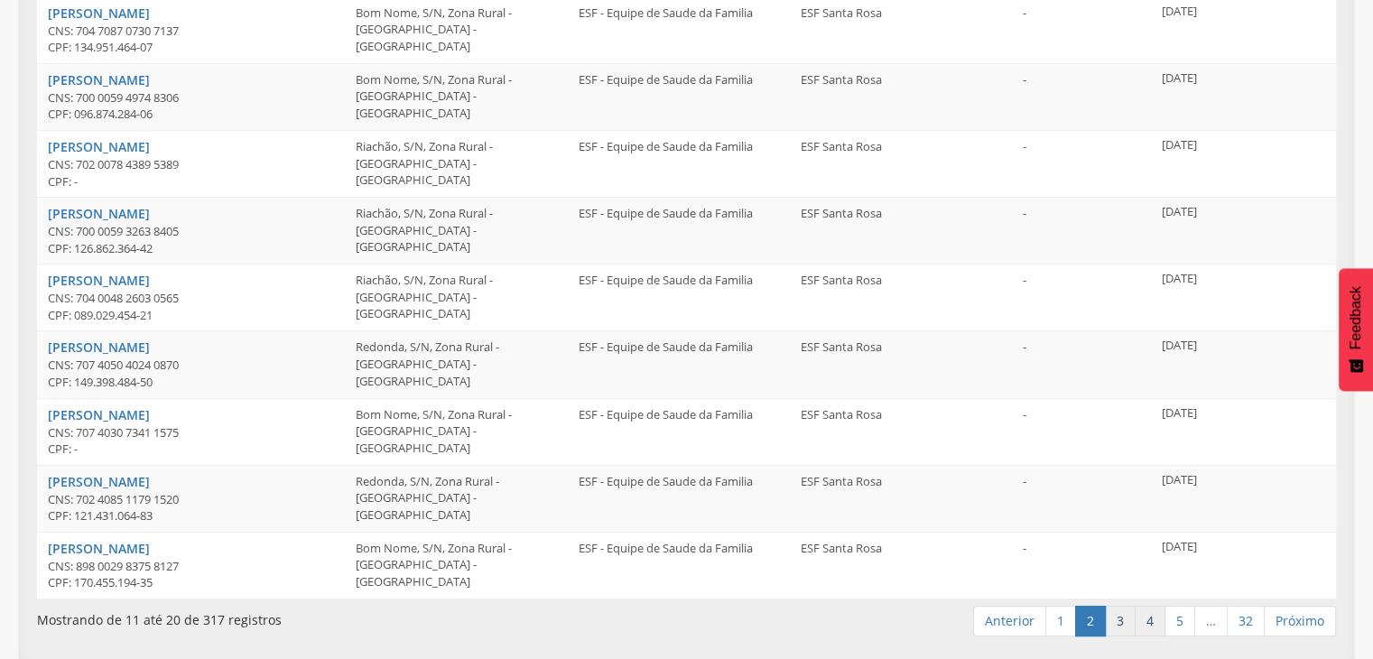
click at [1134, 620] on ul "Anterior 1 2 3 4 5 … 32 Próximo" at bounding box center [1154, 621] width 363 height 31
click at [1121, 621] on link "3" at bounding box center [1120, 621] width 31 height 31
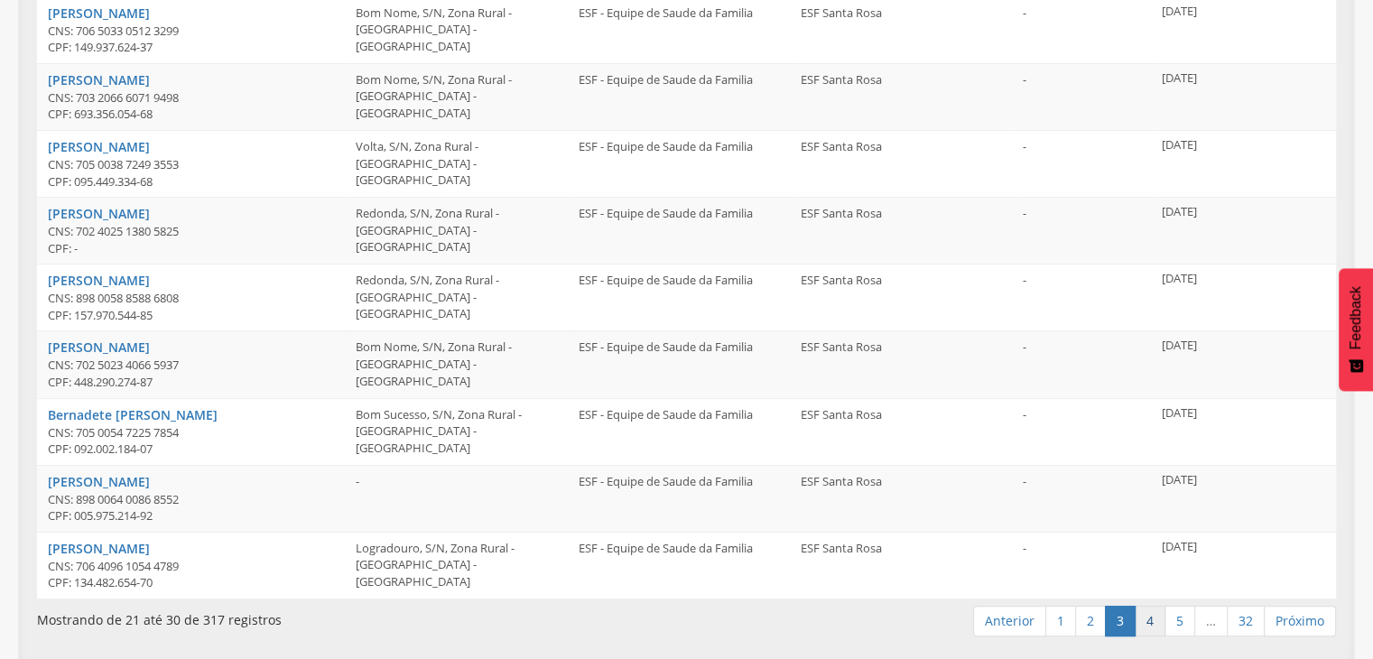
click at [1165, 623] on link "4" at bounding box center [1149, 621] width 31 height 31
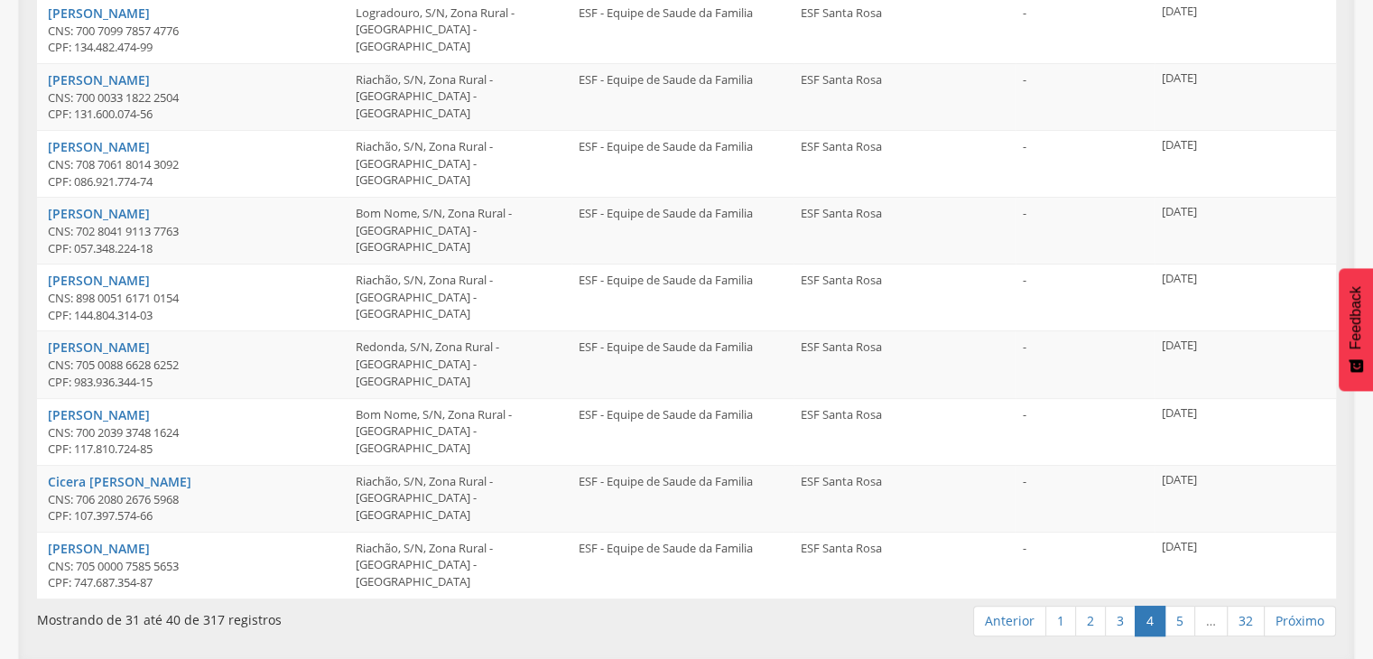
click at [1196, 619] on link "…" at bounding box center [1210, 621] width 33 height 31
click at [1179, 618] on link "5" at bounding box center [1179, 621] width 31 height 31
click at [1246, 629] on link "32" at bounding box center [1245, 621] width 38 height 31
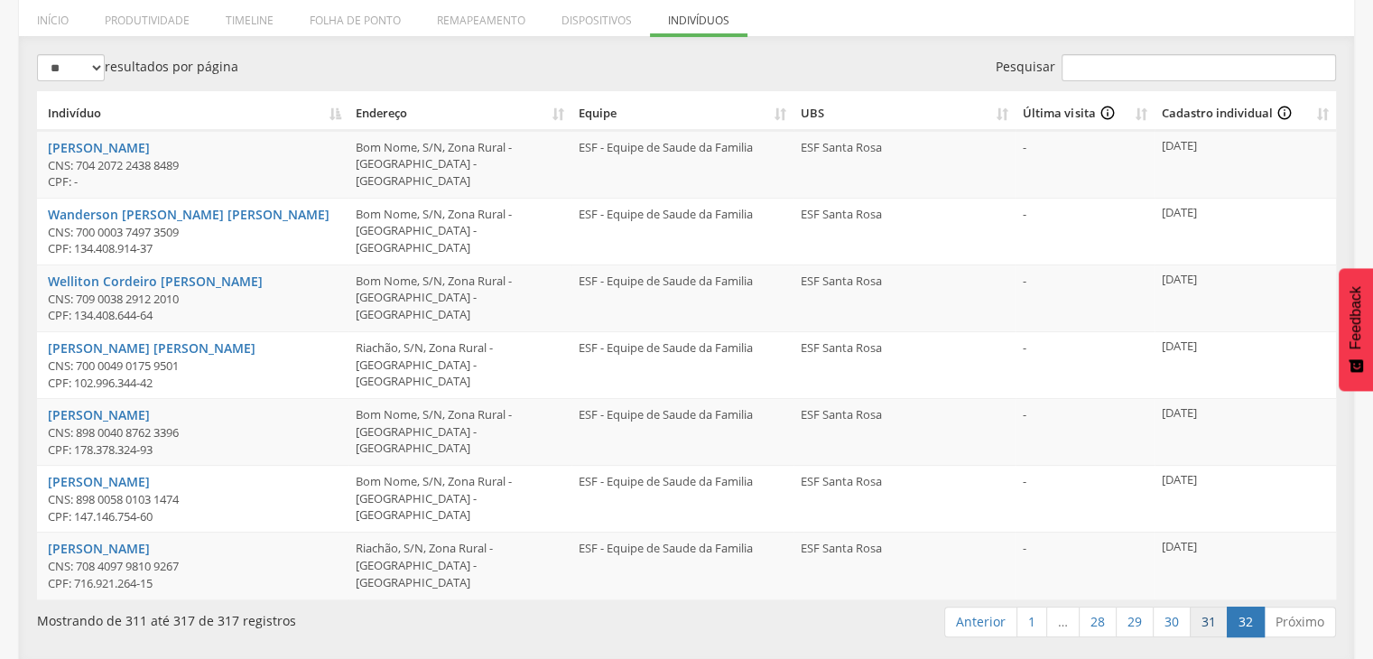
click at [1197, 619] on link "31" at bounding box center [1208, 621] width 38 height 31
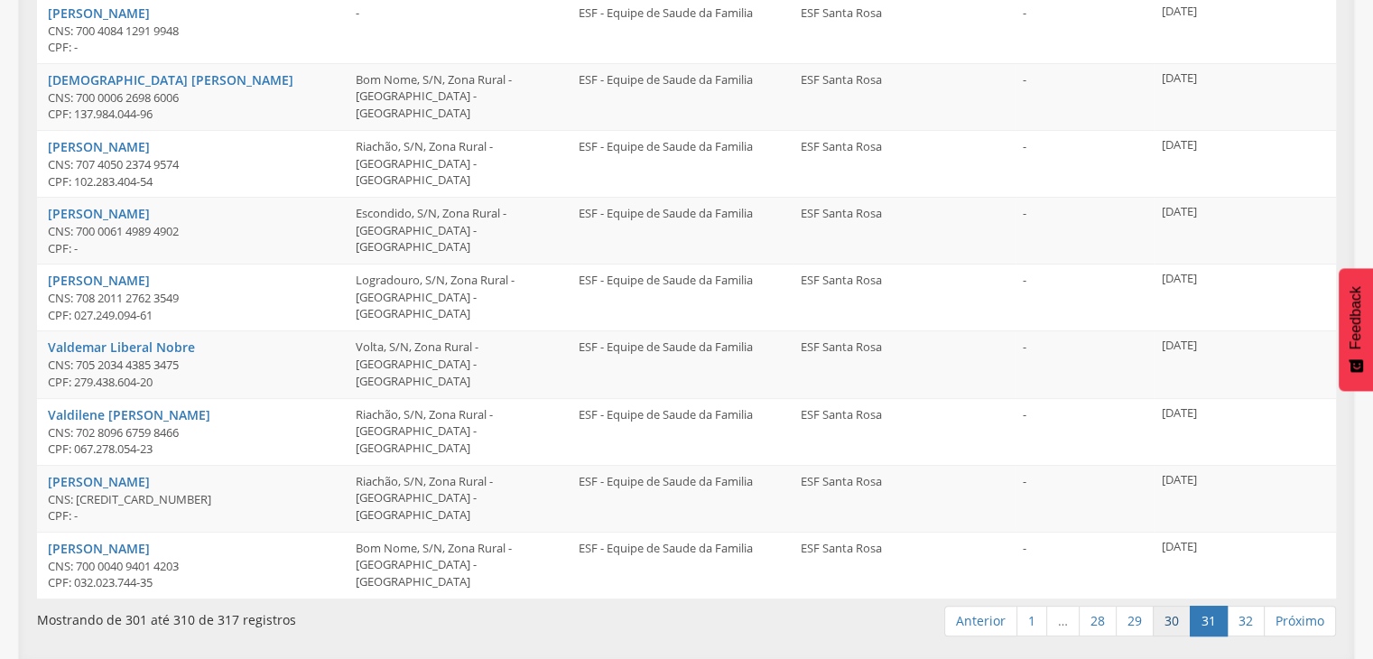
click at [1177, 620] on link "30" at bounding box center [1171, 621] width 38 height 31
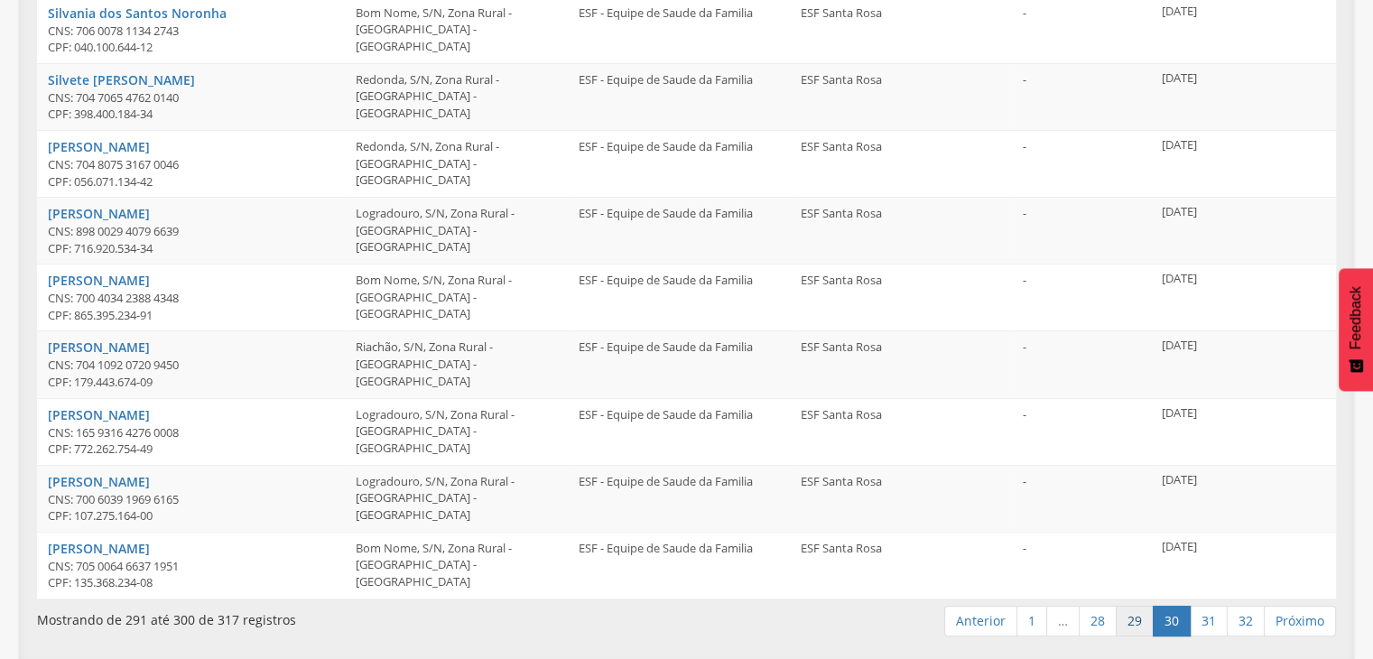
click at [1145, 619] on link "29" at bounding box center [1134, 621] width 38 height 31
click at [1102, 623] on link "28" at bounding box center [1097, 621] width 38 height 31
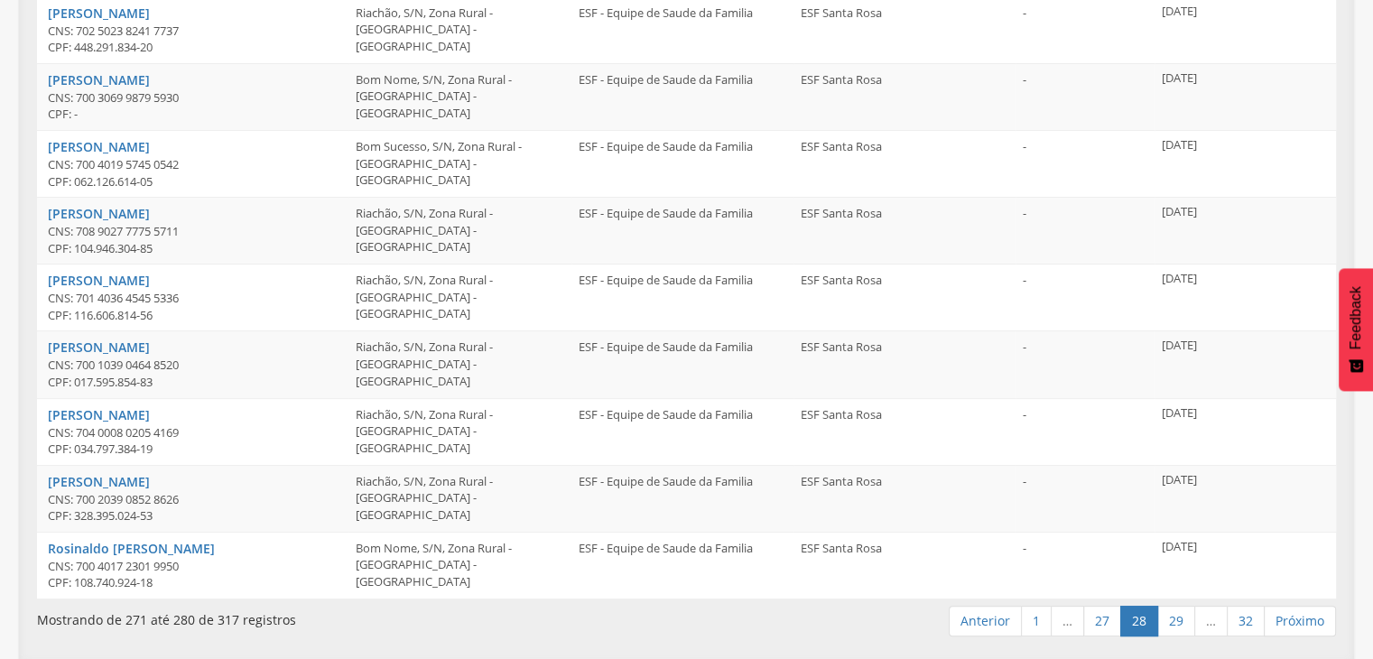
click at [1066, 625] on link "…" at bounding box center [1066, 621] width 33 height 31
click at [1105, 628] on link "27" at bounding box center [1102, 621] width 38 height 31
click at [1105, 622] on link "26" at bounding box center [1102, 621] width 38 height 31
click at [1098, 622] on link "25" at bounding box center [1102, 621] width 38 height 31
click at [1102, 623] on link "24" at bounding box center [1102, 621] width 38 height 31
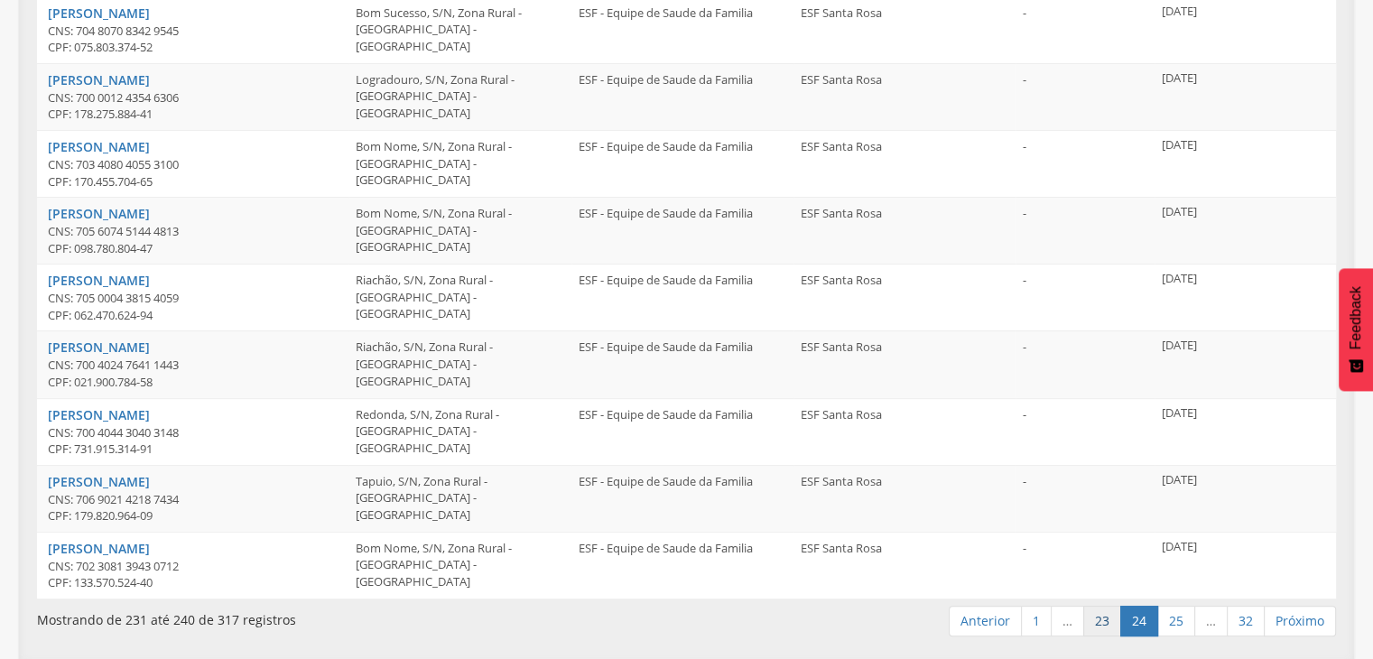
click at [1105, 624] on link "23" at bounding box center [1102, 621] width 38 height 31
click at [1105, 624] on link "22" at bounding box center [1102, 621] width 38 height 31
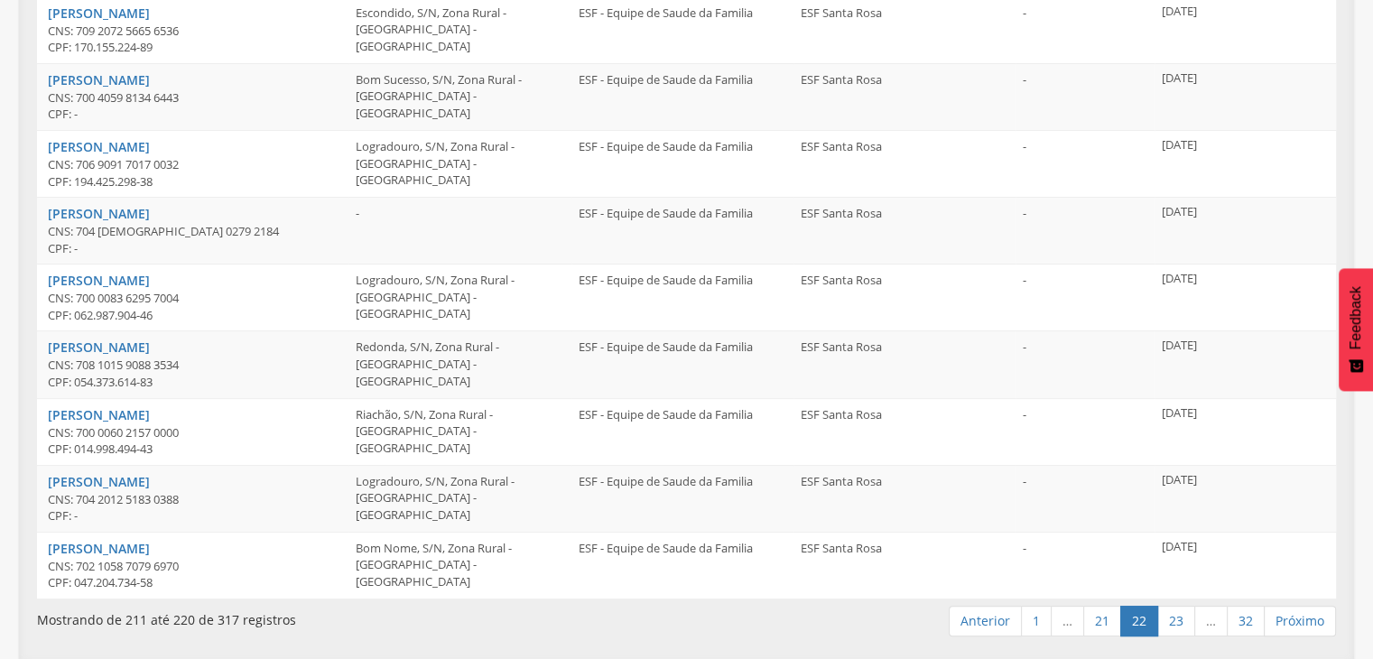
click at [1105, 624] on link "21" at bounding box center [1102, 621] width 38 height 31
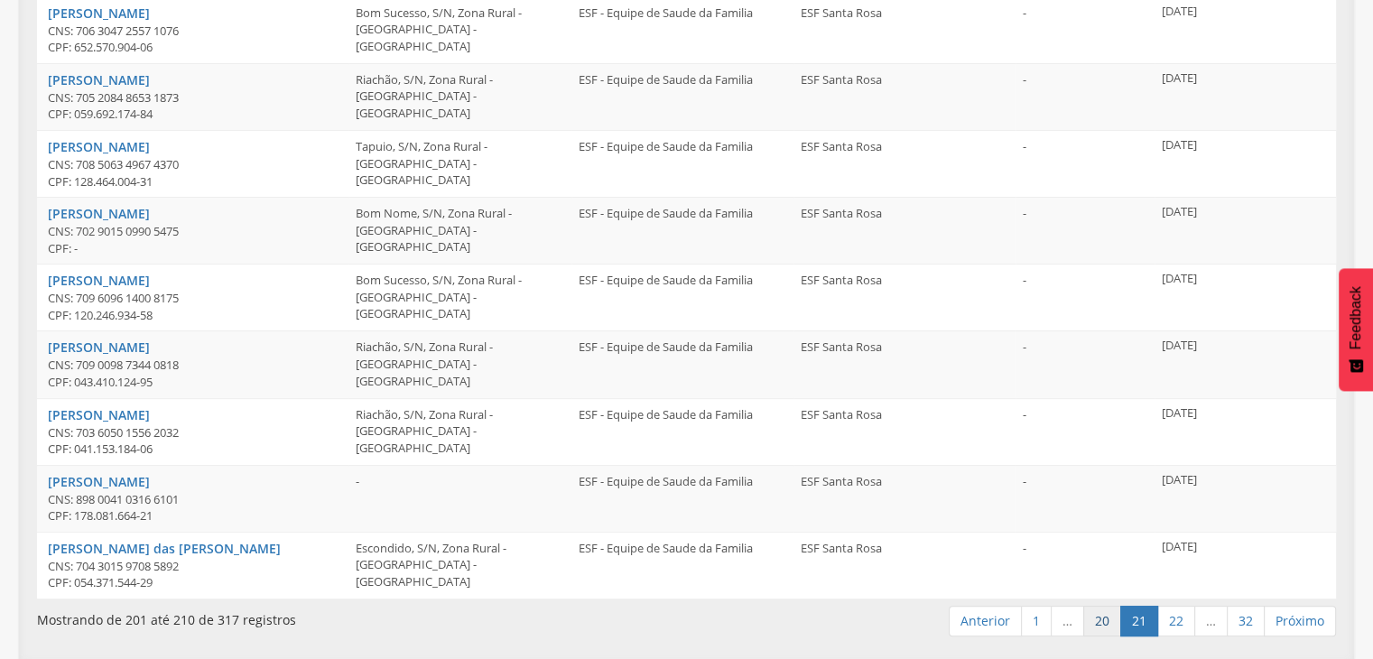
click at [1106, 624] on link "20" at bounding box center [1102, 621] width 38 height 31
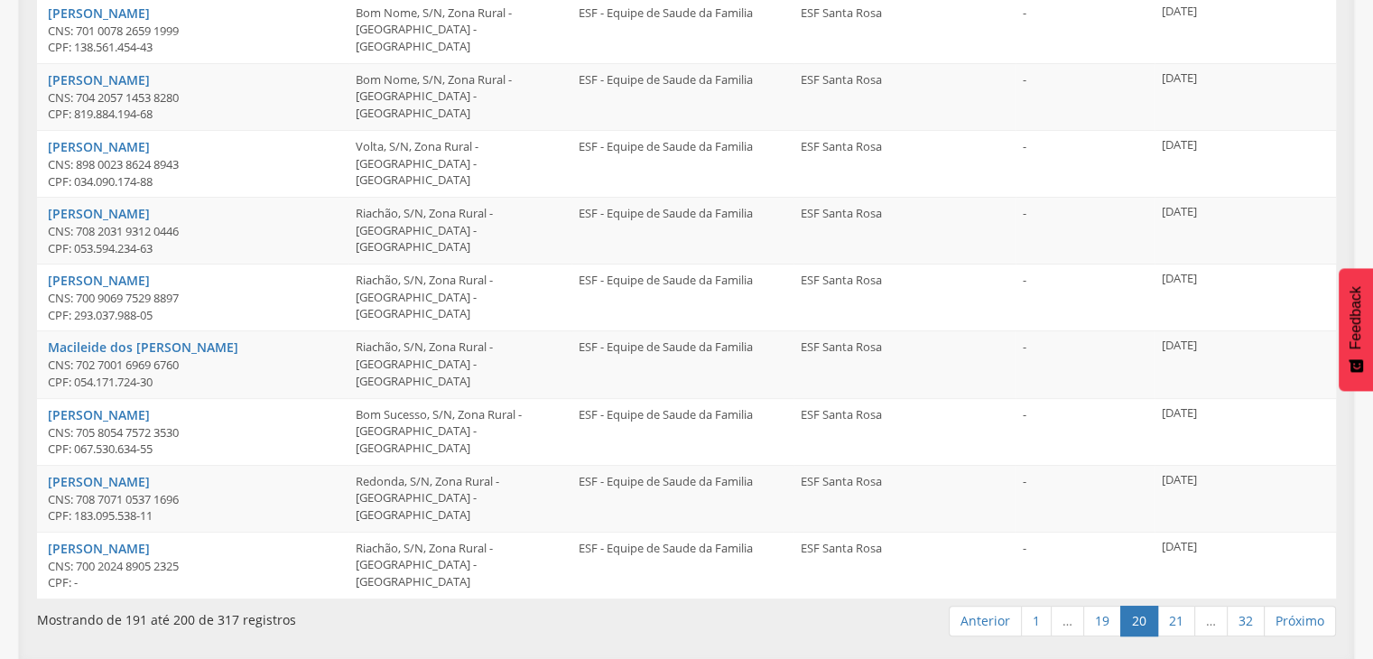
click at [1106, 624] on link "19" at bounding box center [1102, 621] width 38 height 31
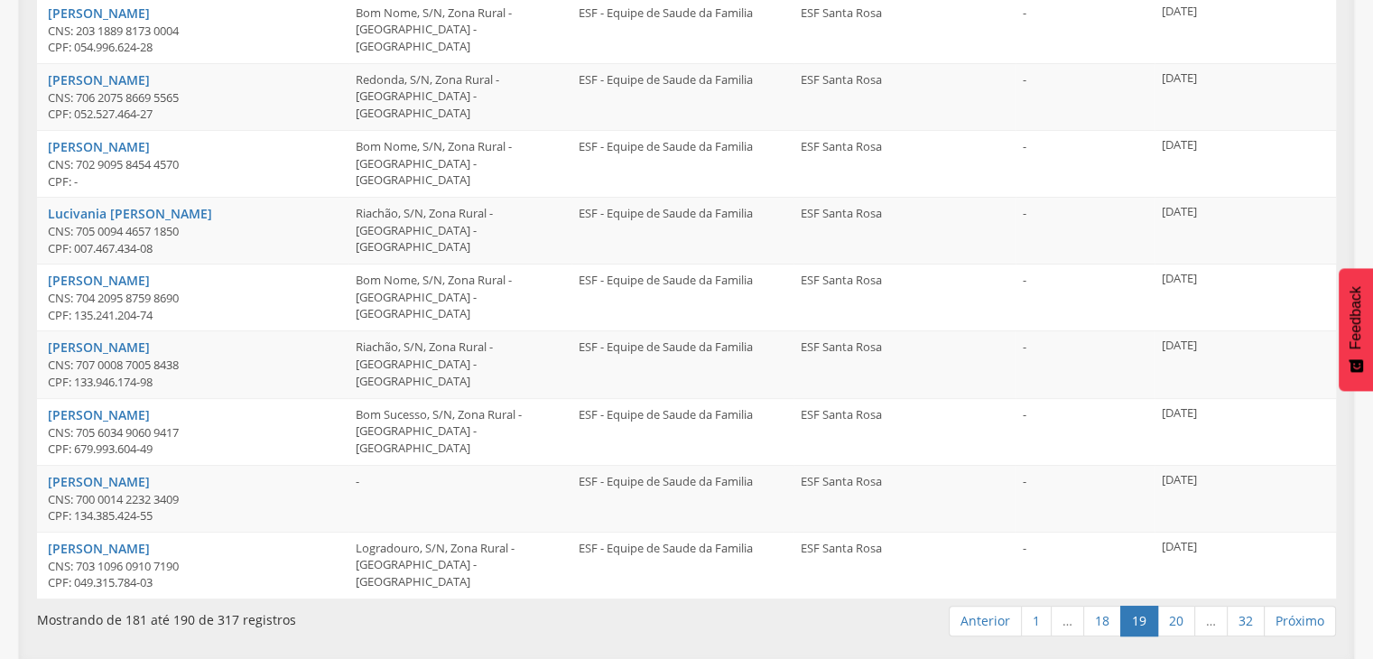
click at [1106, 624] on link "18" at bounding box center [1102, 621] width 38 height 31
click at [1106, 624] on link "17" at bounding box center [1102, 621] width 38 height 31
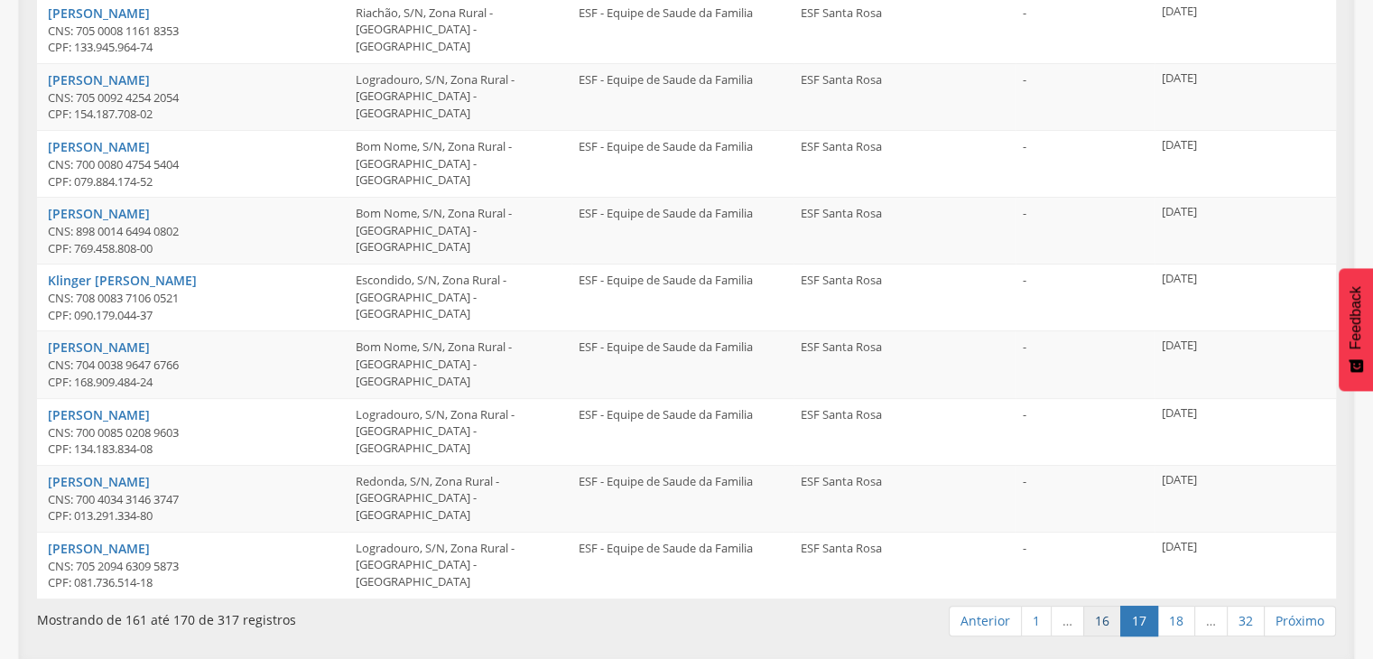
click at [1105, 625] on link "16" at bounding box center [1102, 621] width 38 height 31
click at [1105, 625] on link "15" at bounding box center [1102, 621] width 38 height 31
click at [1105, 625] on link "14" at bounding box center [1102, 621] width 38 height 31
click at [1105, 625] on link "13" at bounding box center [1102, 621] width 38 height 31
click at [1103, 625] on link "12" at bounding box center [1102, 621] width 38 height 31
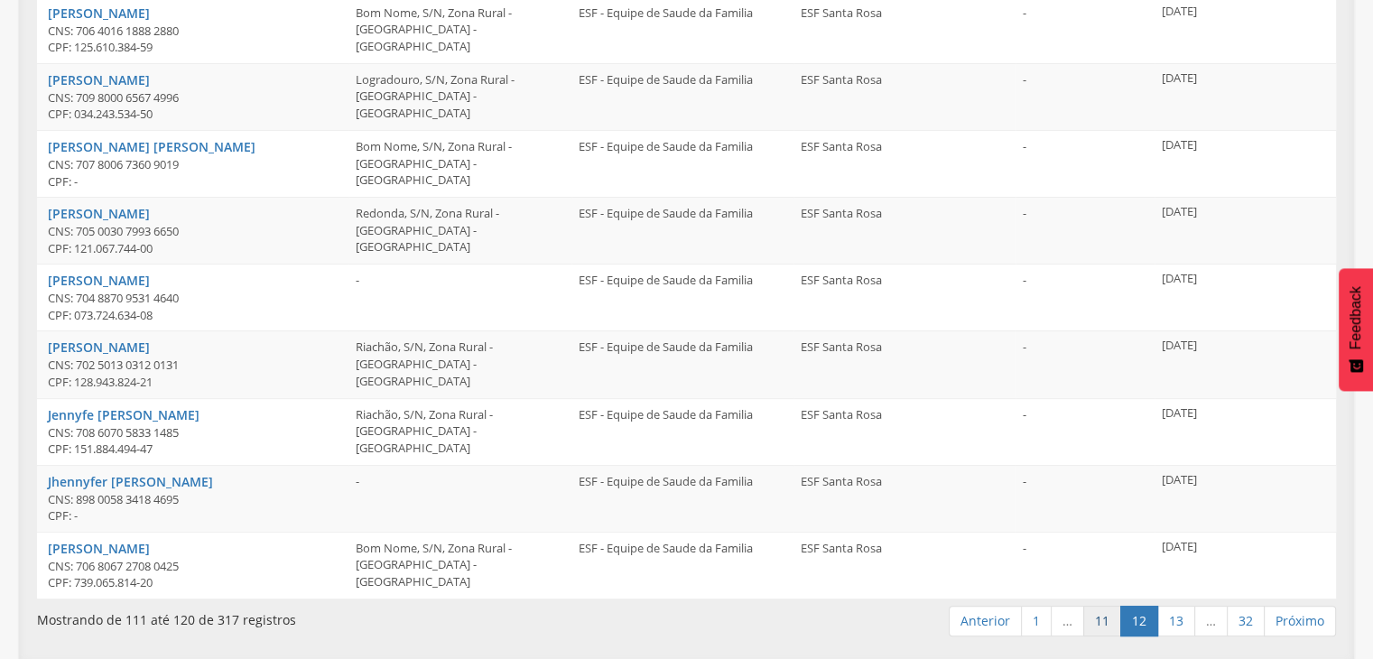
click at [1103, 624] on link "11" at bounding box center [1102, 621] width 38 height 31
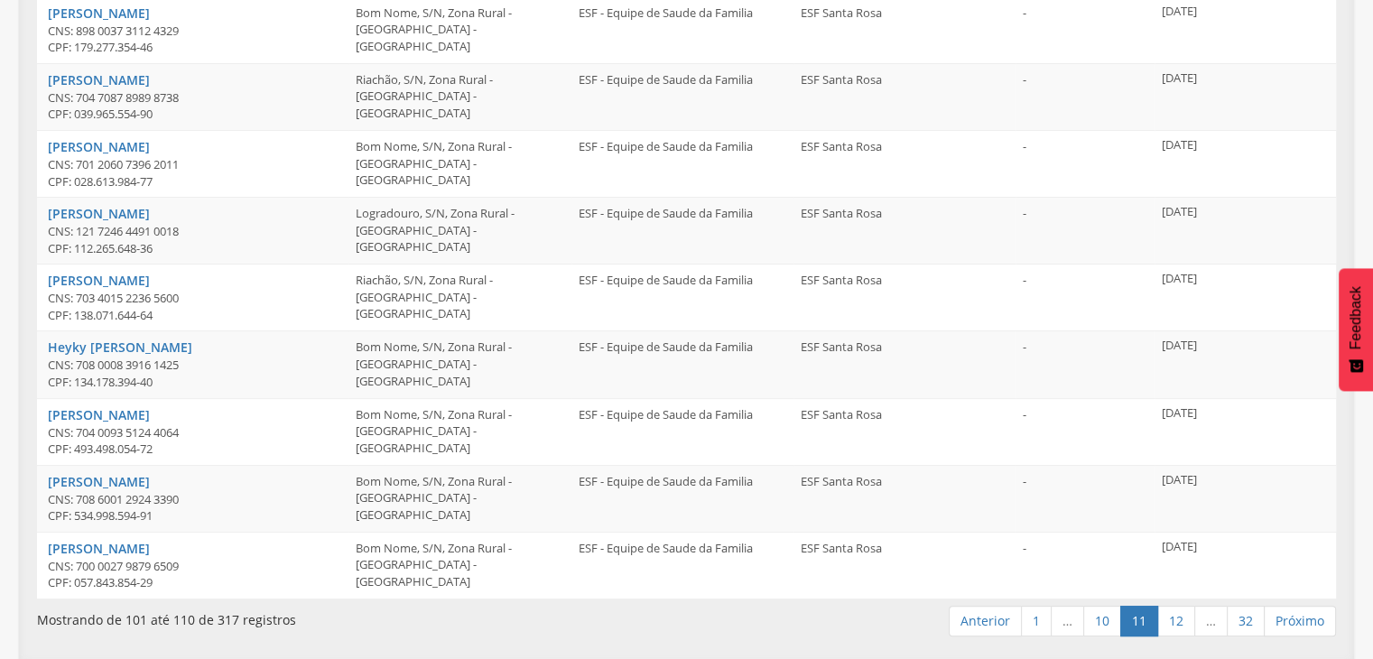
click at [1103, 624] on link "10" at bounding box center [1102, 621] width 38 height 31
click at [1103, 624] on link "9" at bounding box center [1105, 621] width 31 height 31
click at [1103, 624] on link "8" at bounding box center [1112, 621] width 31 height 31
click at [1103, 624] on link "…" at bounding box center [1088, 621] width 33 height 31
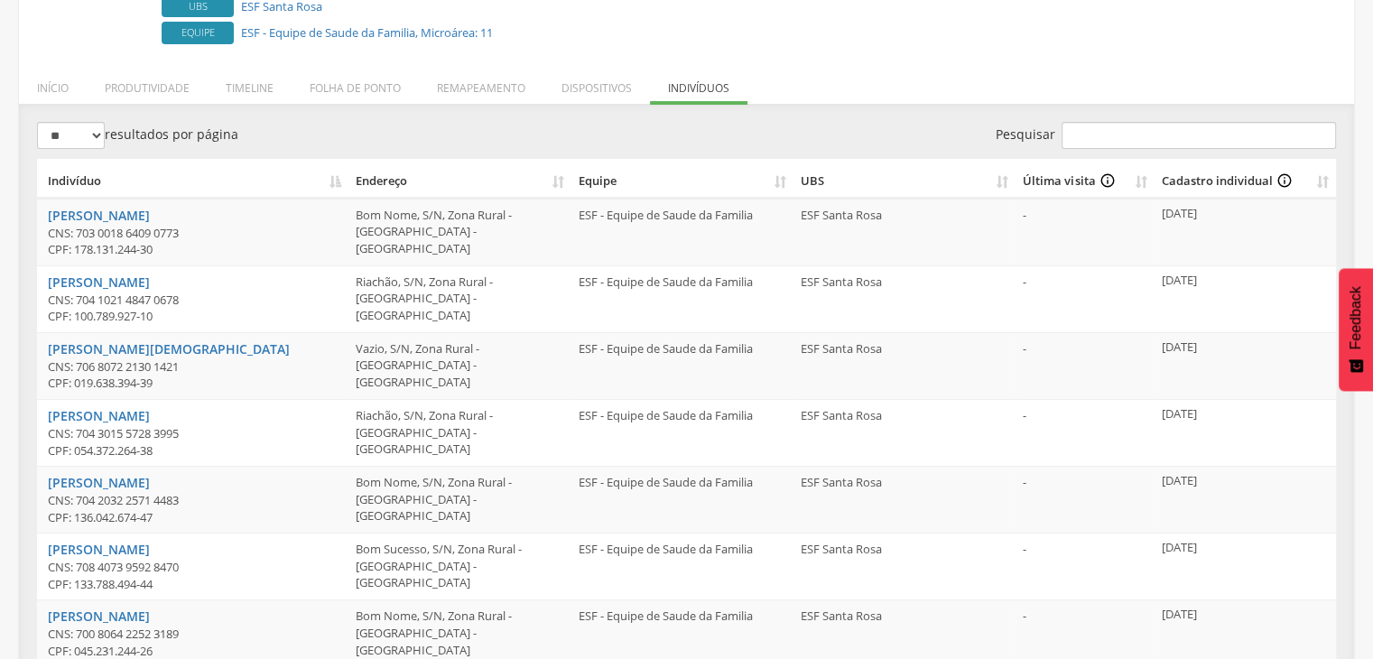
scroll to position [224, 0]
click at [484, 85] on li "Remapeamento" at bounding box center [481, 84] width 125 height 42
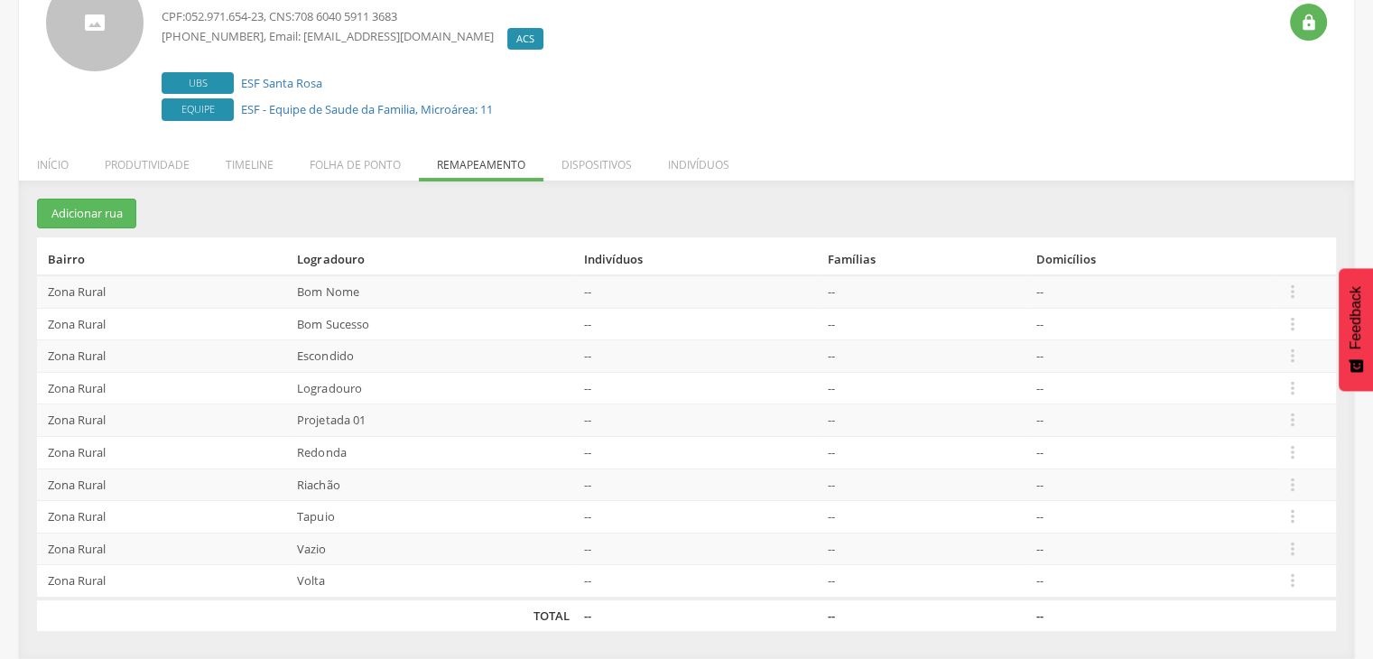
scroll to position [145, 0]
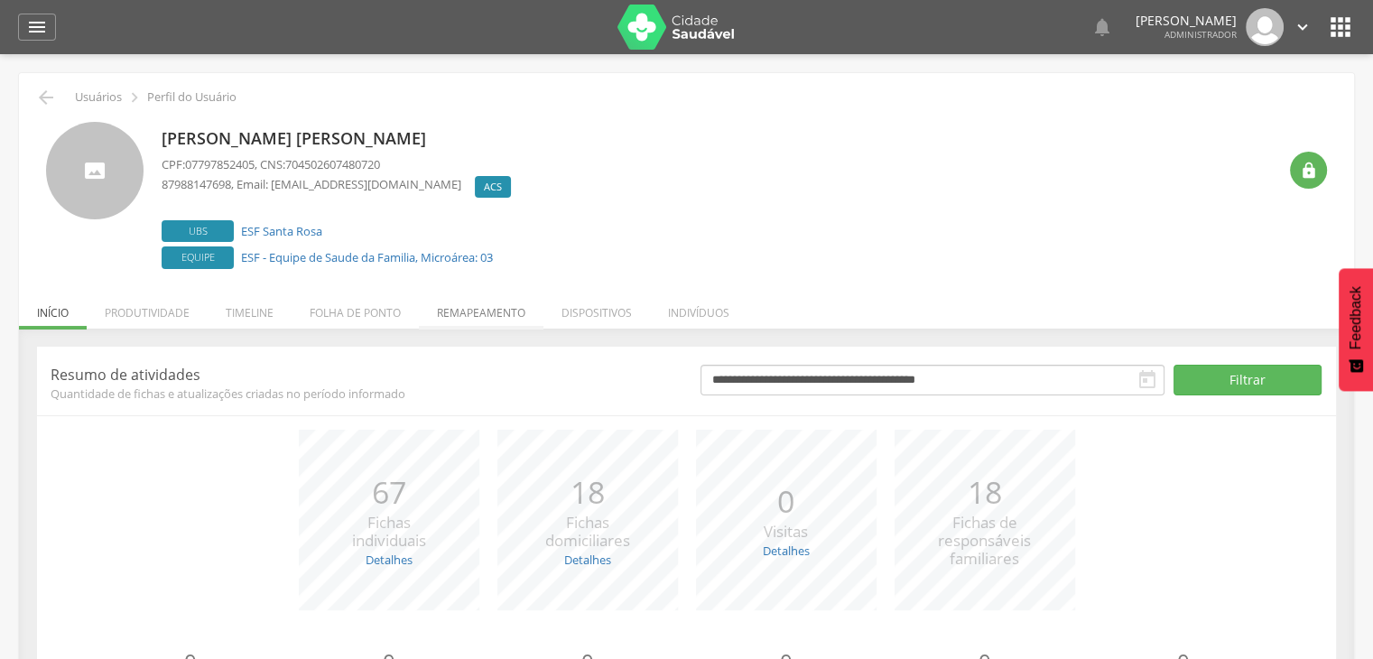
click at [470, 316] on li "Remapeamento" at bounding box center [481, 308] width 125 height 42
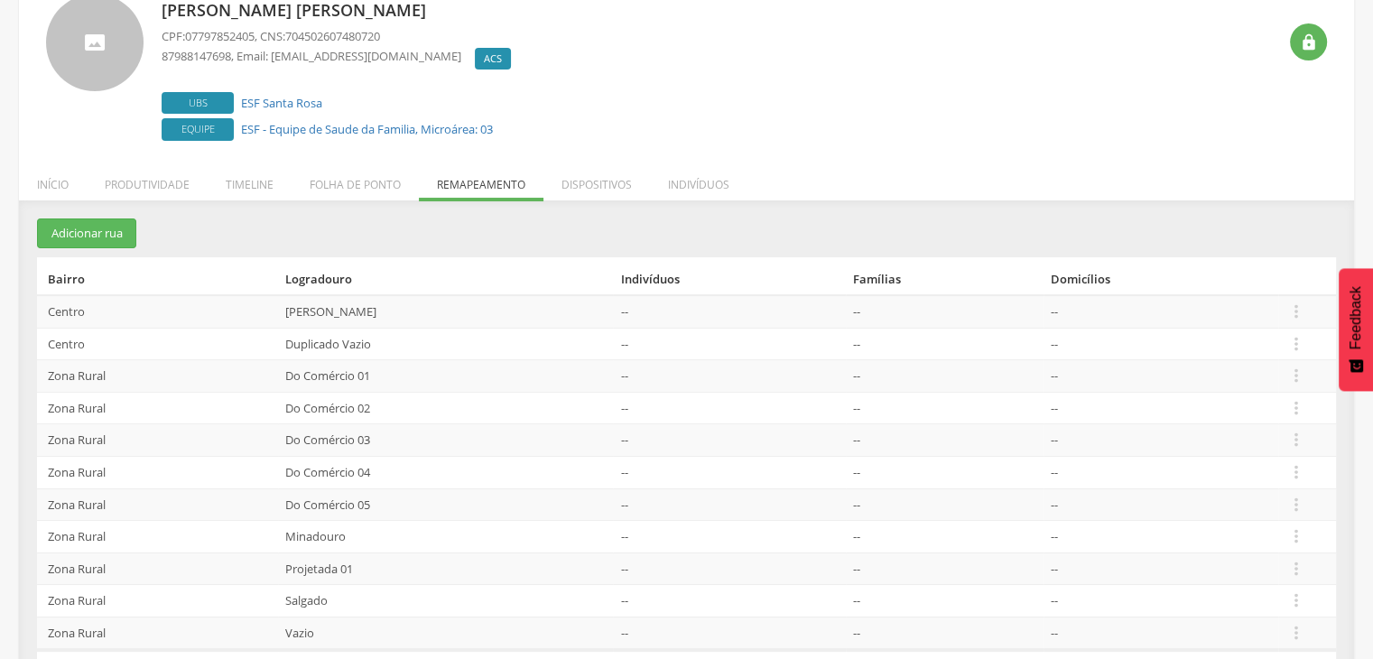
scroll to position [178, 0]
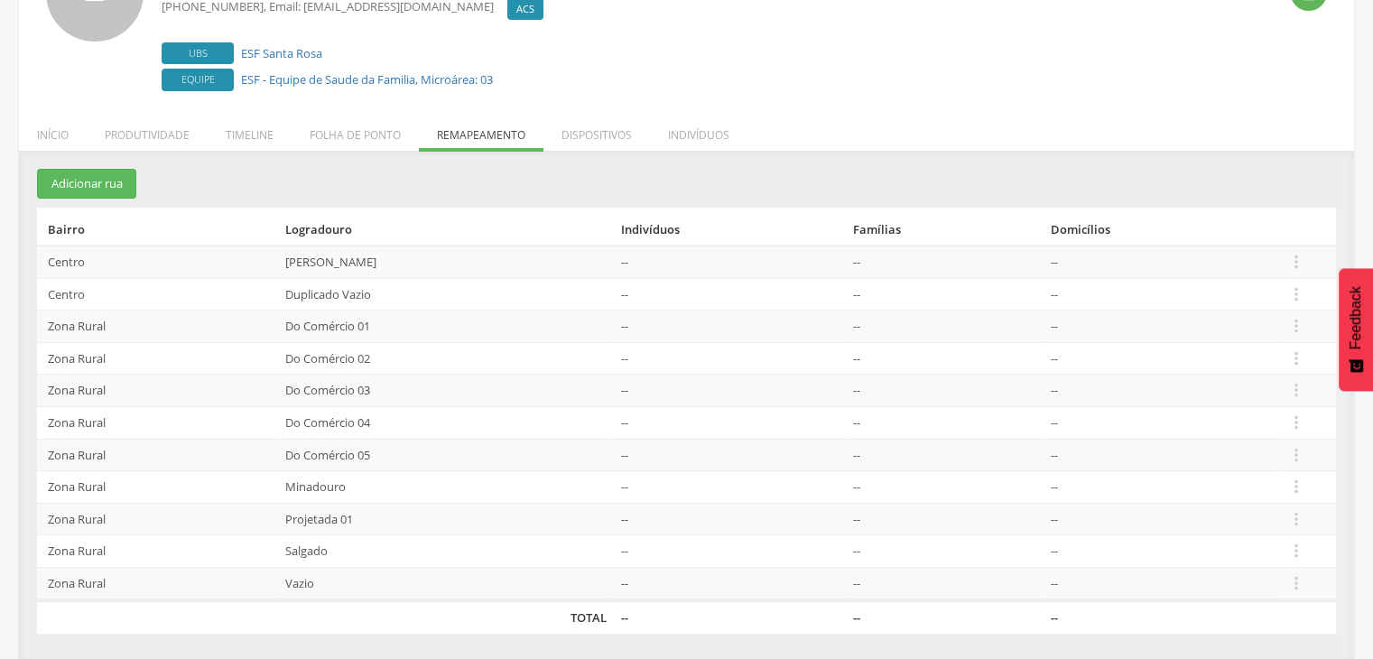
click at [419, 379] on td "Do Comércio 03" at bounding box center [446, 391] width 336 height 32
click at [681, 149] on li "Indivíduos" at bounding box center [698, 130] width 97 height 42
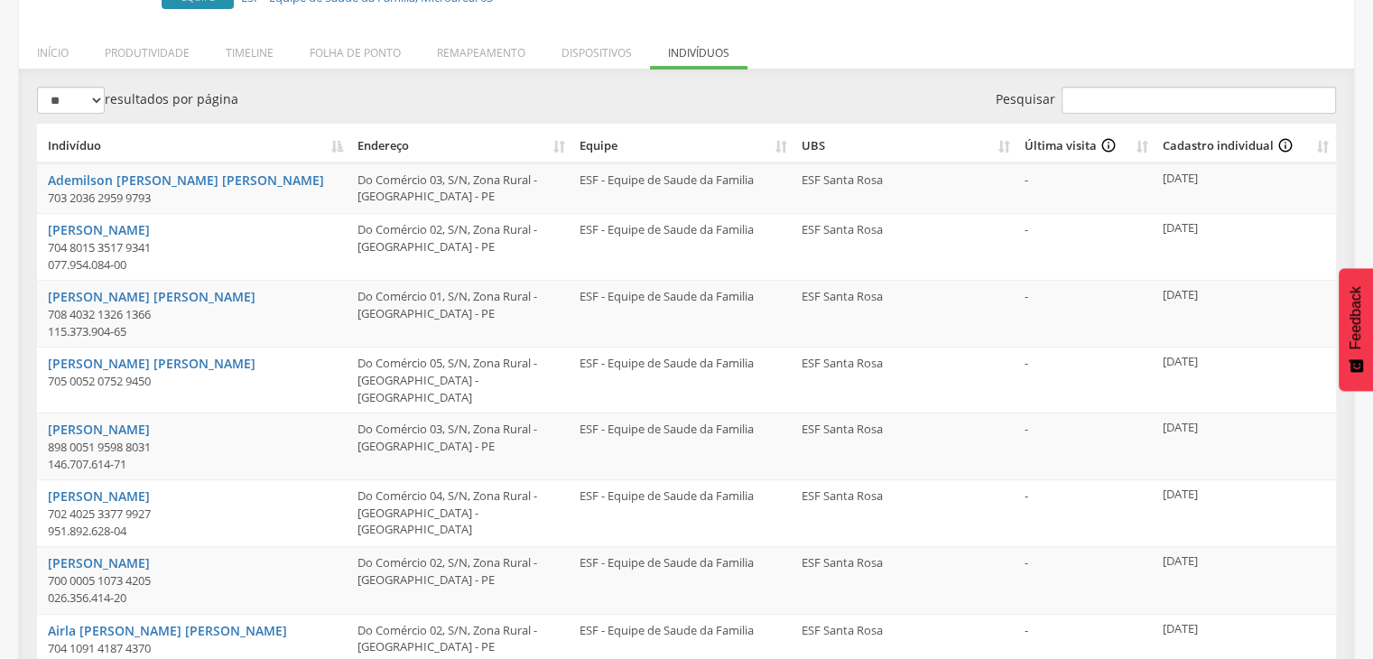
scroll to position [459, 0]
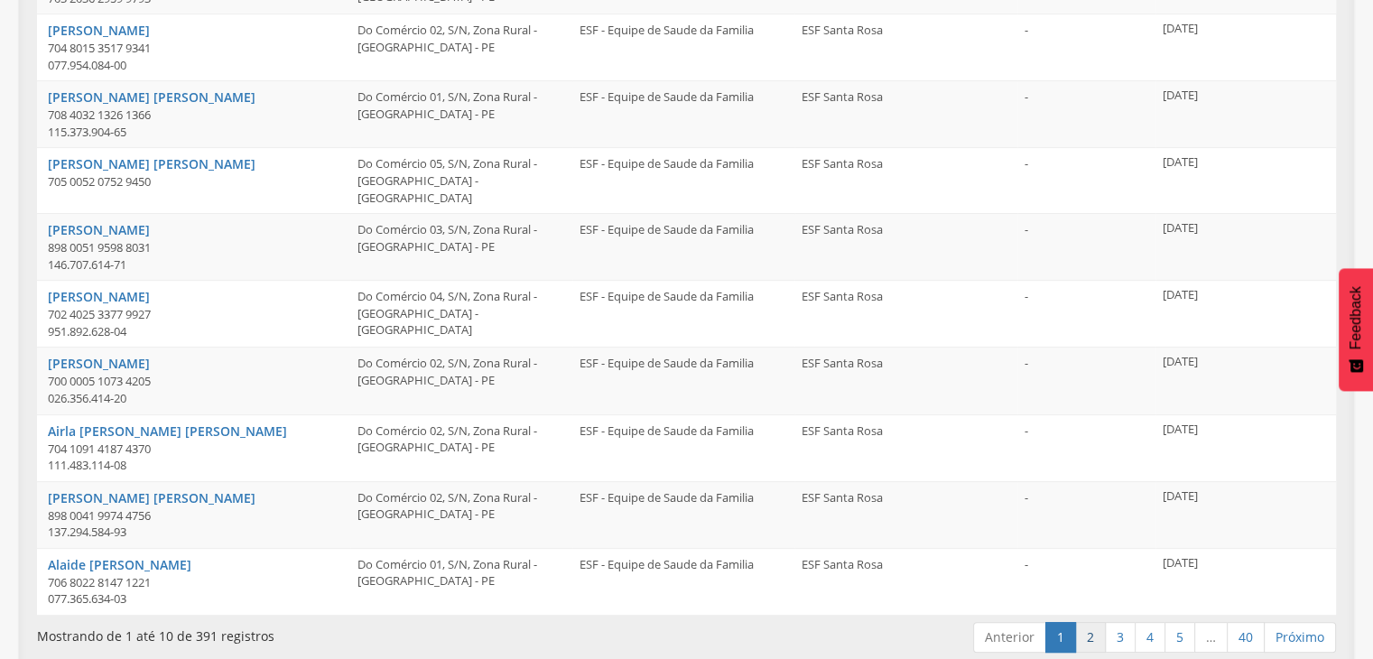
click at [1098, 626] on link "2" at bounding box center [1090, 637] width 31 height 31
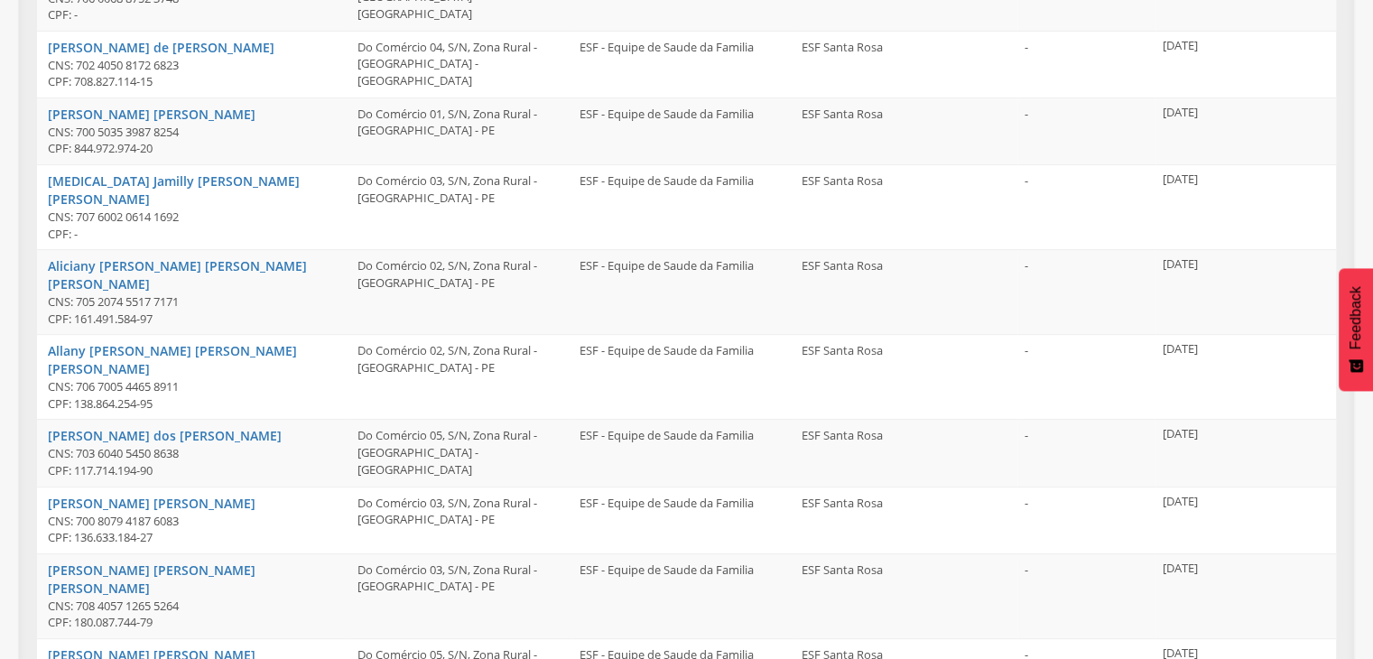
scroll to position [468, 0]
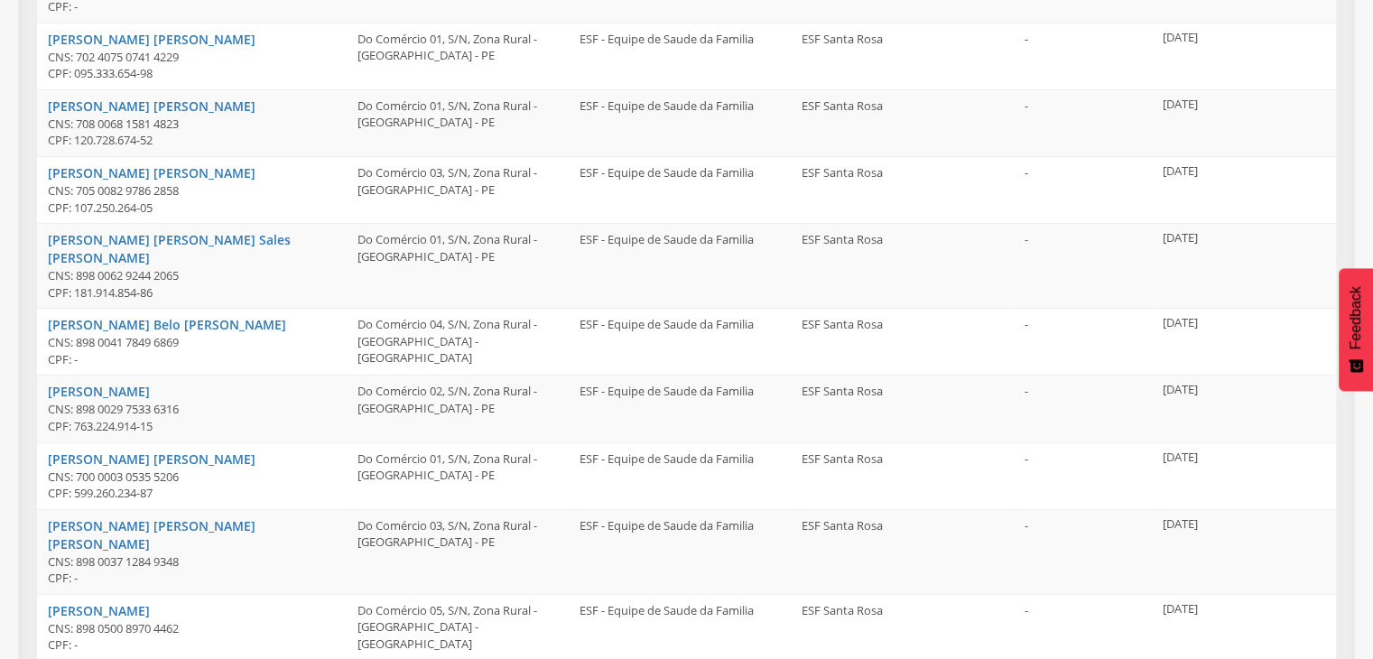
scroll to position [494, 0]
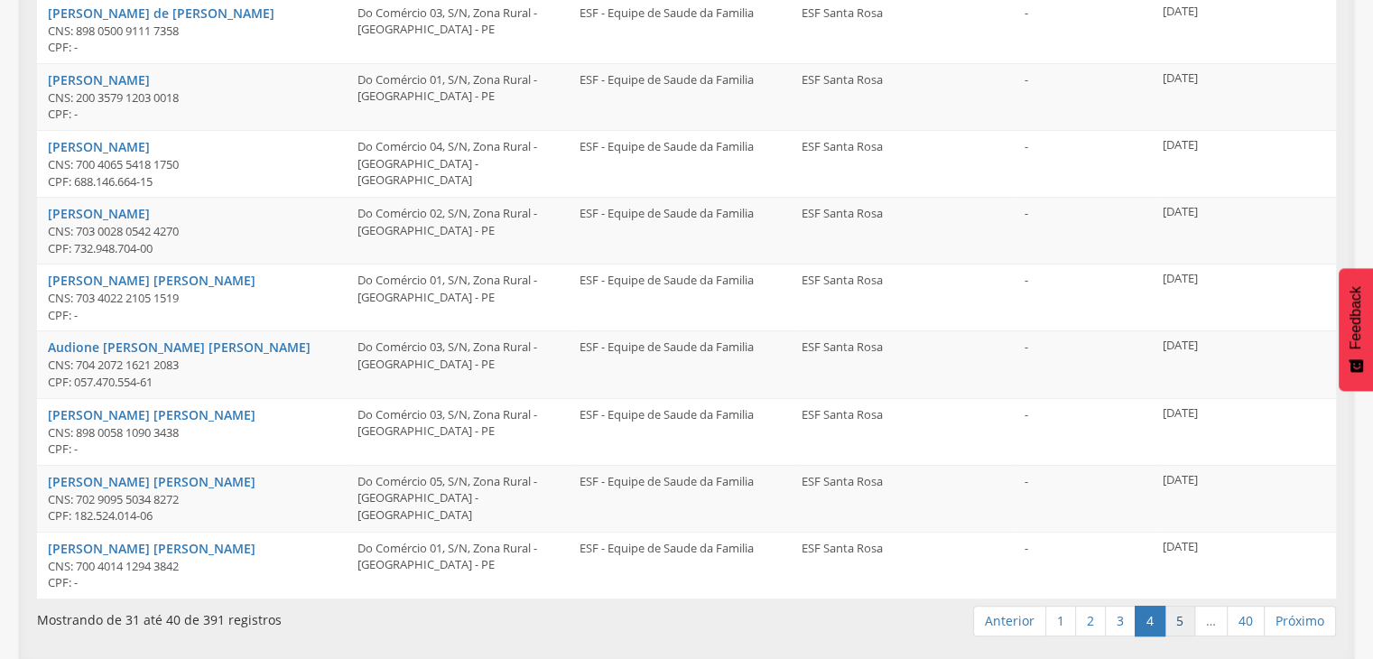
click at [1187, 622] on link "5" at bounding box center [1179, 621] width 31 height 31
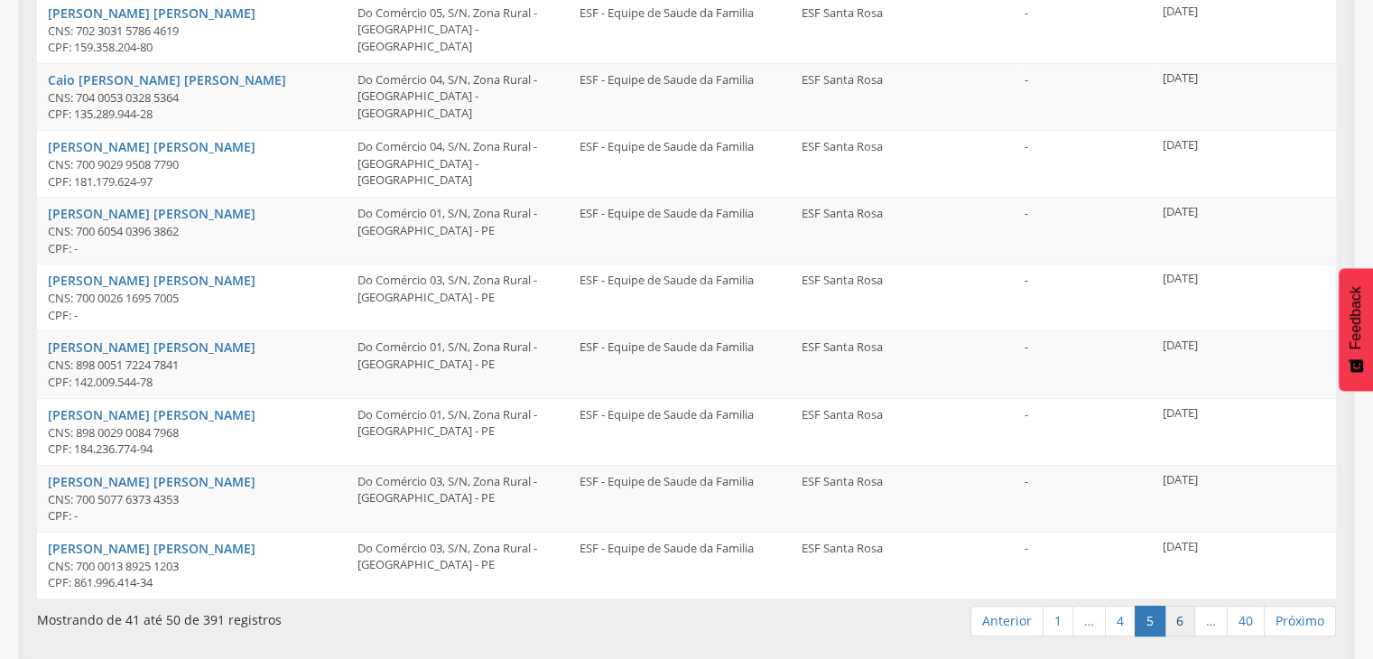
click at [1184, 625] on link "6" at bounding box center [1179, 621] width 31 height 31
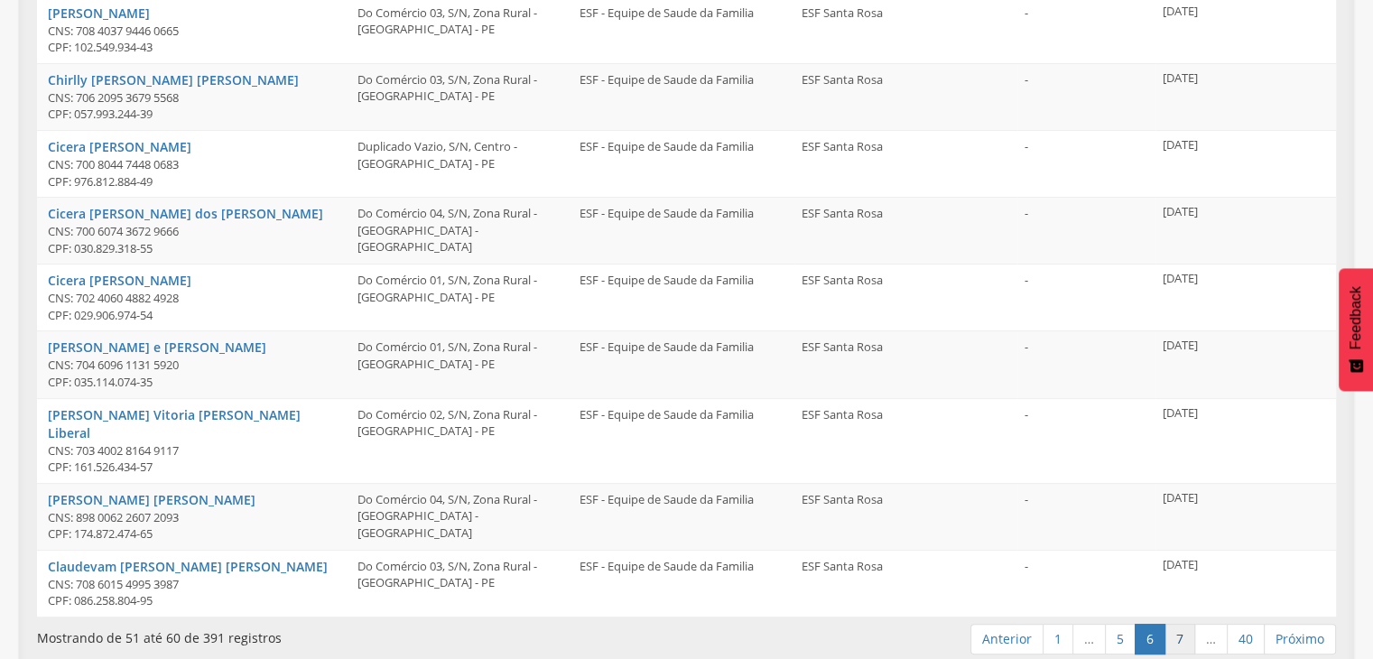
click at [1181, 624] on link "7" at bounding box center [1179, 639] width 31 height 31
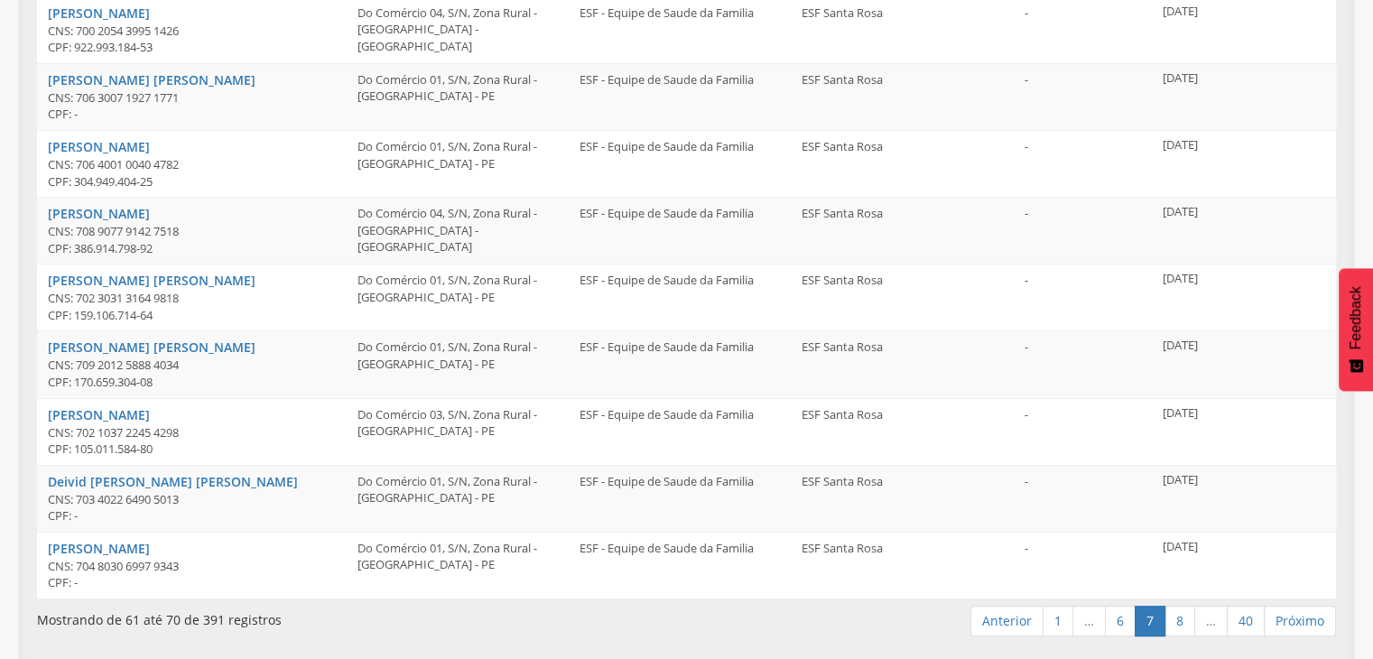
click at [1198, 615] on link "…" at bounding box center [1210, 621] width 33 height 31
click at [1188, 629] on link "8" at bounding box center [1179, 621] width 31 height 31
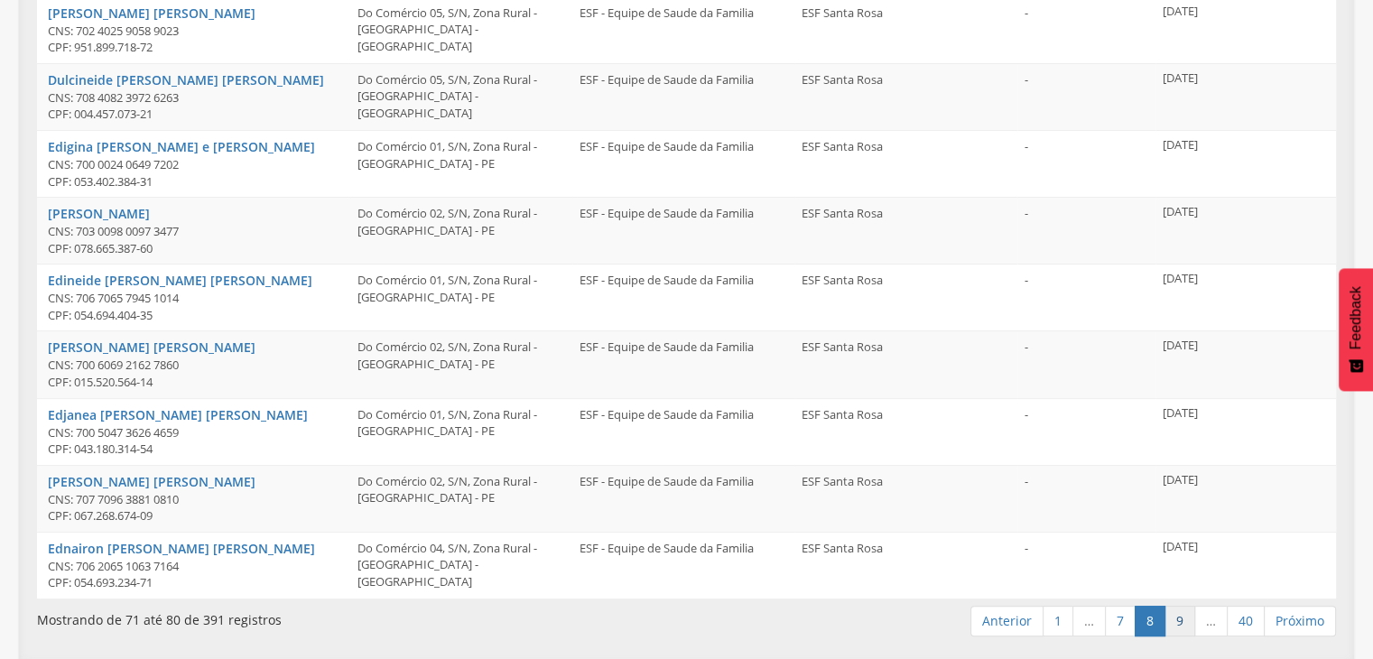
click at [1180, 620] on link "9" at bounding box center [1179, 621] width 31 height 31
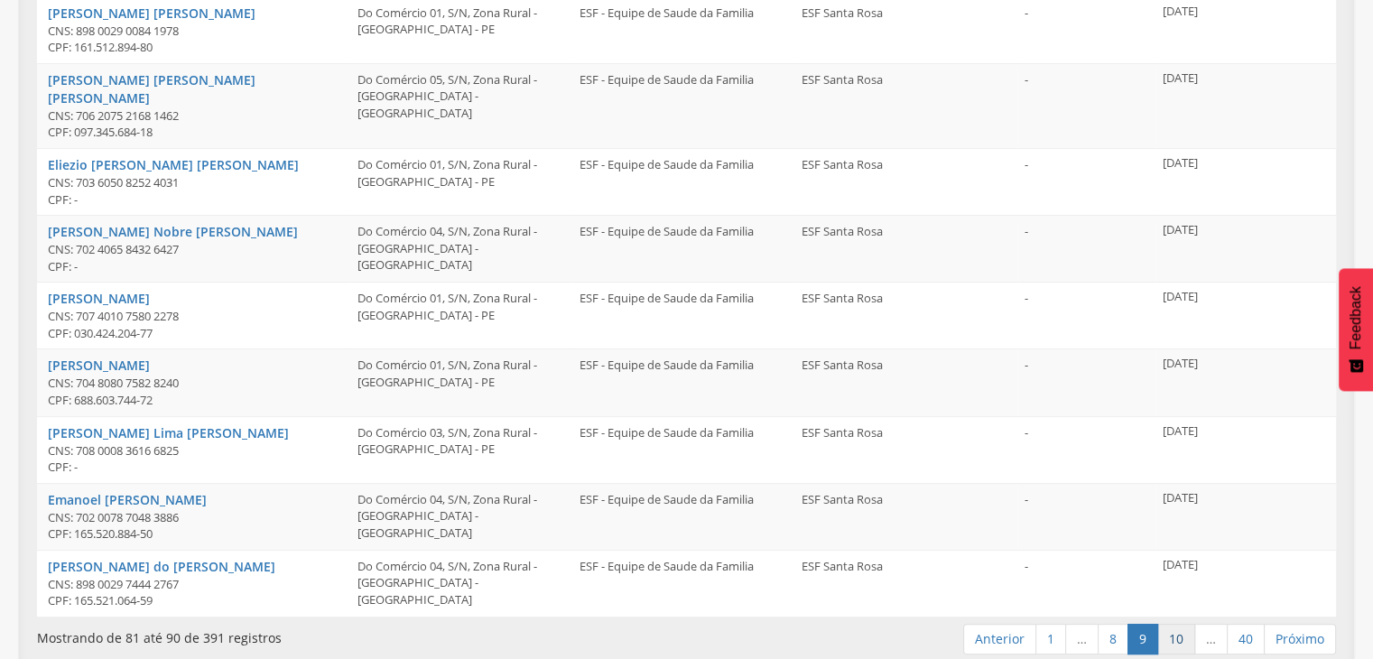
click at [1181, 624] on link "10" at bounding box center [1176, 639] width 38 height 31
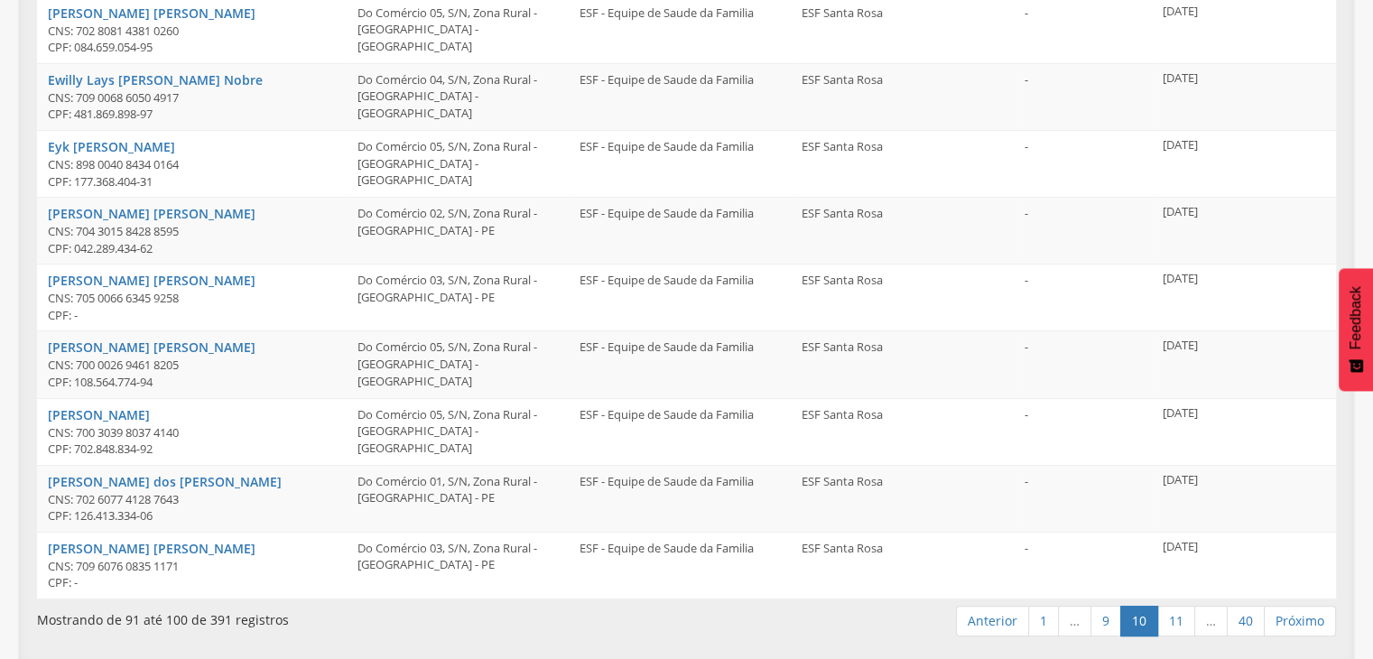
click at [1181, 618] on link "11" at bounding box center [1176, 621] width 38 height 31
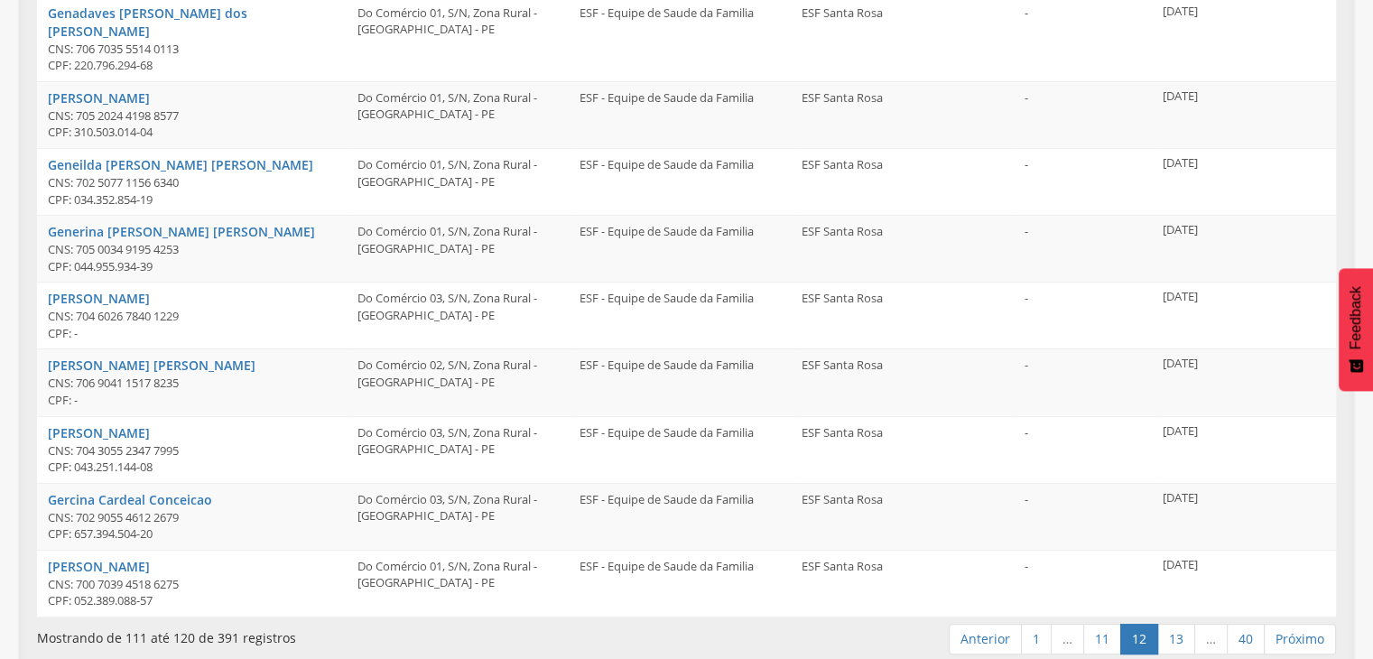
click at [1181, 624] on link "13" at bounding box center [1176, 639] width 38 height 31
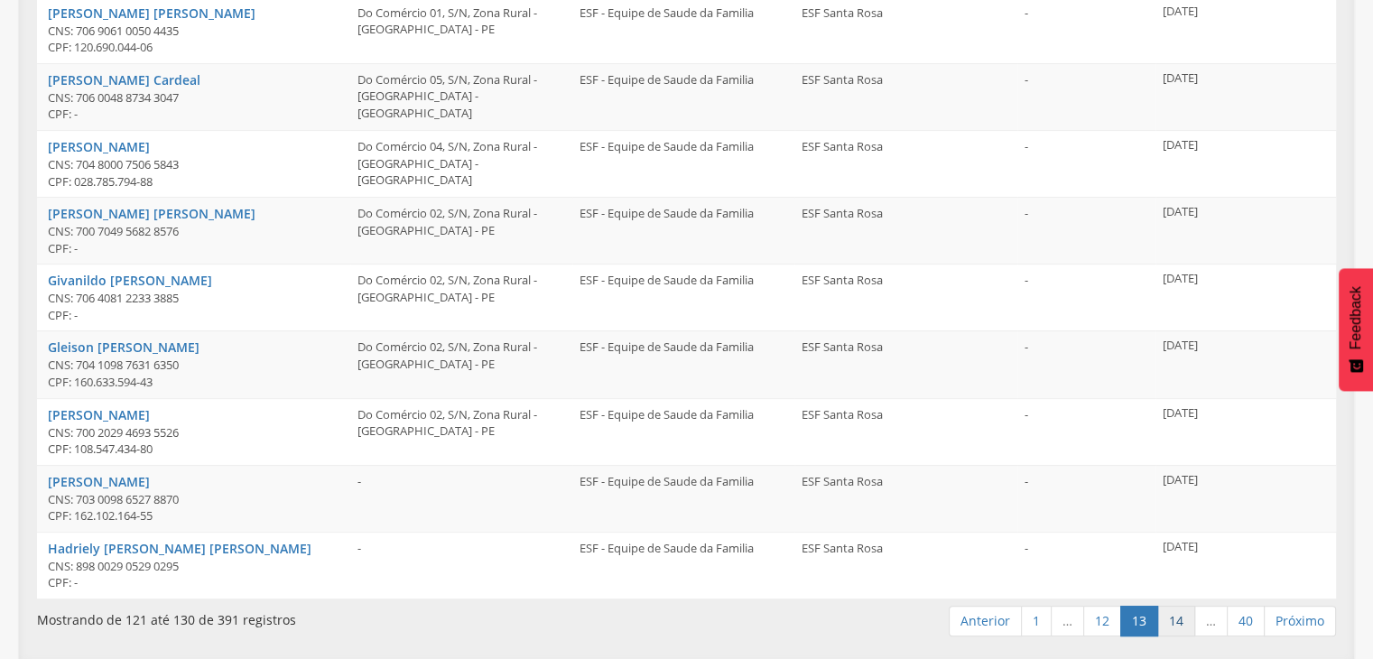
click at [1181, 619] on link "14" at bounding box center [1176, 621] width 38 height 31
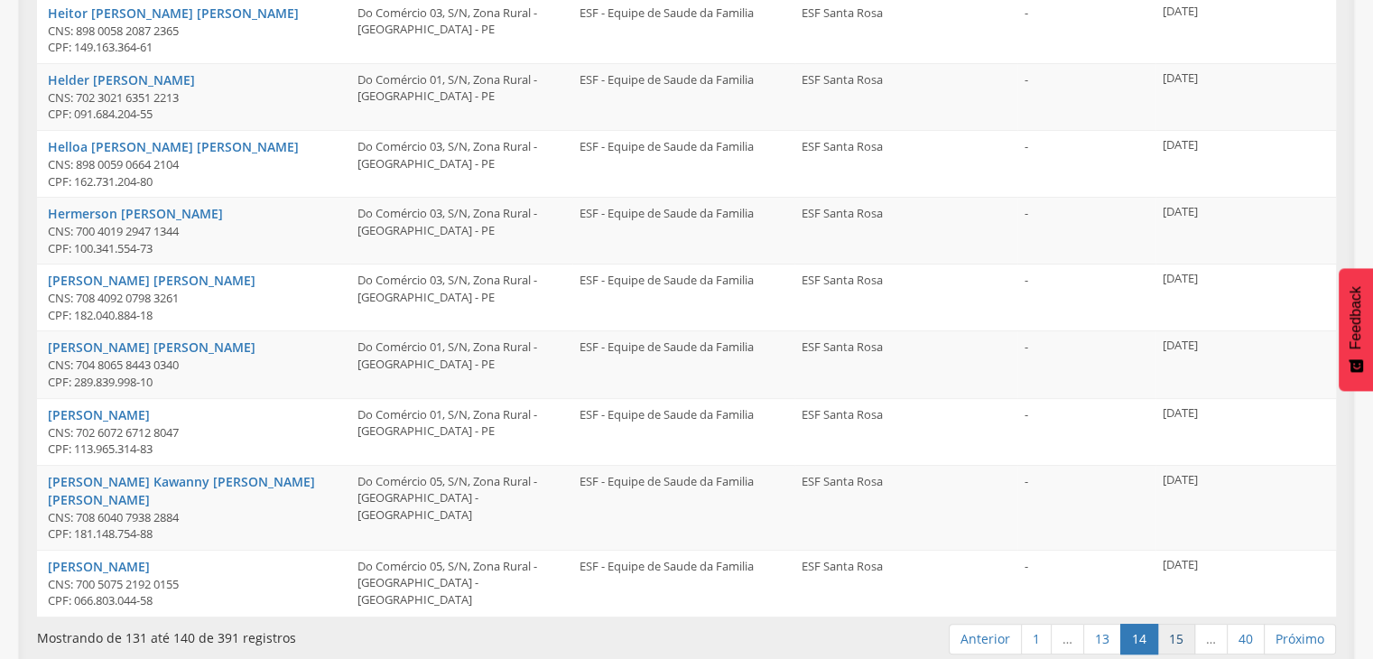
click at [1181, 624] on link "15" at bounding box center [1176, 639] width 38 height 31
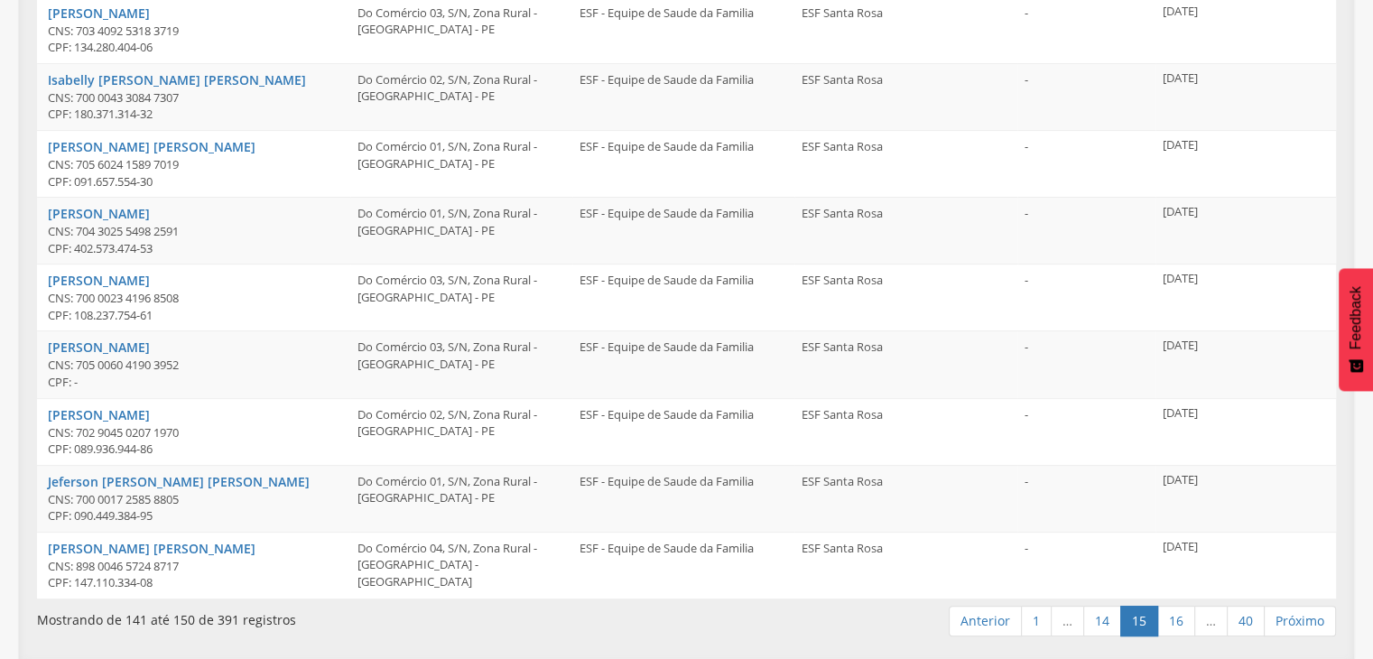
click at [1181, 619] on link "16" at bounding box center [1176, 621] width 38 height 31
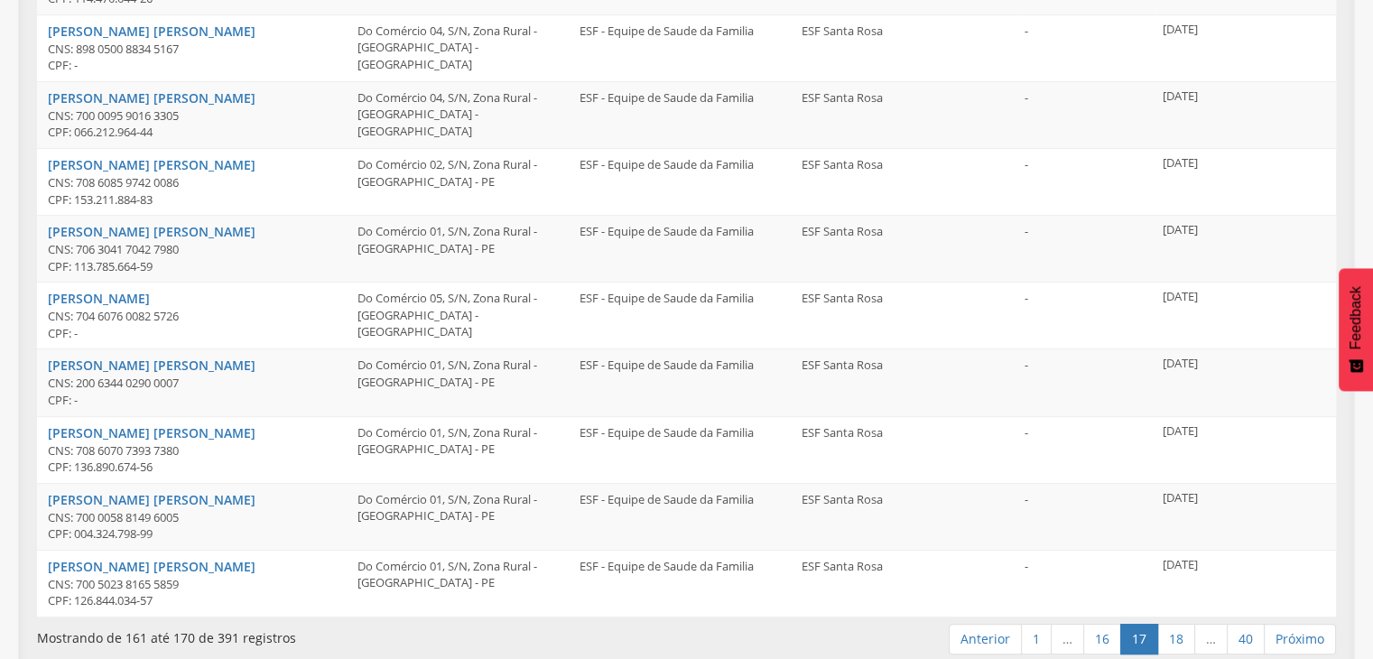
click at [1181, 624] on link "18" at bounding box center [1176, 639] width 38 height 31
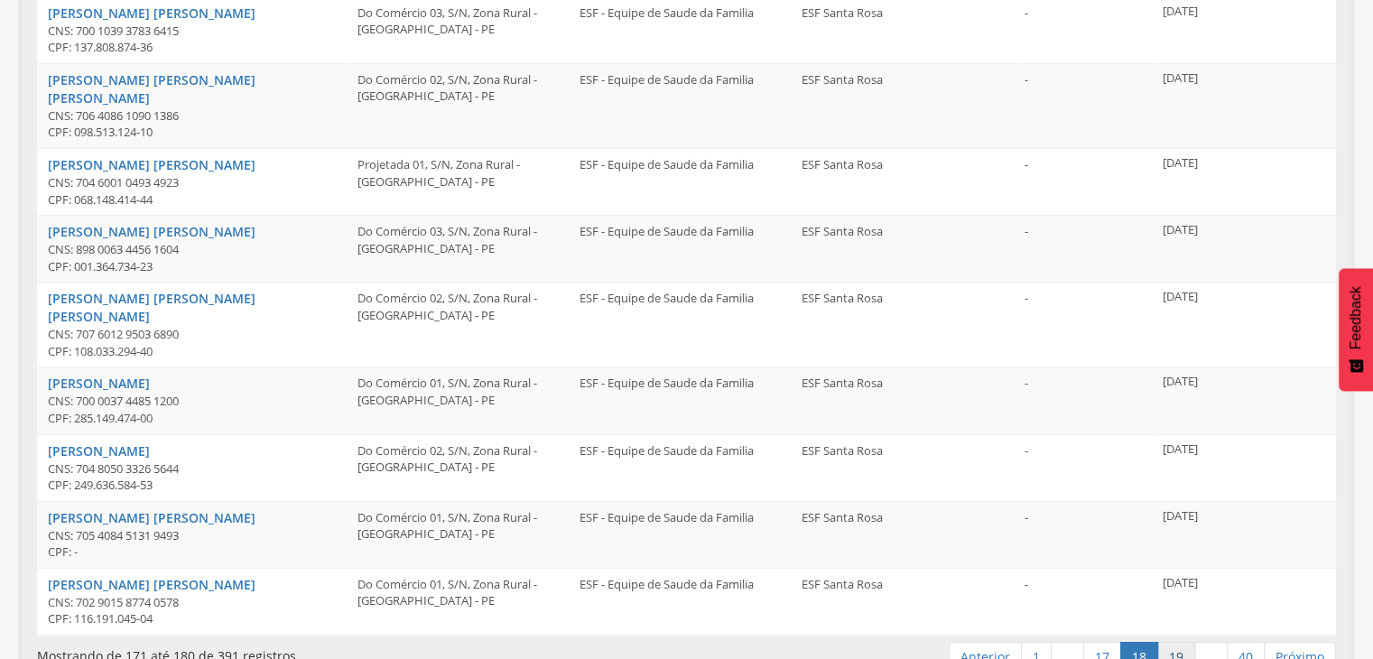
click at [1182, 642] on link "19" at bounding box center [1176, 657] width 38 height 31
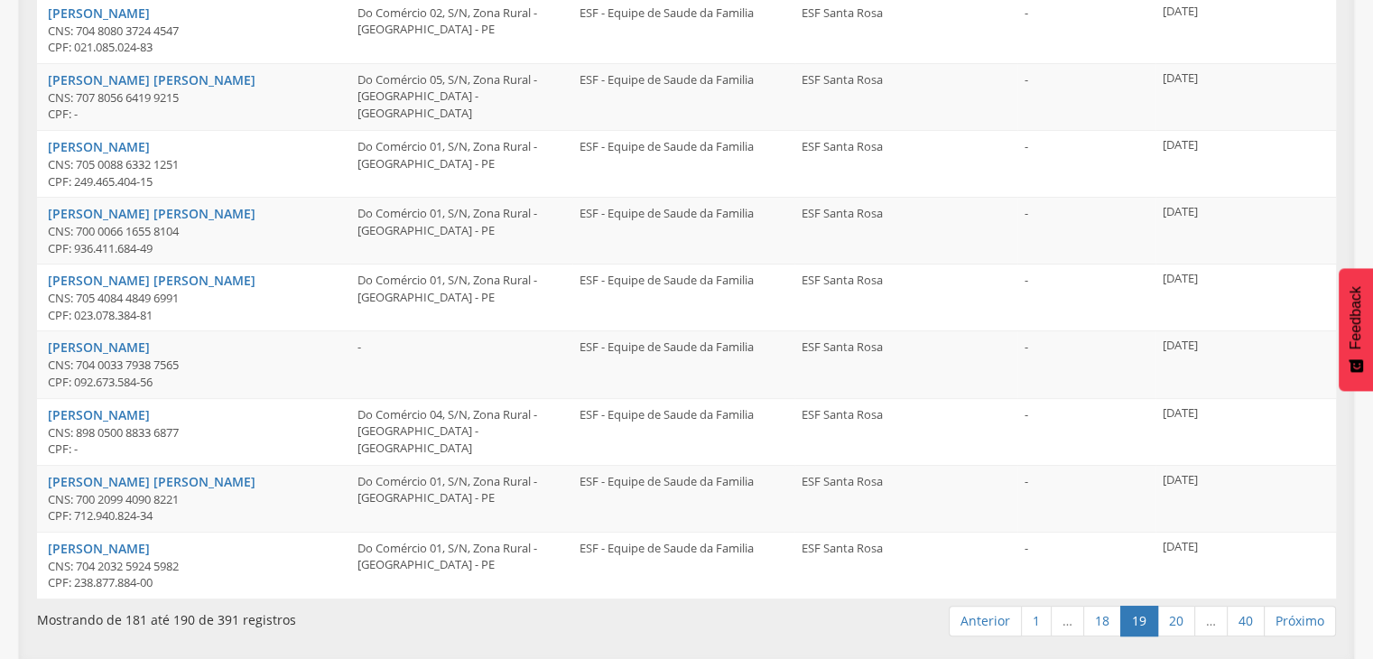
click at [1182, 620] on link "20" at bounding box center [1176, 621] width 38 height 31
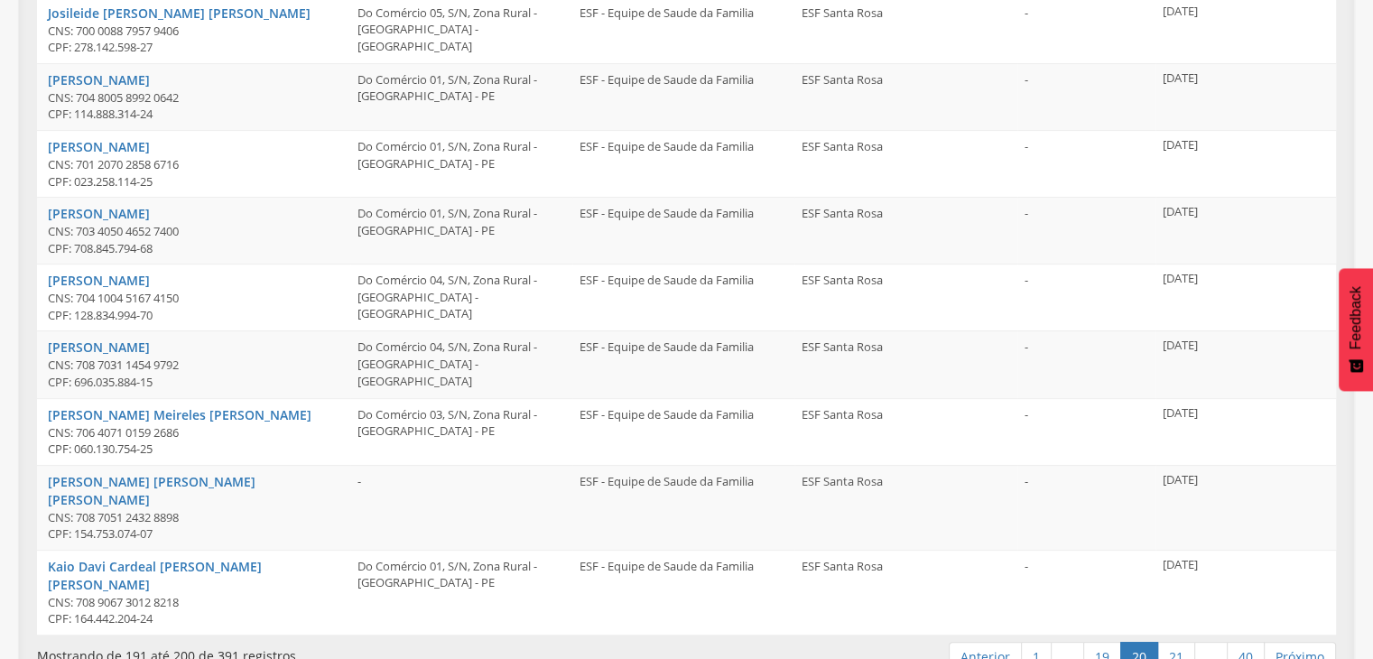
click at [1182, 642] on link "21" at bounding box center [1176, 657] width 38 height 31
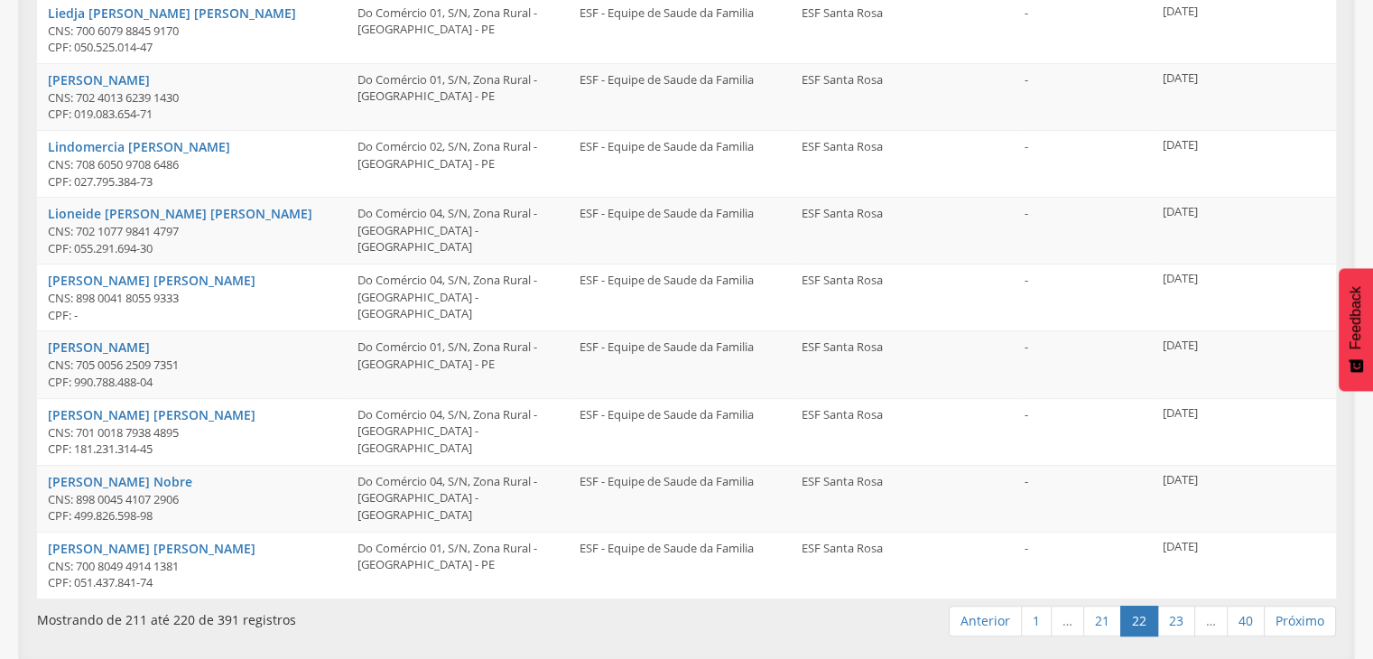
click at [1182, 620] on link "23" at bounding box center [1176, 621] width 38 height 31
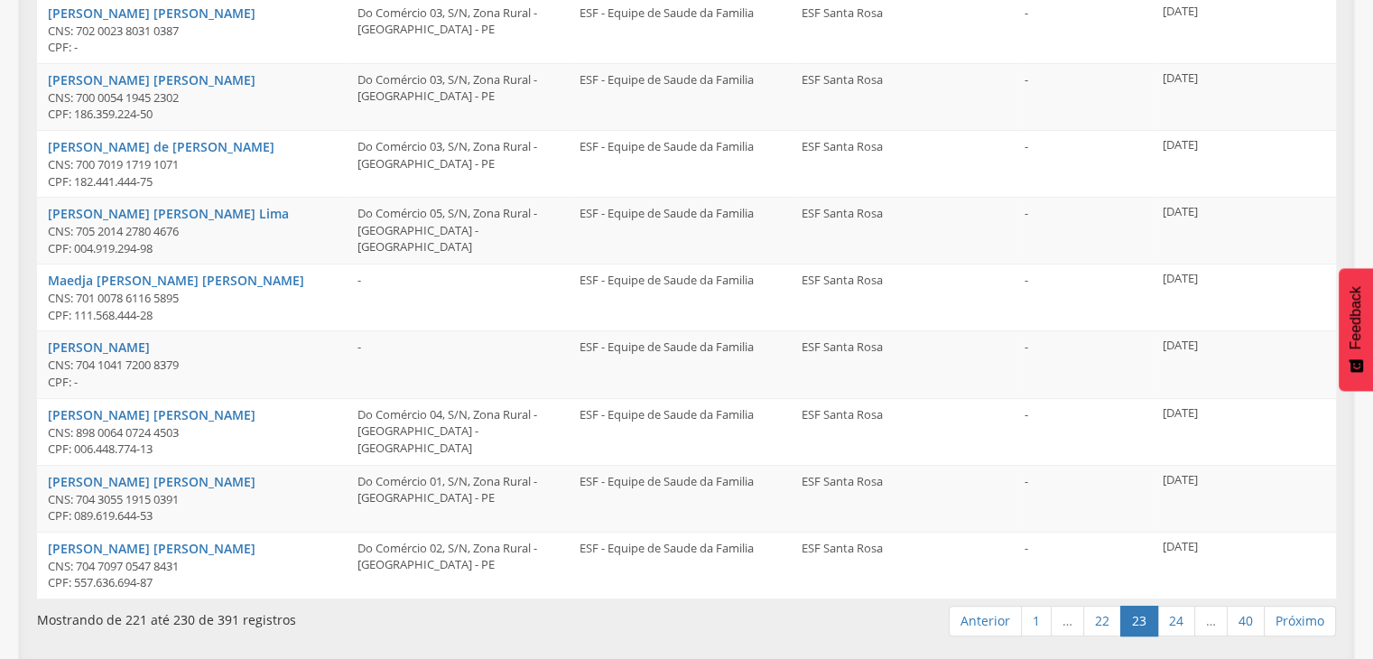
click at [1182, 620] on link "24" at bounding box center [1176, 621] width 38 height 31
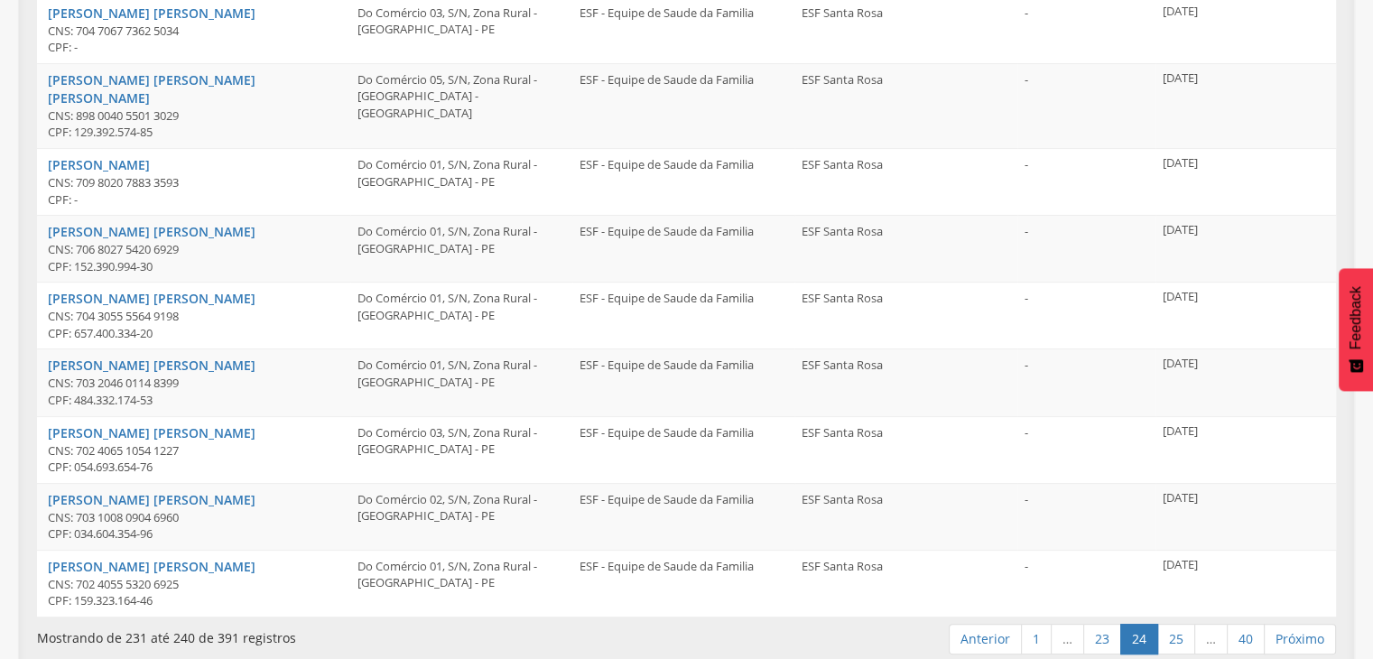
click at [1182, 624] on link "25" at bounding box center [1176, 639] width 38 height 31
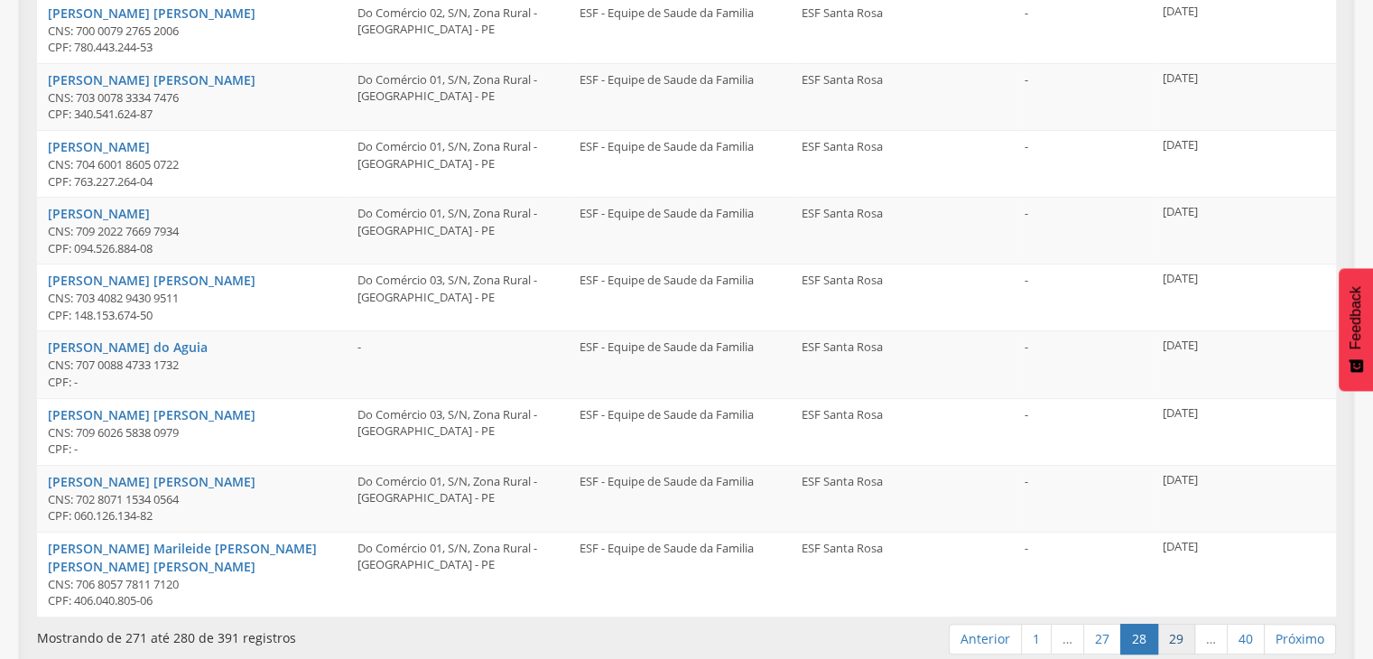
click at [1184, 624] on link "29" at bounding box center [1176, 639] width 38 height 31
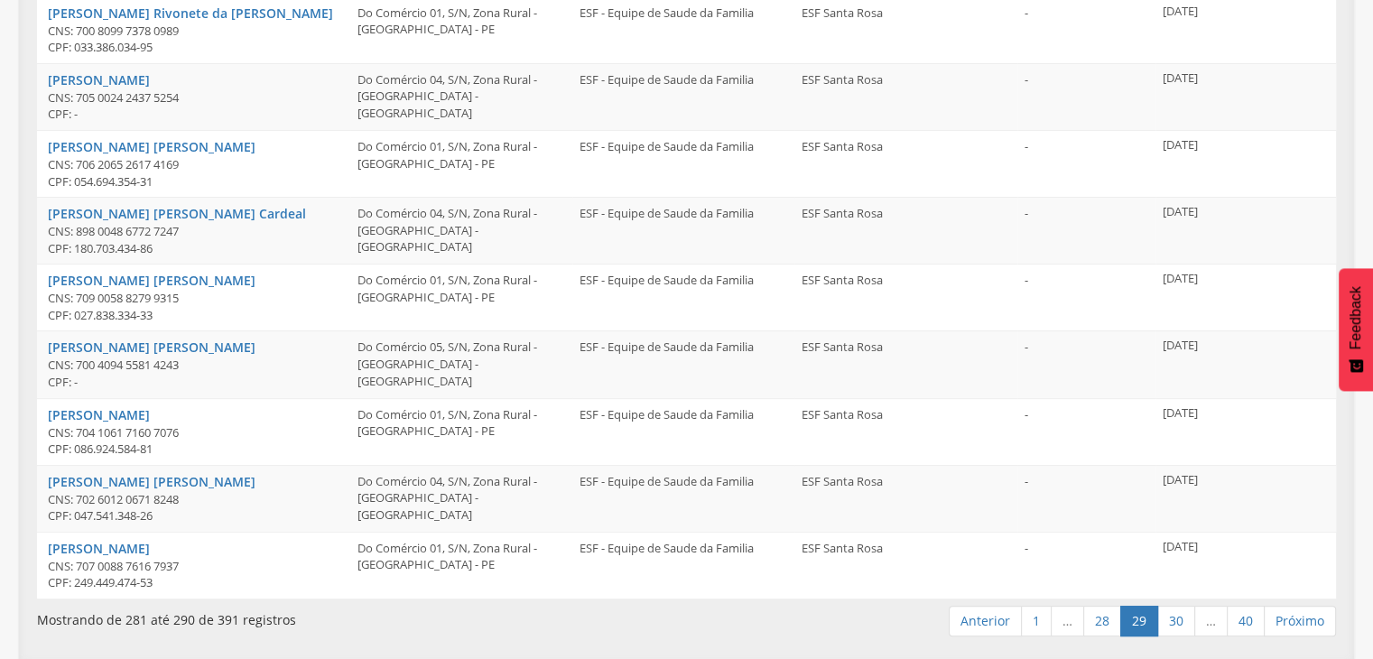
click at [1184, 622] on link "30" at bounding box center [1176, 621] width 38 height 31
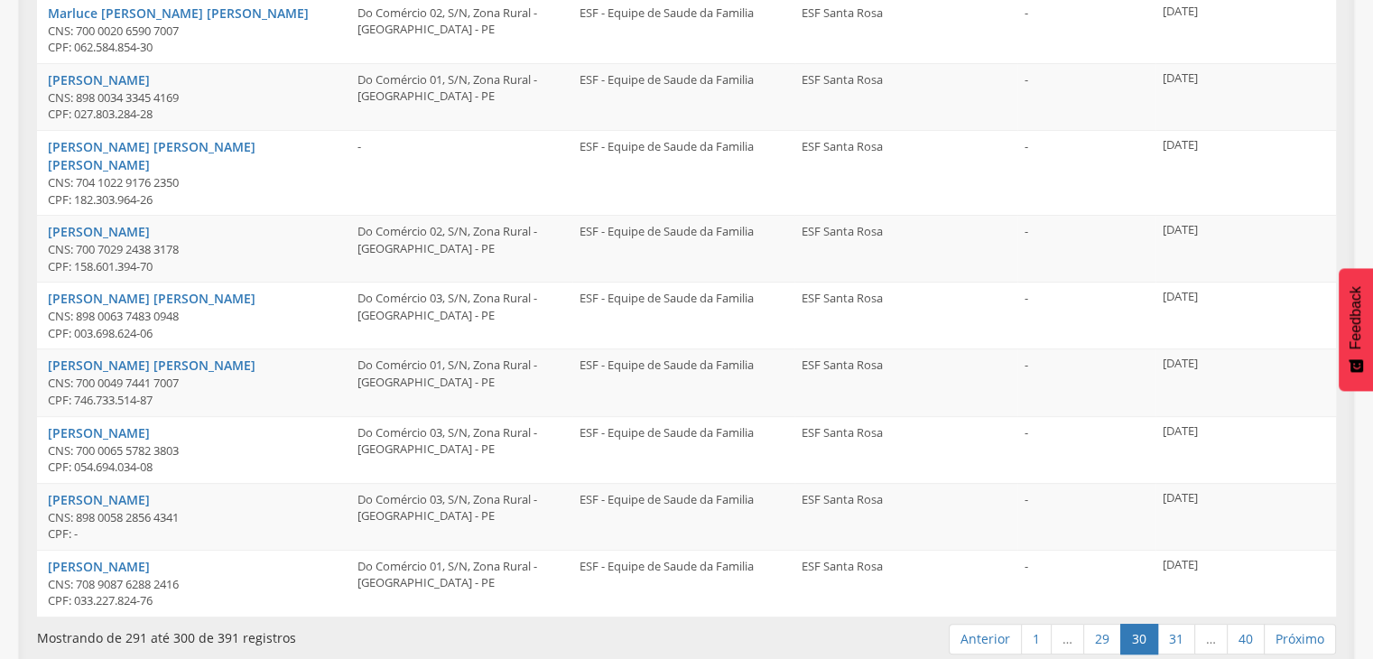
click at [1184, 624] on link "31" at bounding box center [1176, 639] width 38 height 31
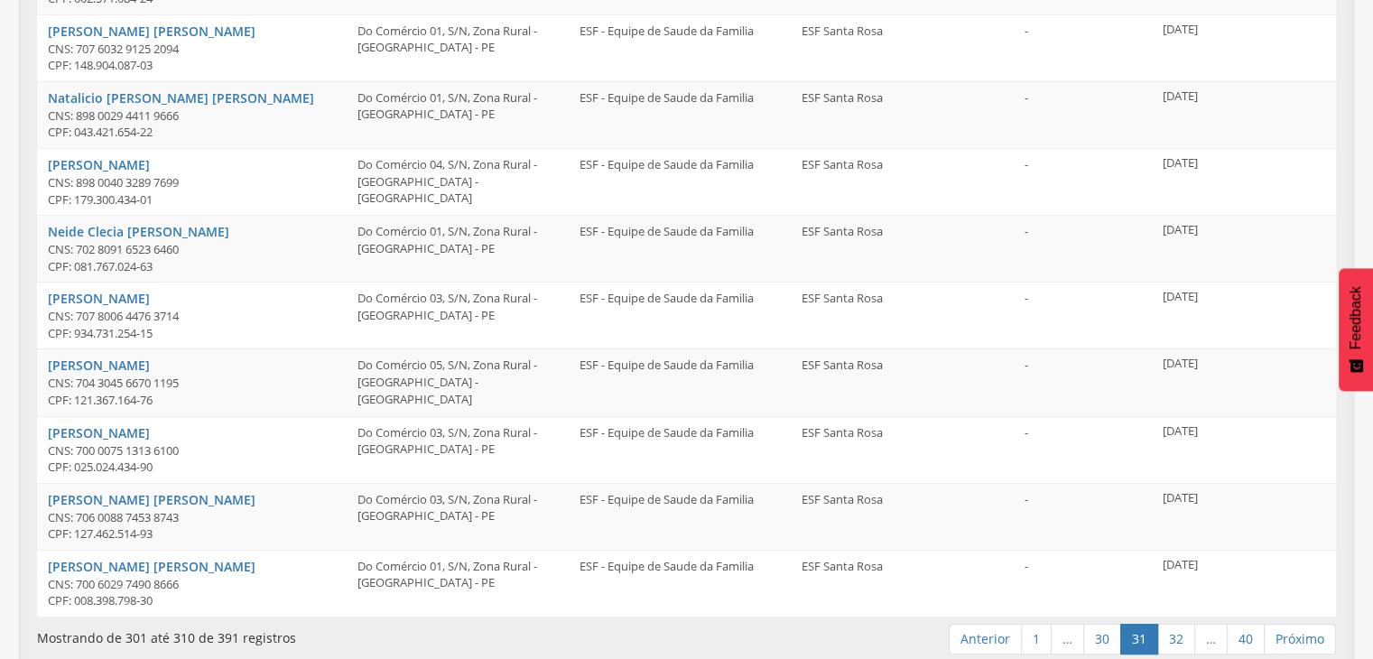
click at [1184, 624] on link "32" at bounding box center [1176, 639] width 38 height 31
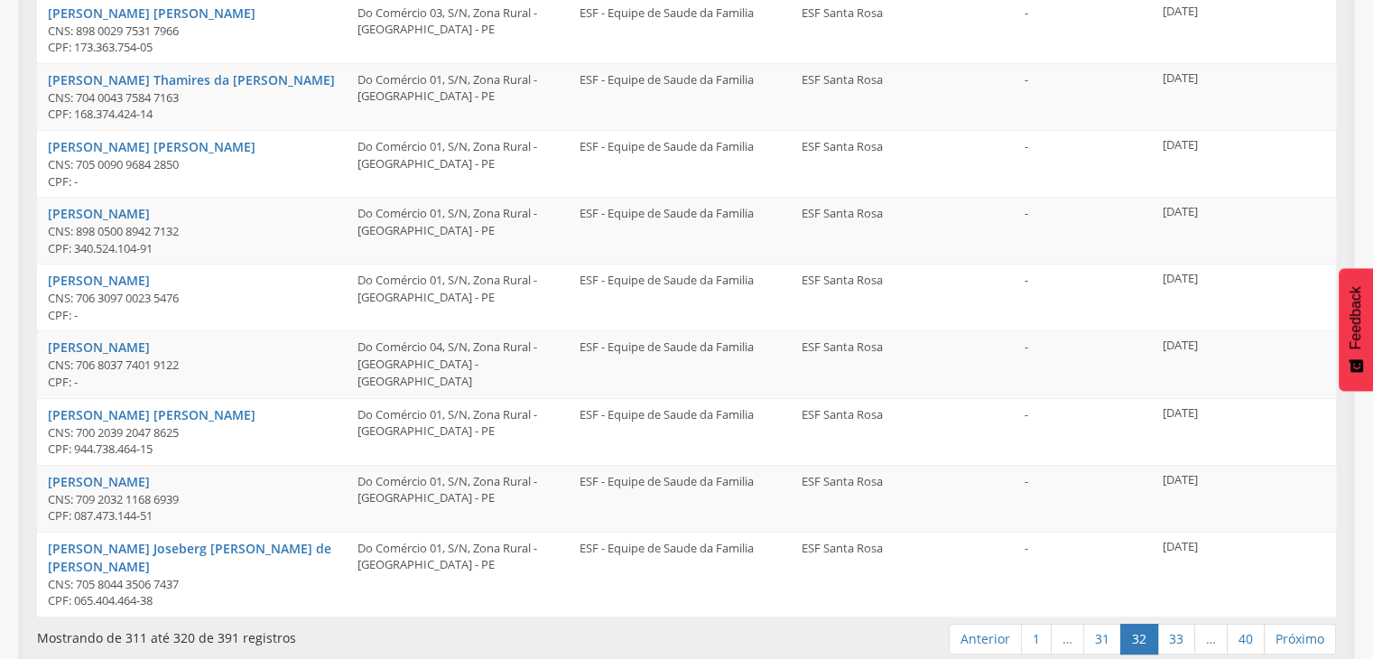
click at [1184, 624] on link "33" at bounding box center [1176, 639] width 38 height 31
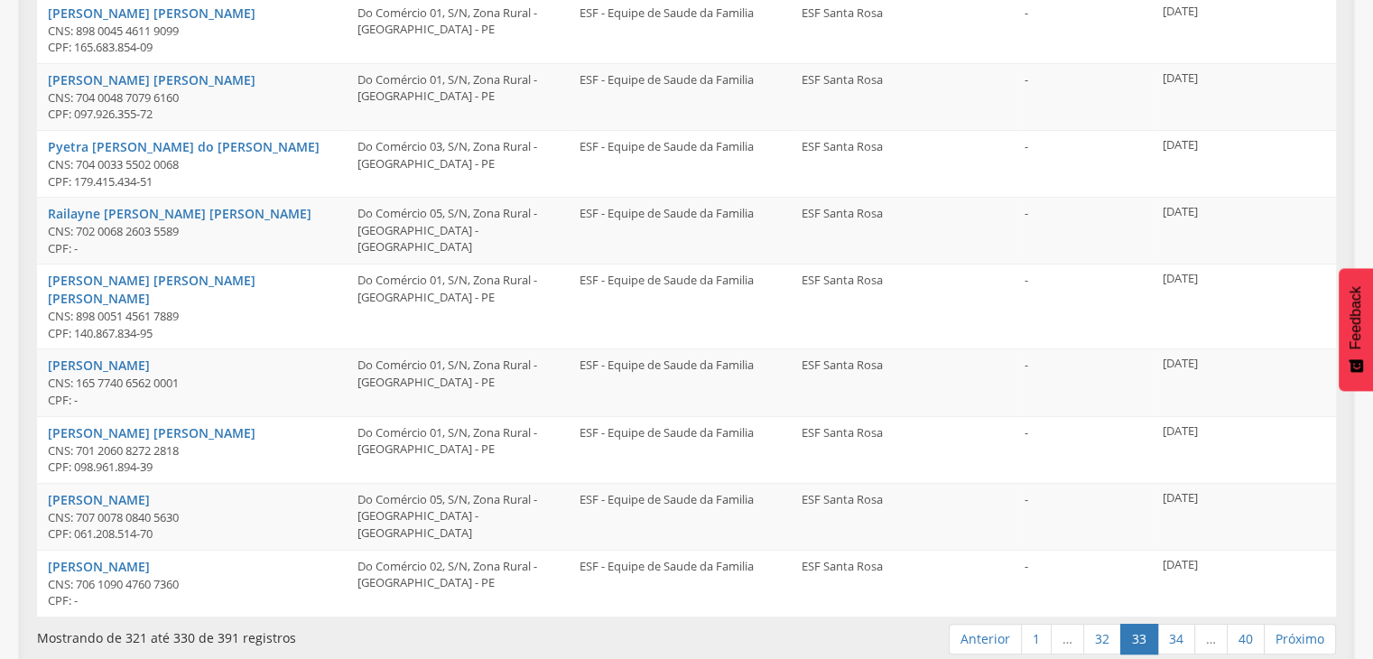
click at [1184, 624] on link "34" at bounding box center [1176, 639] width 38 height 31
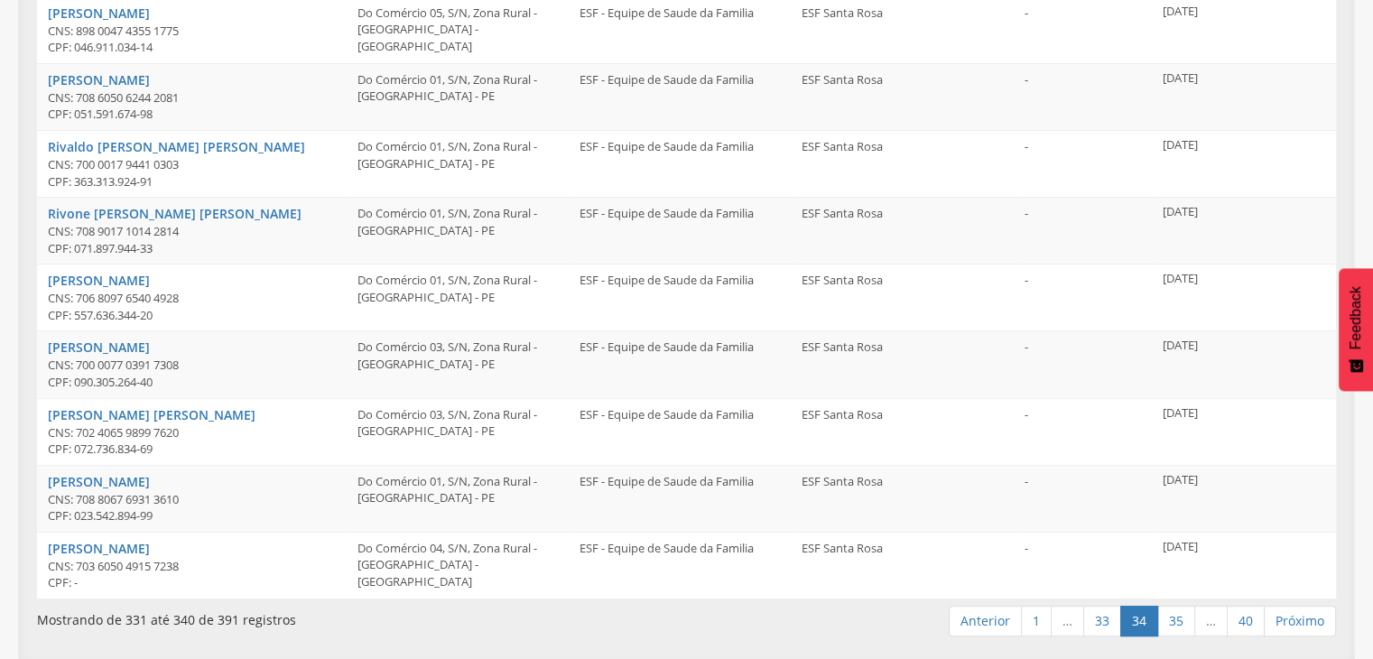
click at [1184, 622] on link "35" at bounding box center [1176, 621] width 38 height 31
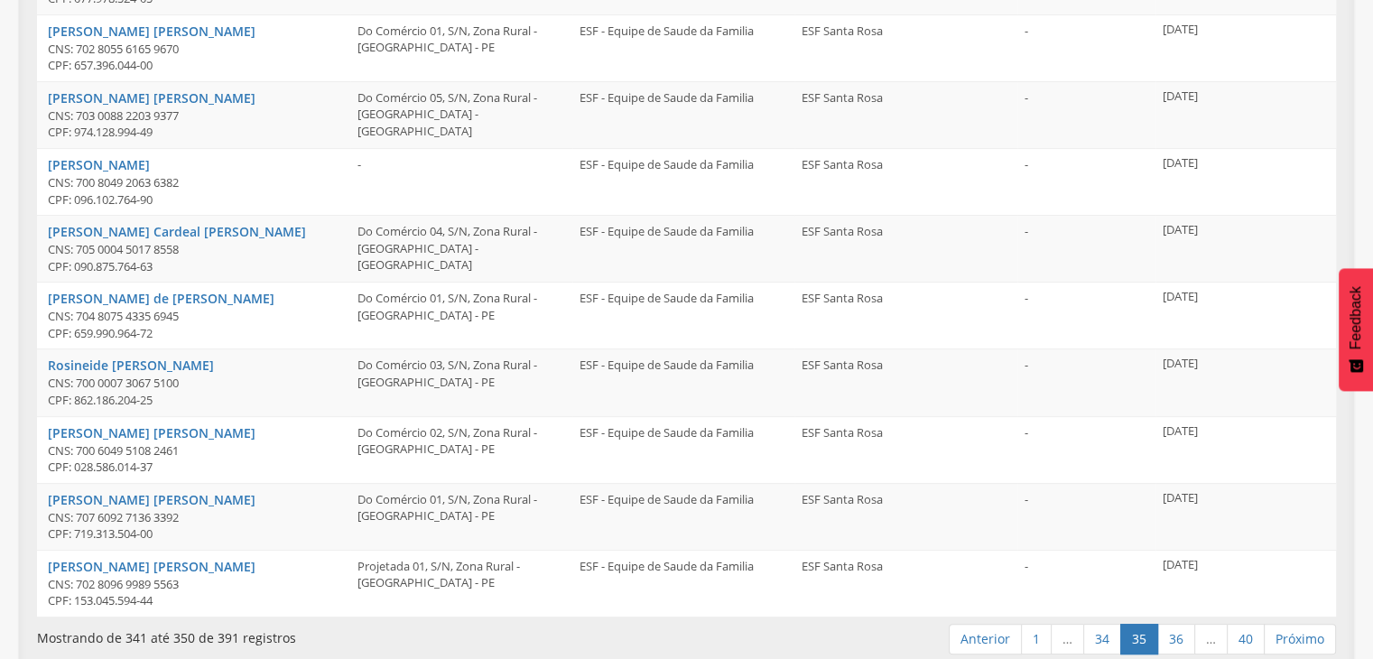
click at [1184, 624] on link "36" at bounding box center [1176, 639] width 38 height 31
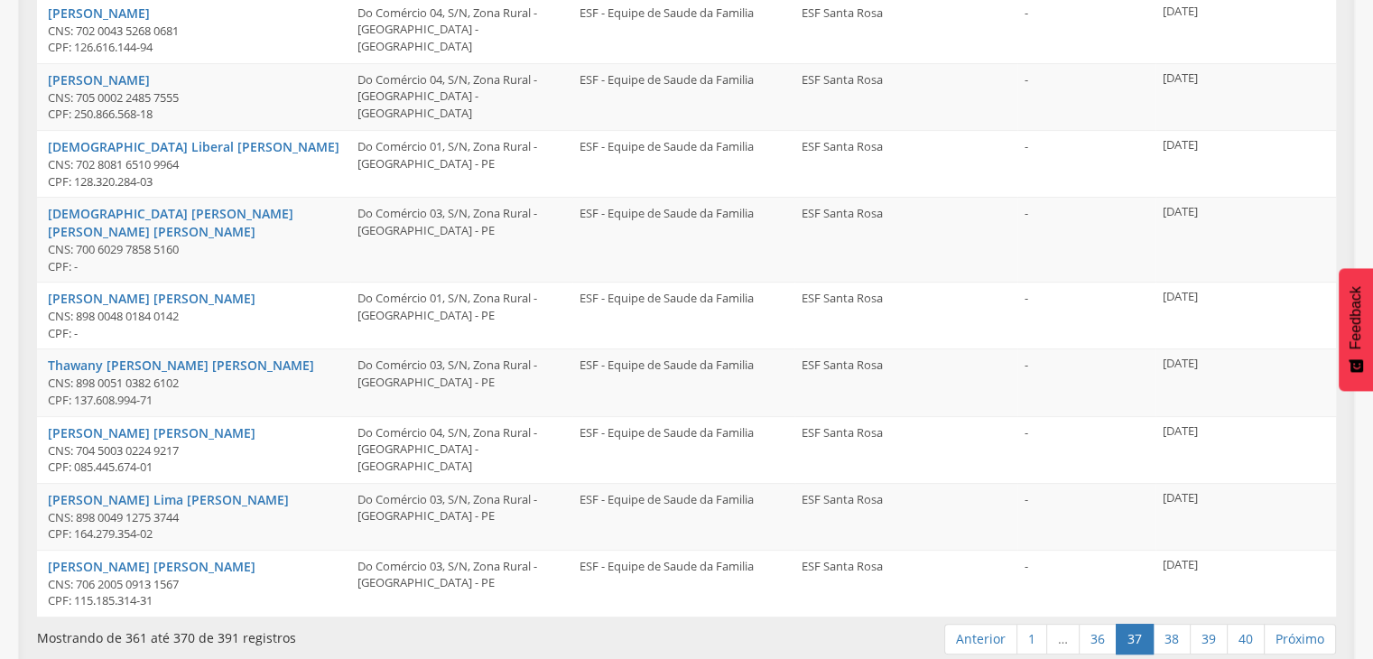
click at [1184, 624] on link "38" at bounding box center [1171, 639] width 38 height 31
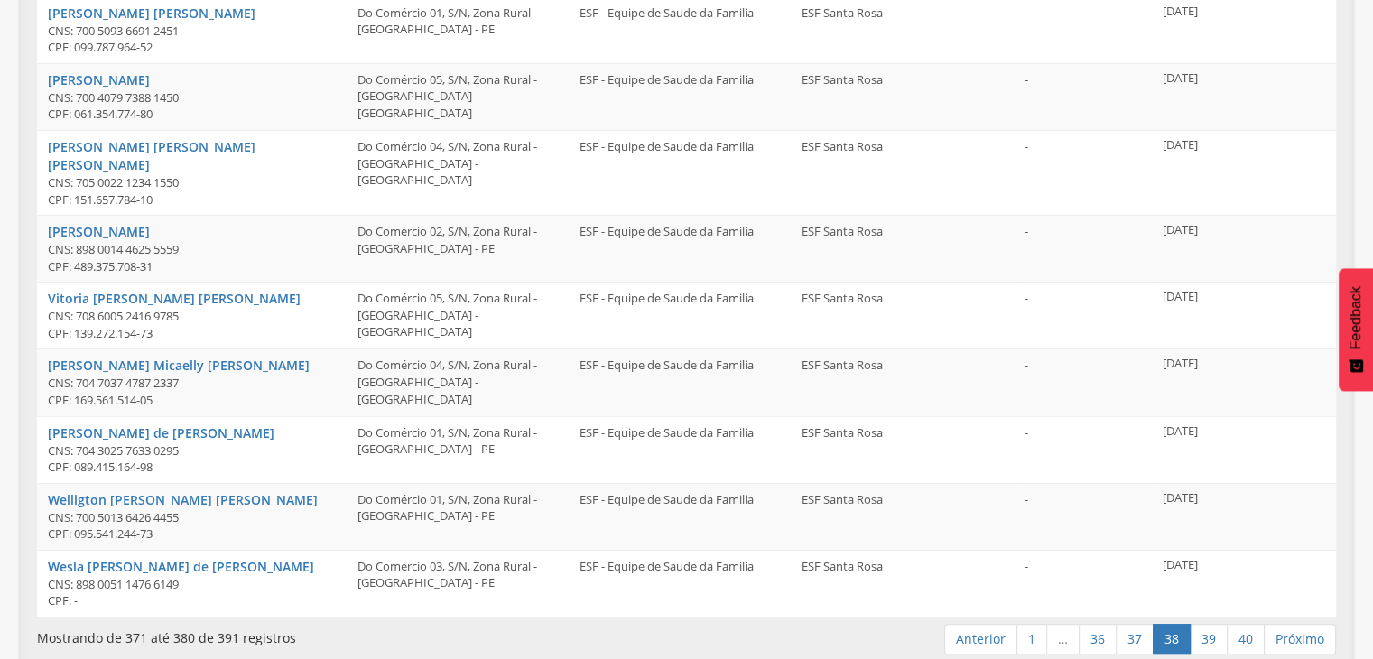
click at [1184, 624] on link "38" at bounding box center [1171, 639] width 38 height 31
click at [1200, 624] on link "39" at bounding box center [1208, 639] width 38 height 31
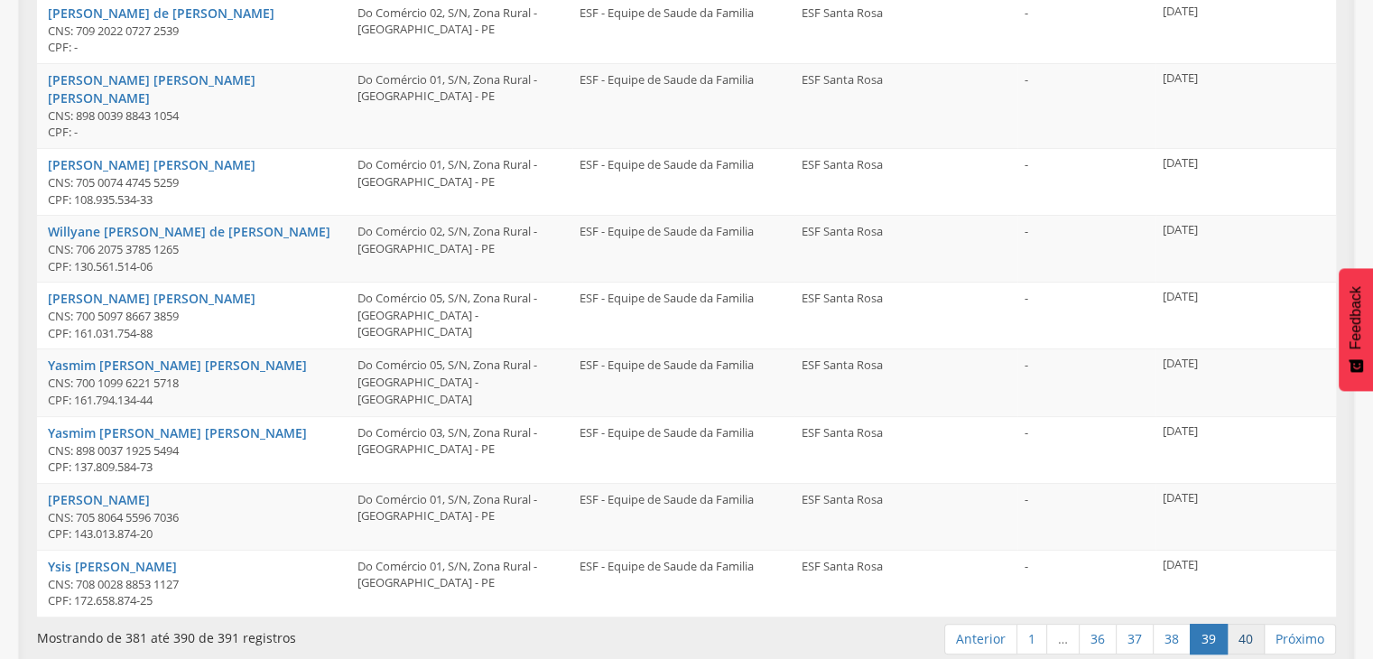
click at [1237, 624] on link "40" at bounding box center [1245, 639] width 38 height 31
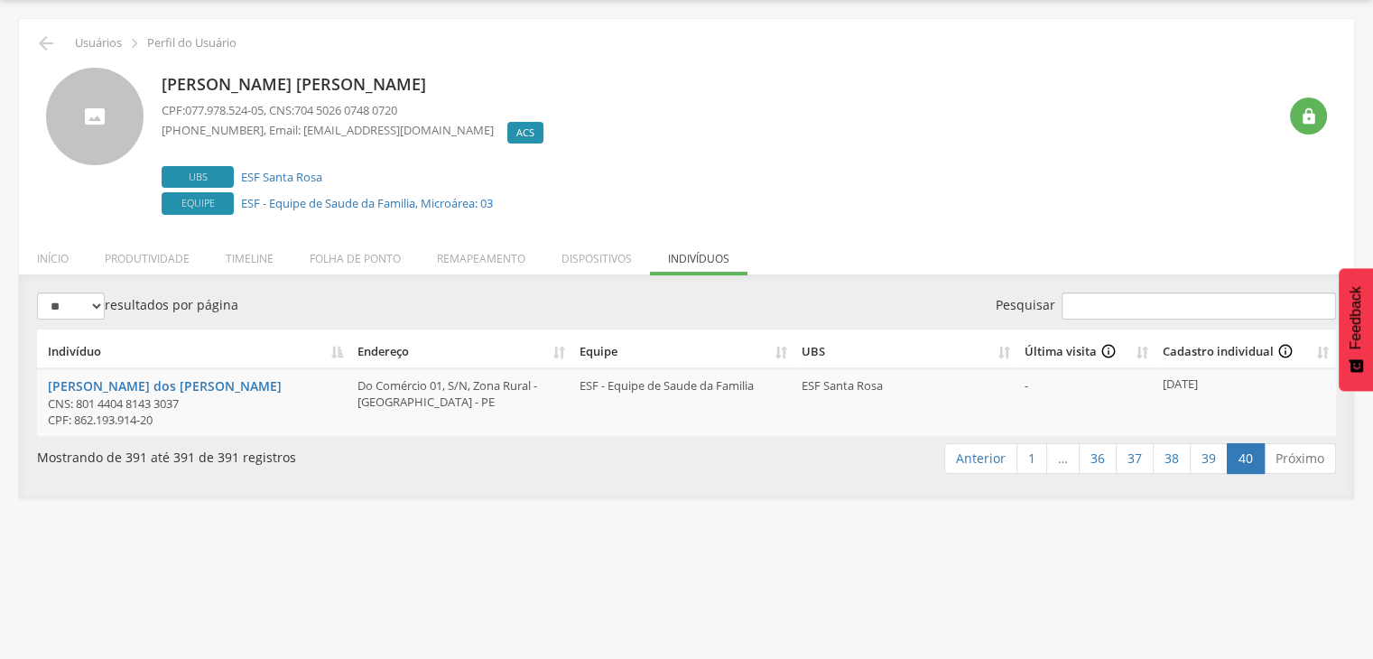
scroll to position [54, 0]
click at [1092, 458] on link "36" at bounding box center [1097, 458] width 38 height 31
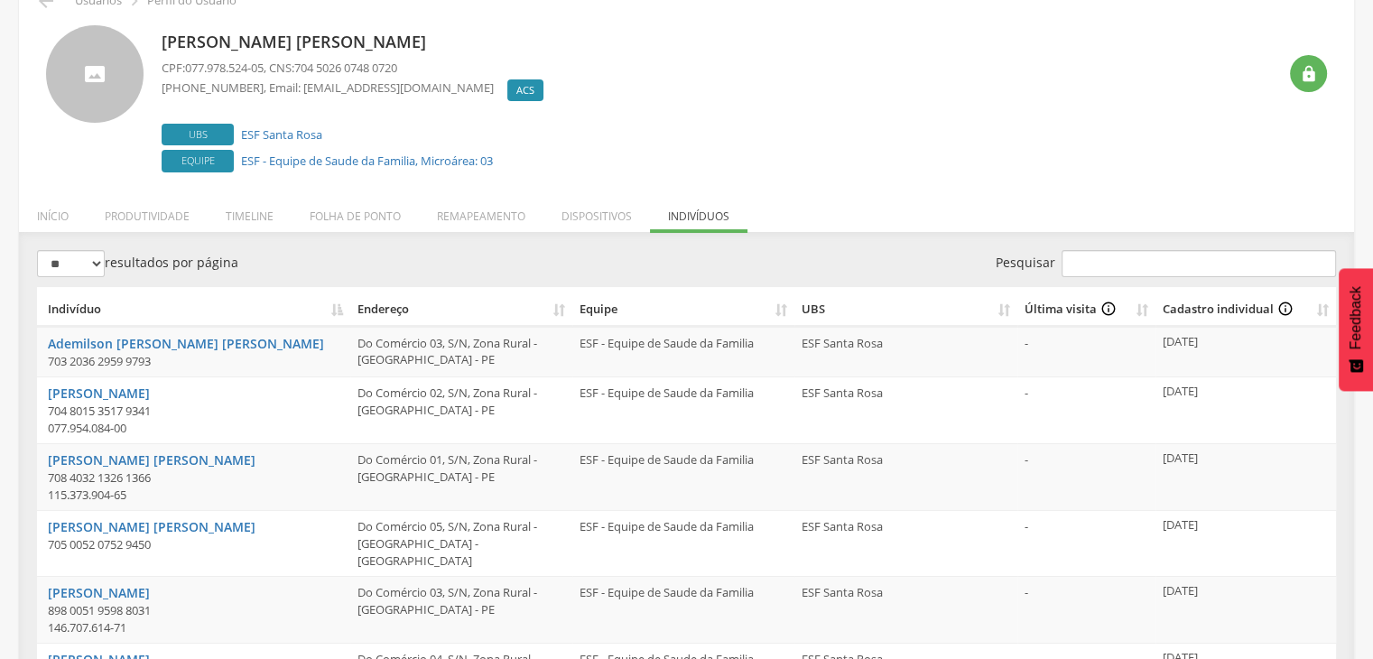
scroll to position [0, 0]
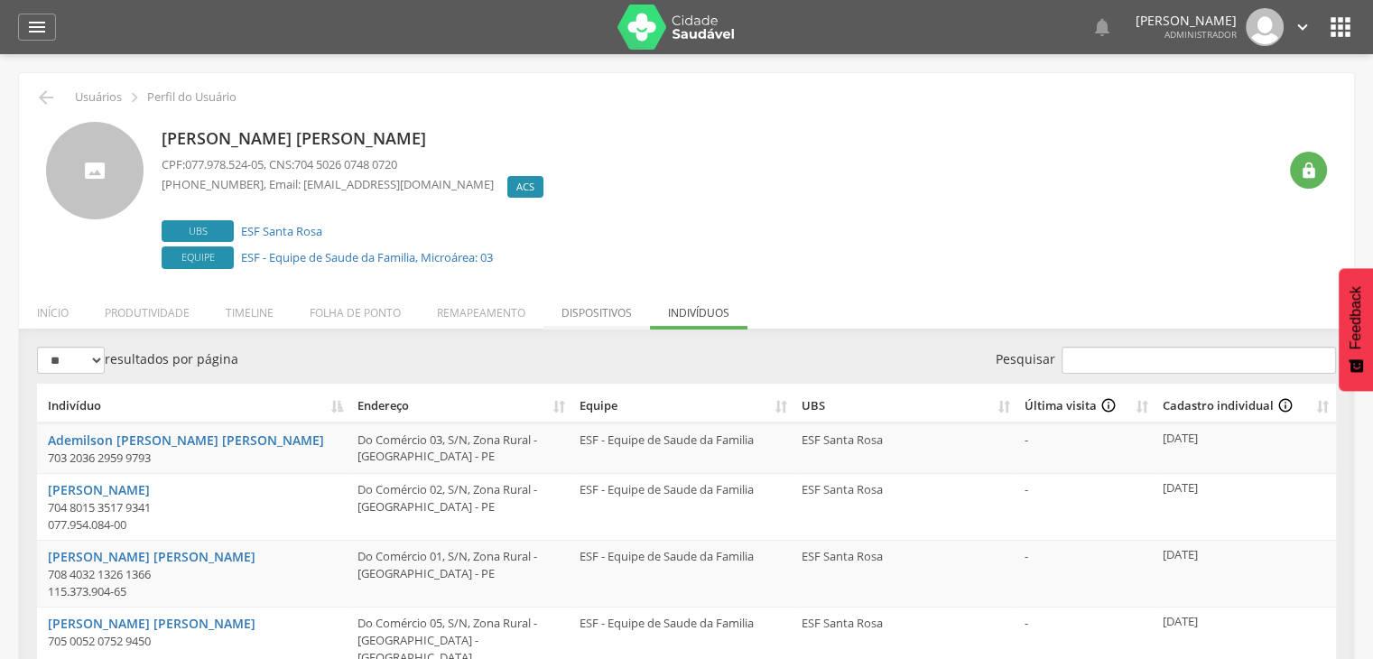
click at [632, 314] on li "Dispositivos" at bounding box center [596, 308] width 106 height 42
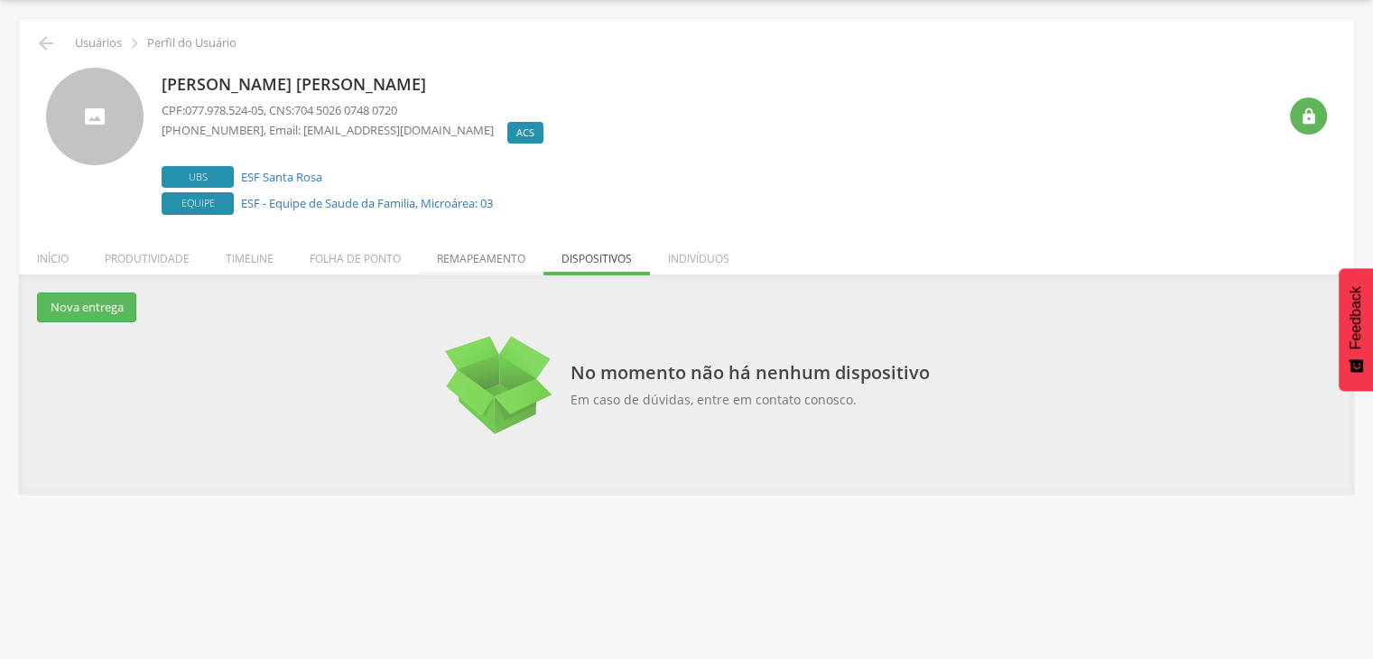
click at [498, 257] on li "Remapeamento" at bounding box center [481, 254] width 125 height 42
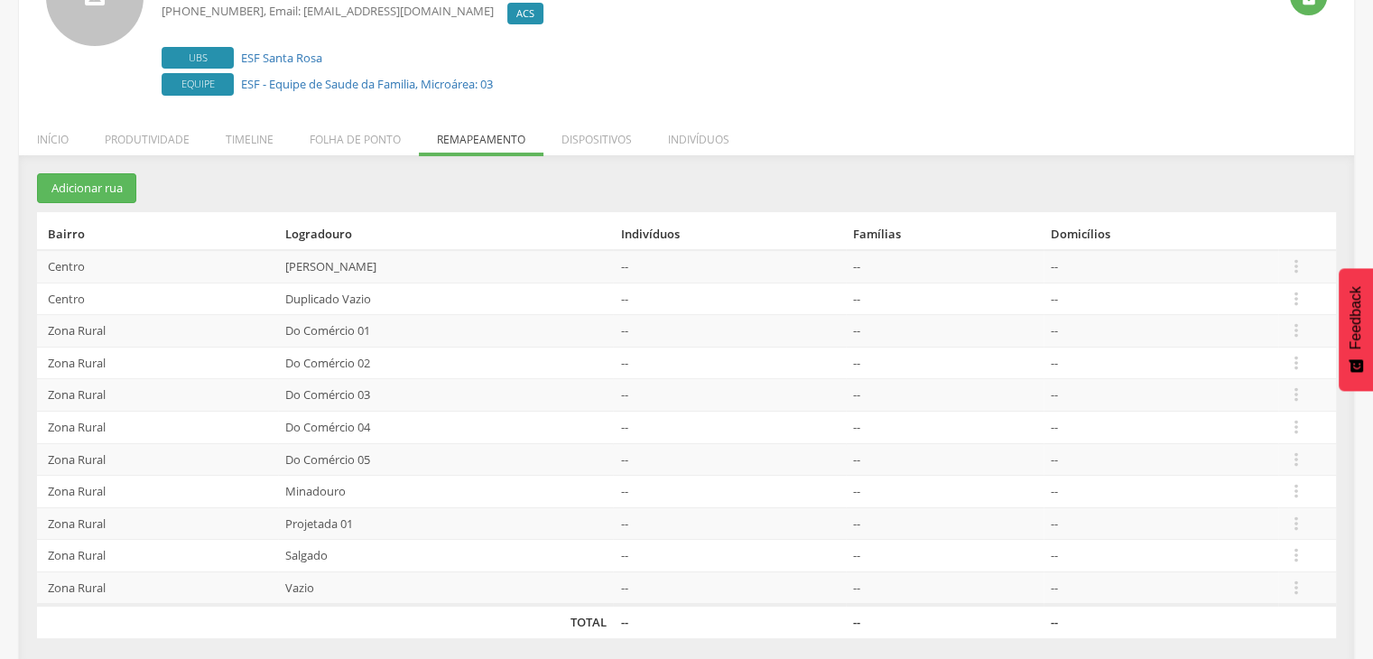
scroll to position [178, 0]
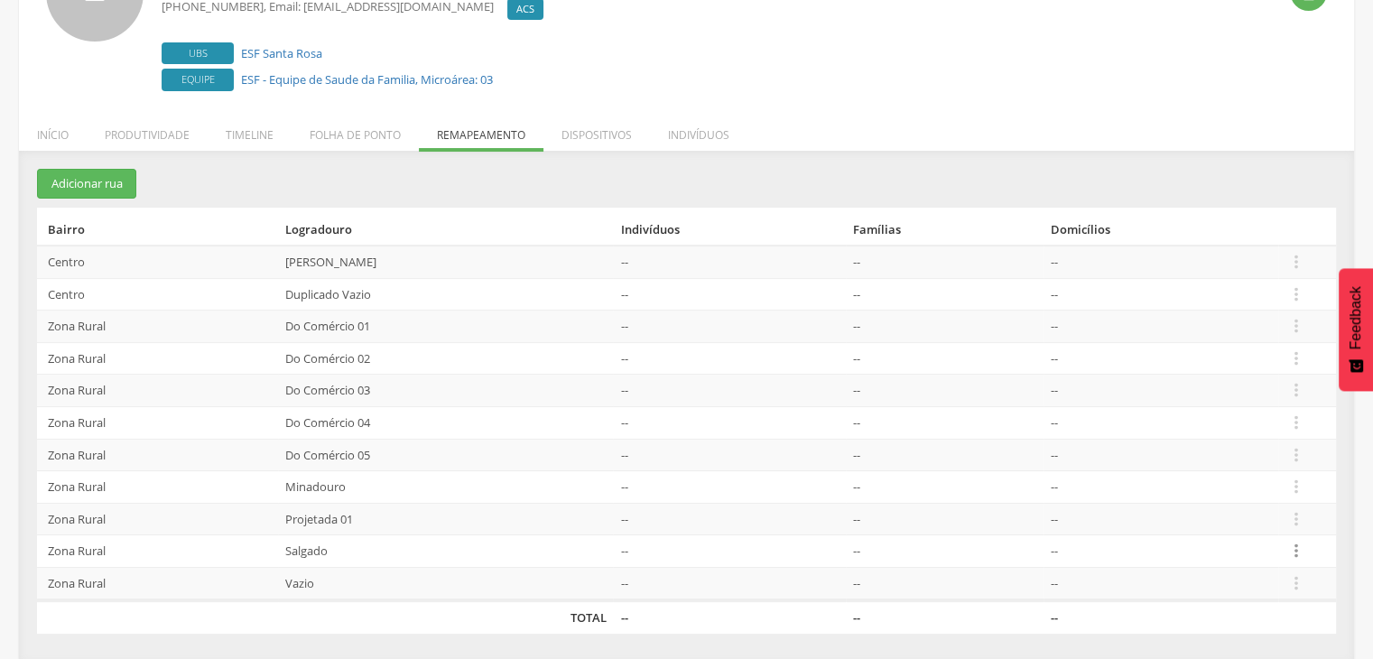
click at [1294, 542] on icon "" at bounding box center [1295, 551] width 20 height 20
click at [1225, 515] on link "Desvincular ACS" at bounding box center [1232, 523] width 143 height 23
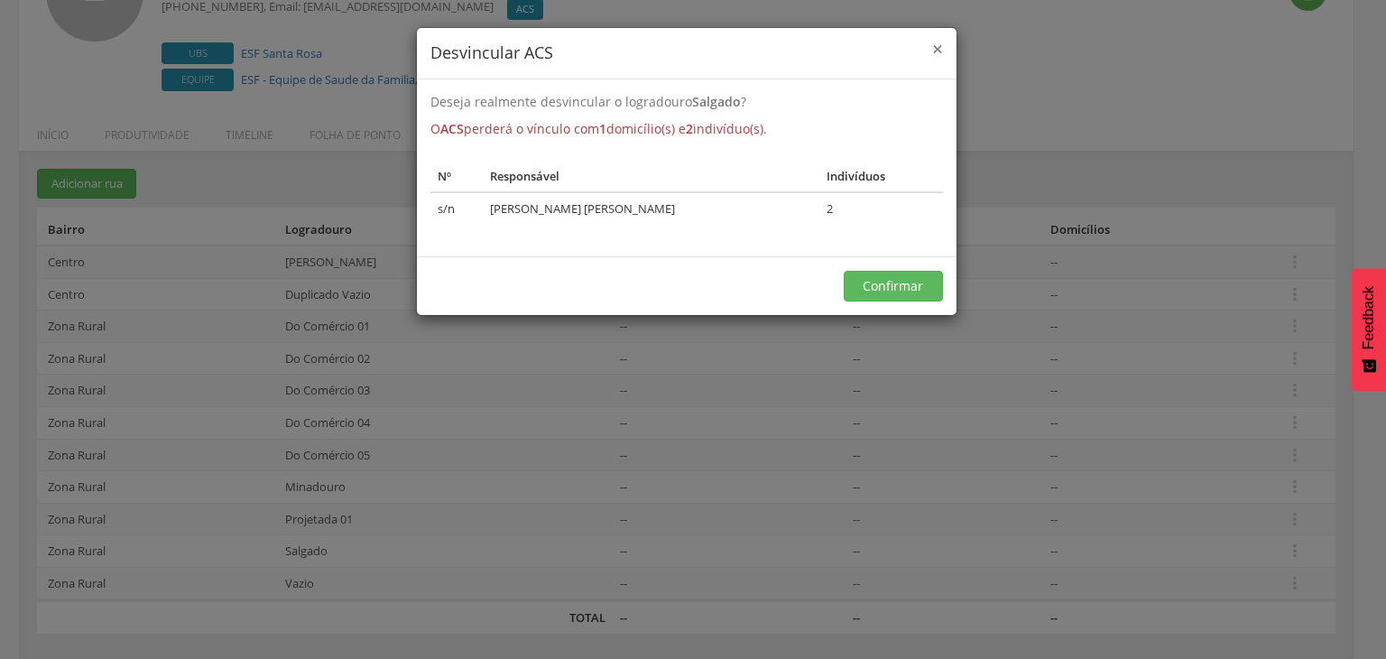
click at [935, 47] on span "×" at bounding box center [937, 48] width 11 height 25
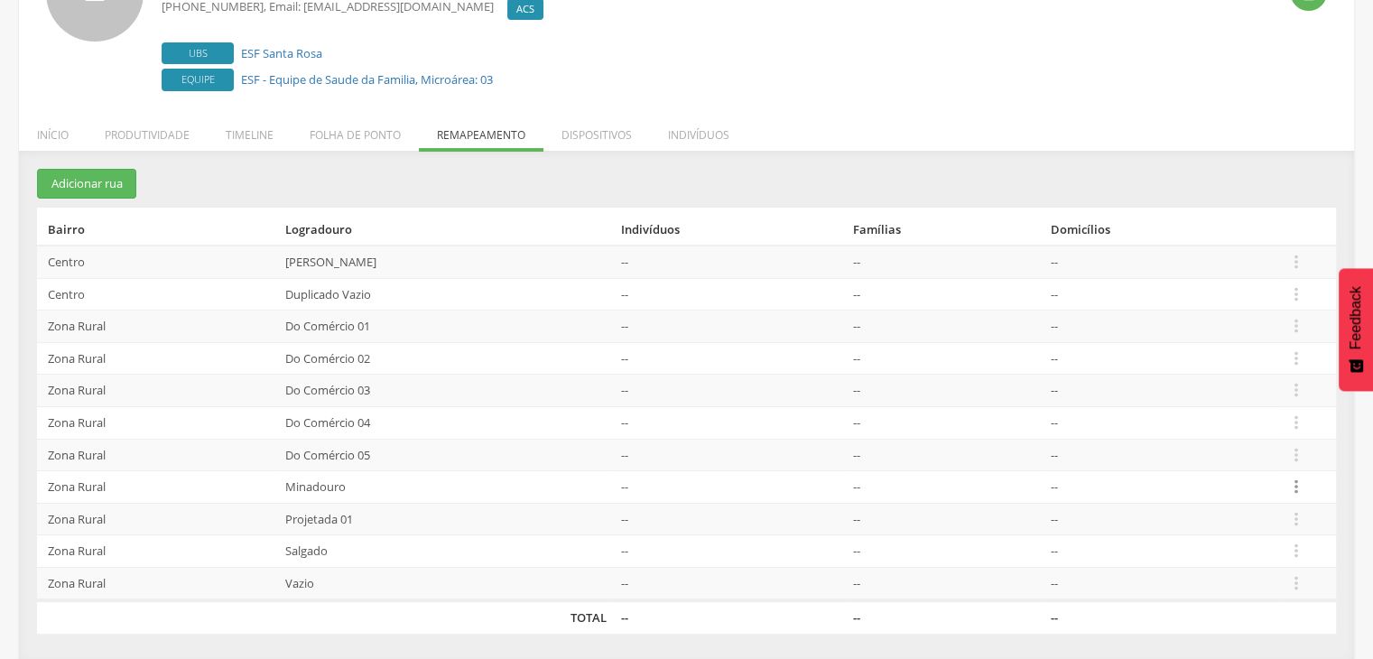
click at [1300, 481] on icon "" at bounding box center [1295, 487] width 20 height 20
click at [1260, 457] on link "Desvincular ACS" at bounding box center [1232, 459] width 143 height 23
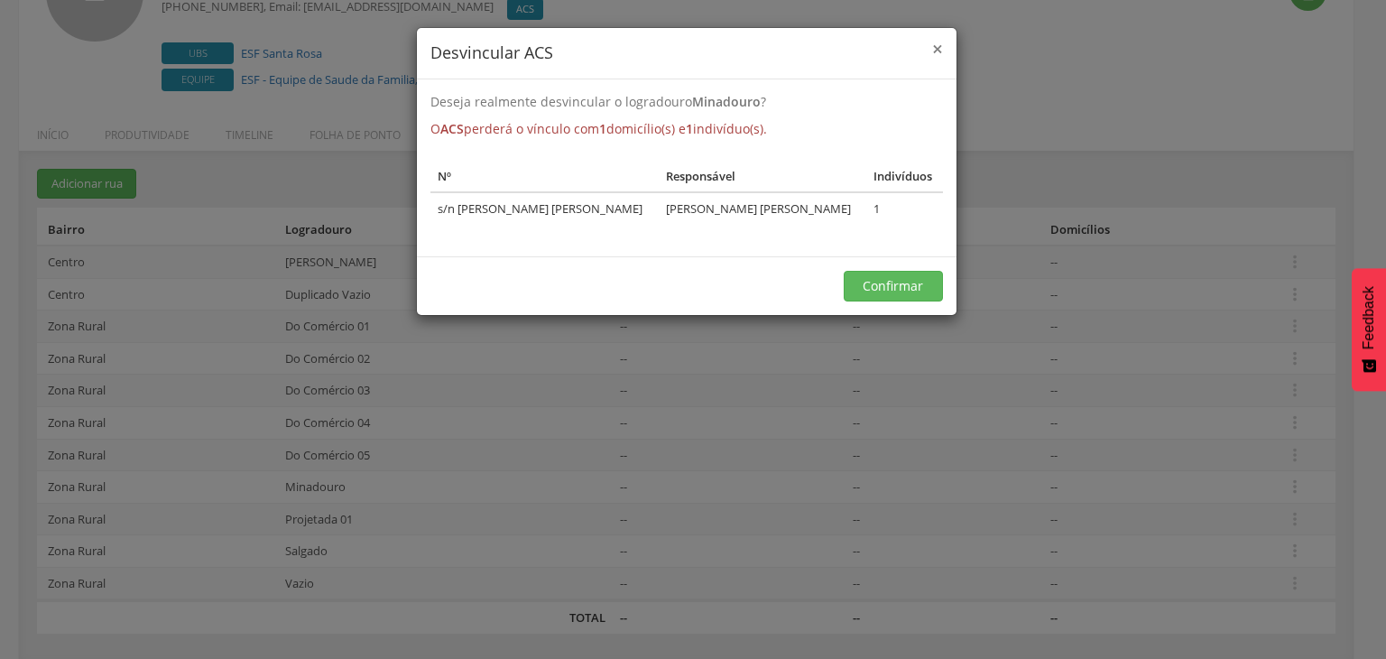
click at [938, 45] on span "×" at bounding box center [937, 48] width 11 height 25
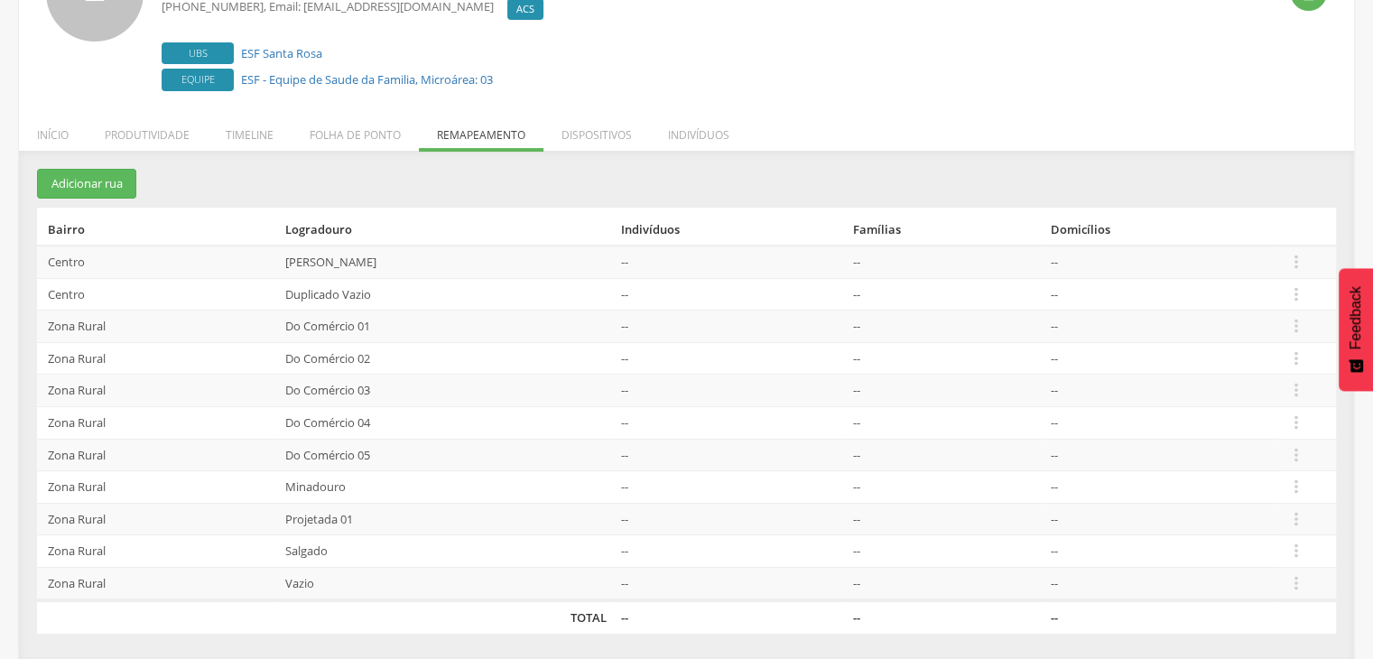
scroll to position [177, 0]
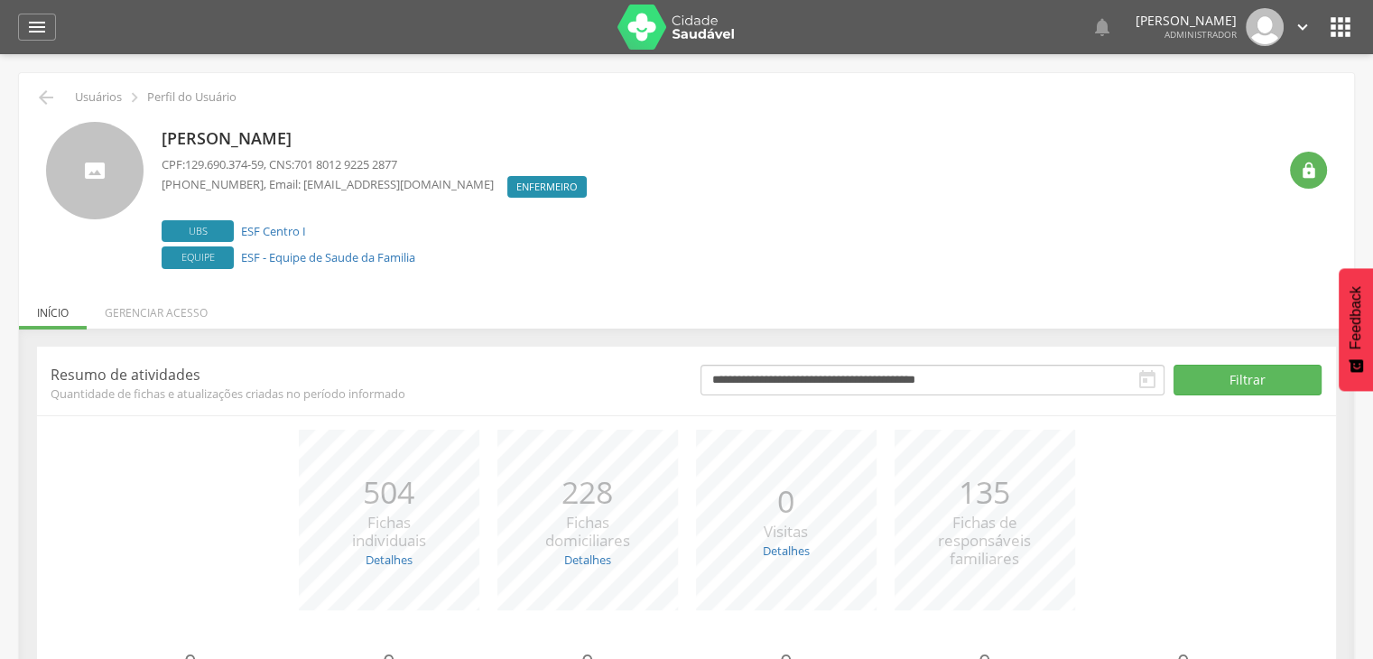
click at [188, 300] on li "Gerenciar acesso" at bounding box center [156, 308] width 139 height 42
